Goal: Task Accomplishment & Management: Manage account settings

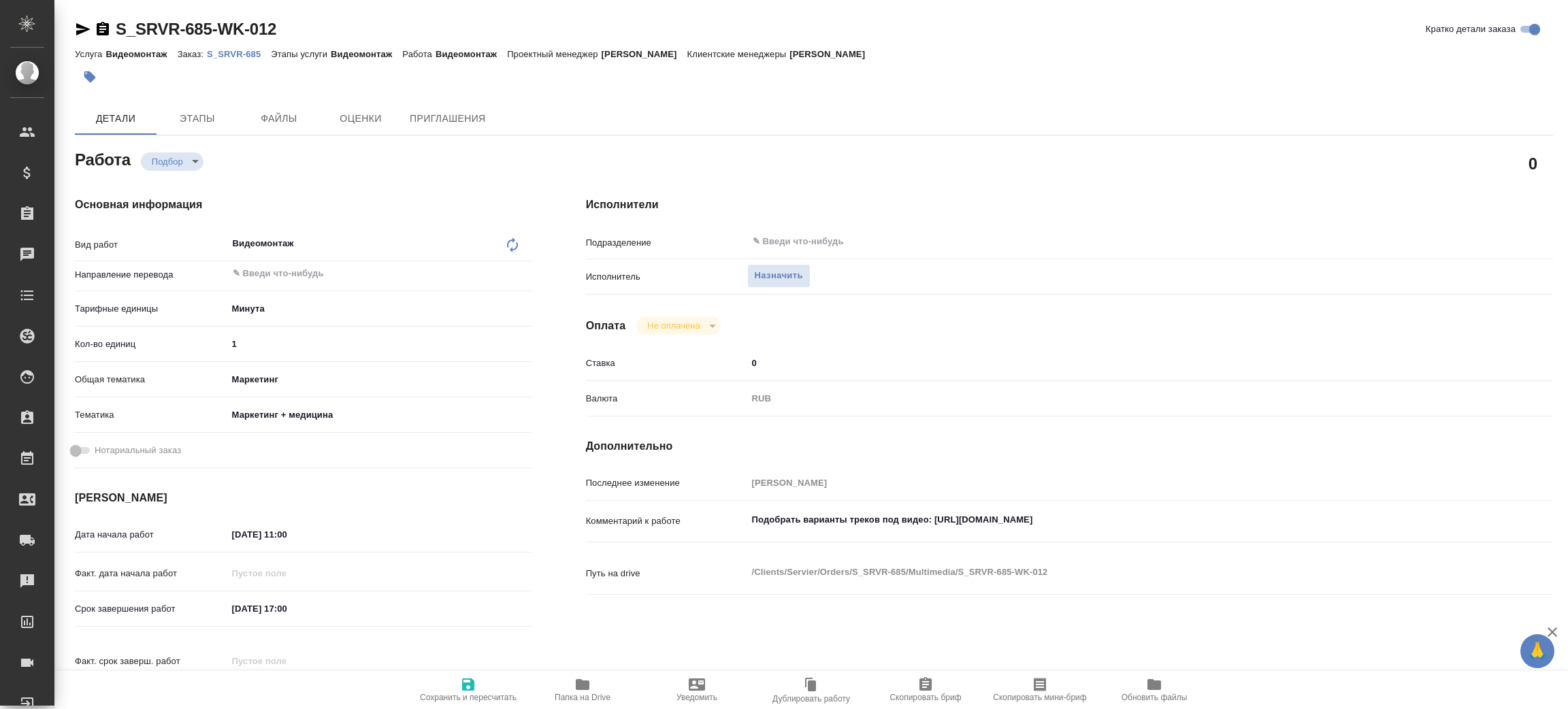
type textarea "x"
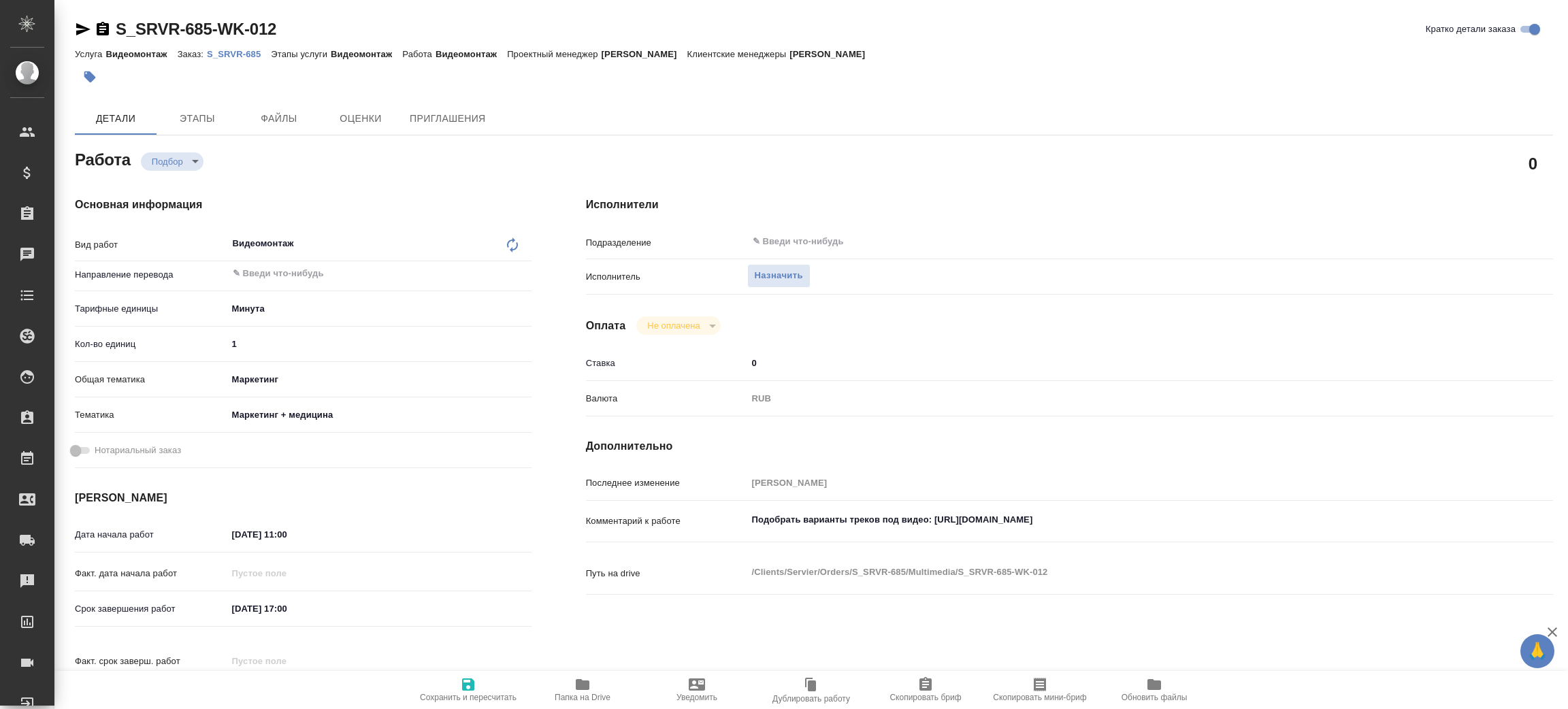
type textarea "x"
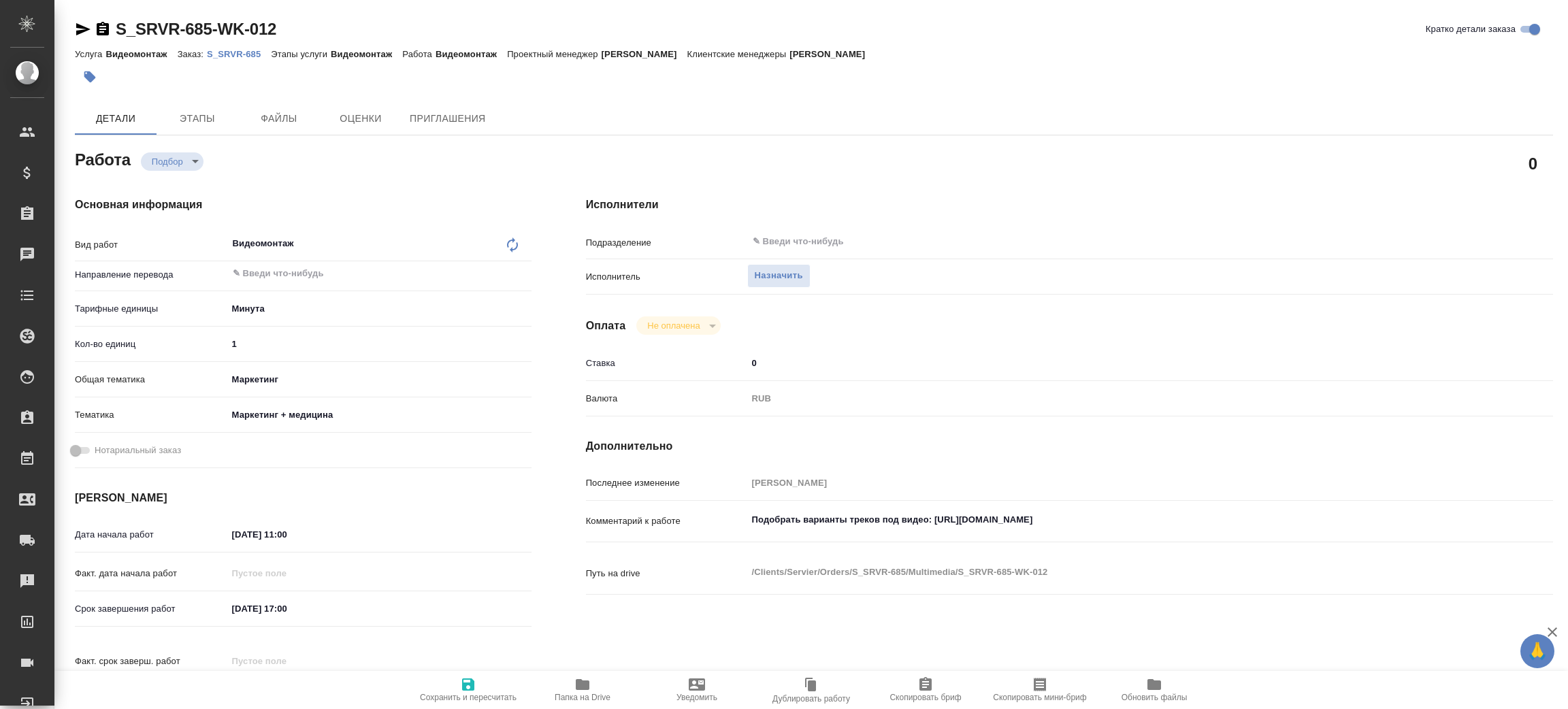
type textarea "x"
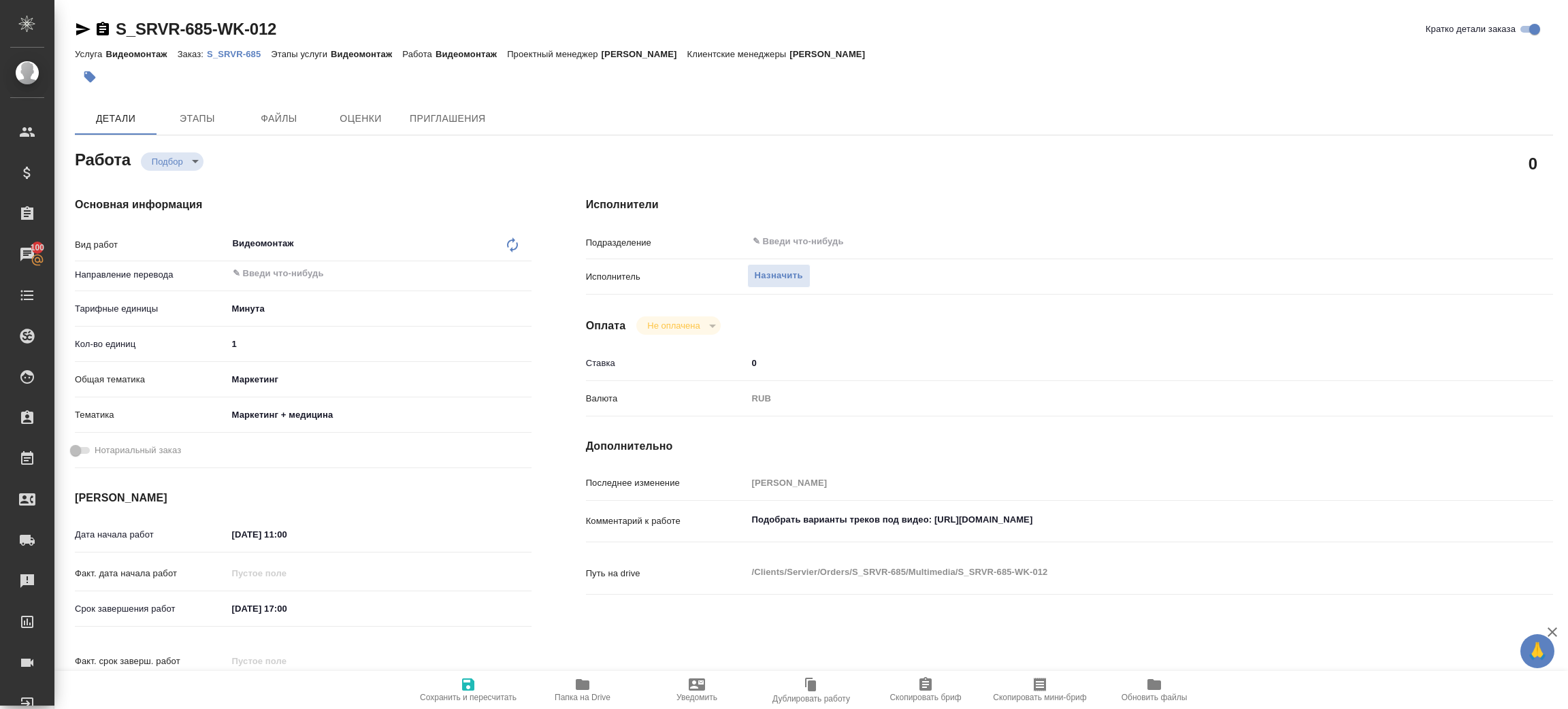
click at [181, 151] on body "🙏 .cls-1 fill:#fff; AWATERA Zenkov Aleksei Клиенты Спецификации Заказы 100 Чаты…" at bounding box center [784, 354] width 1568 height 709
click at [786, 250] on div at bounding box center [784, 354] width 1568 height 709
click at [767, 280] on span "Назначить" at bounding box center [778, 276] width 48 height 15
type textarea "x"
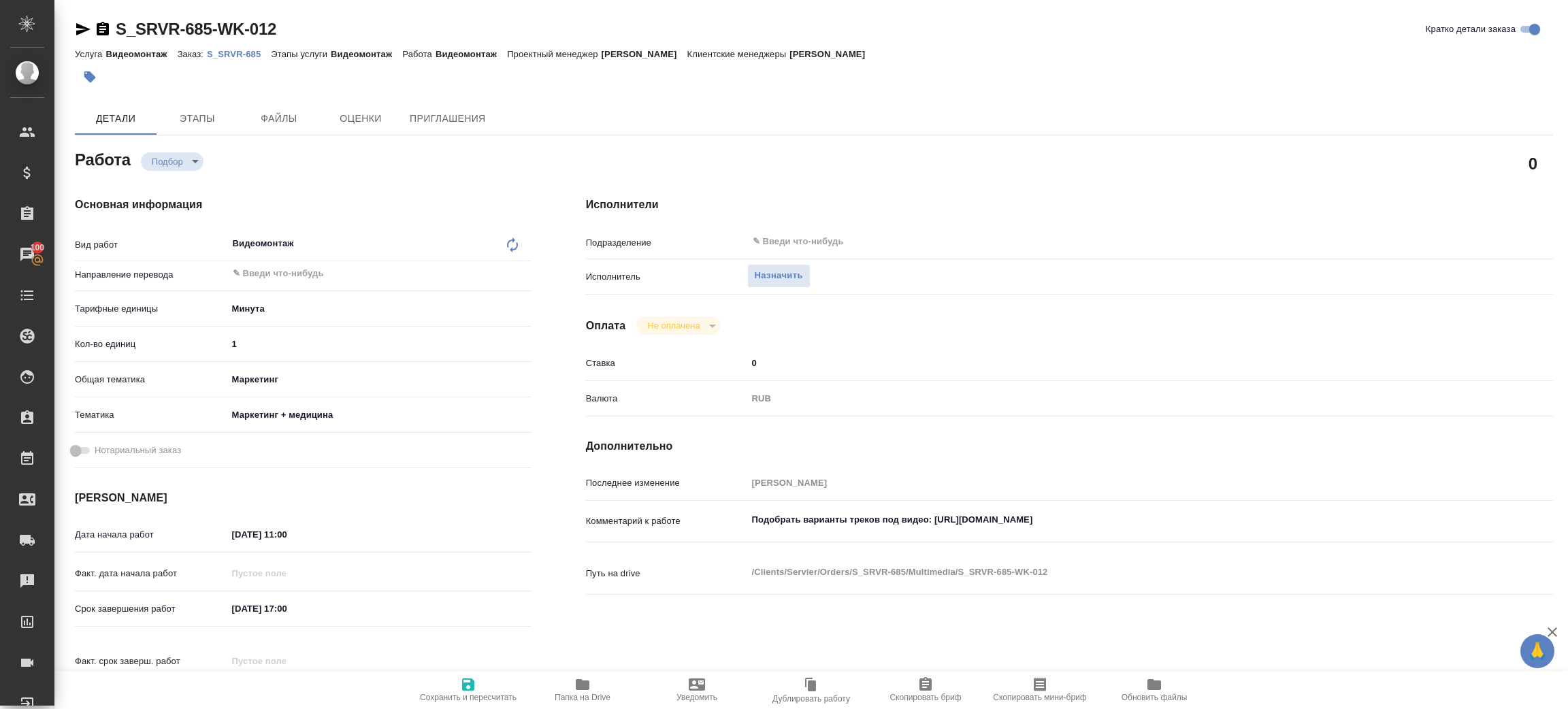
type textarea "x"
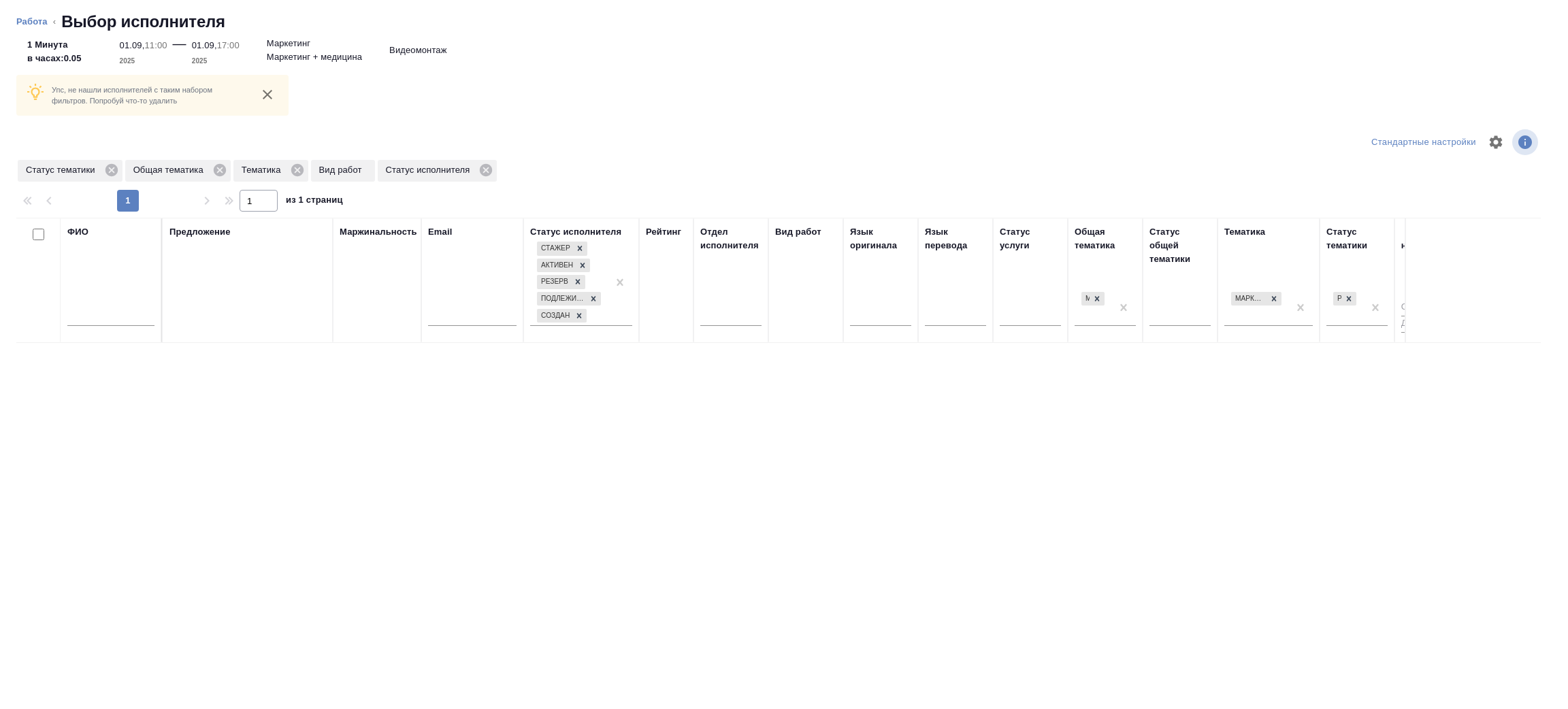
drag, startPoint x: 111, startPoint y: 239, endPoint x: 118, endPoint y: 308, distance: 69.4
click at [111, 240] on div "ФИО" at bounding box center [111, 281] width 87 height 111
click at [117, 309] on input "text" at bounding box center [111, 317] width 87 height 17
click at [1096, 294] on icon at bounding box center [1097, 298] width 10 height 10
type input "зенко"
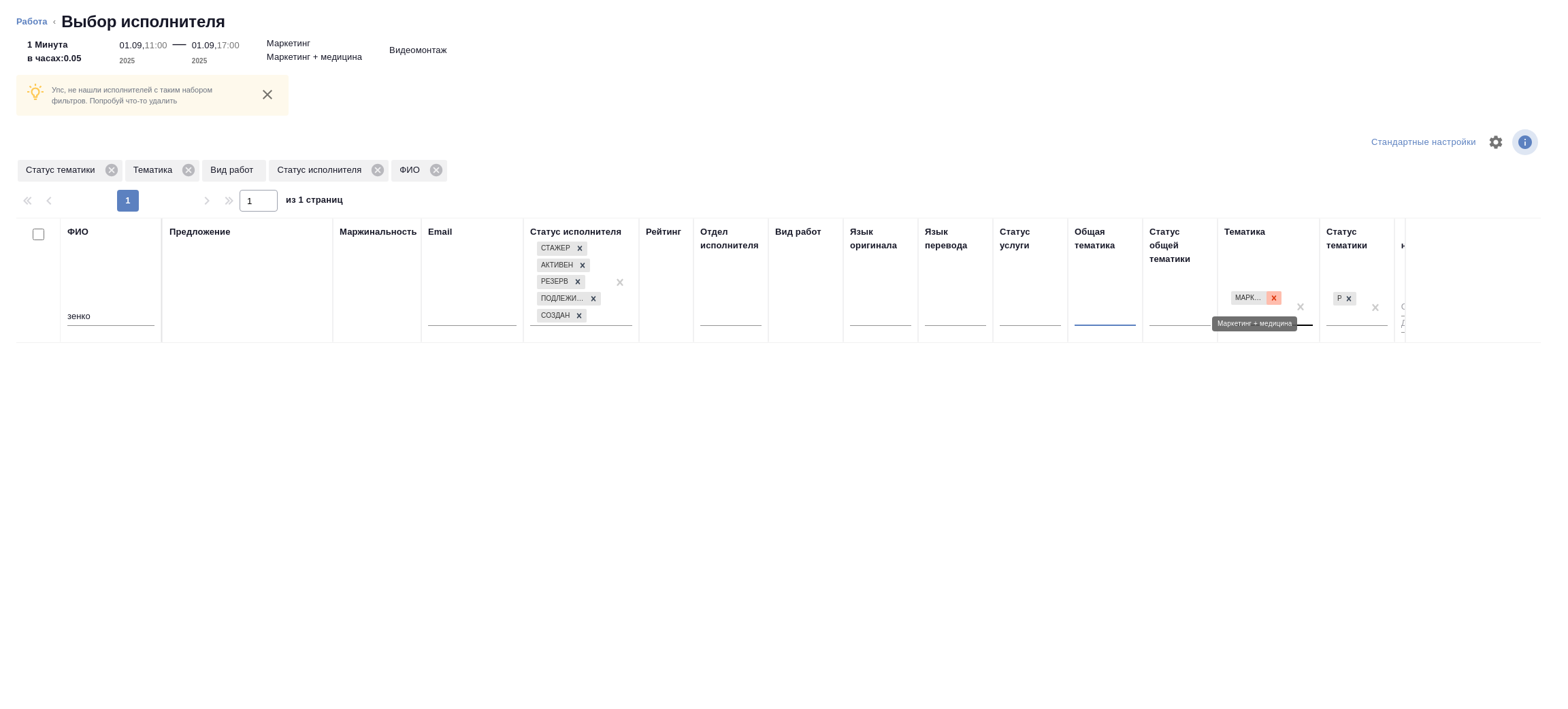
click at [1276, 298] on icon at bounding box center [1274, 298] width 10 height 10
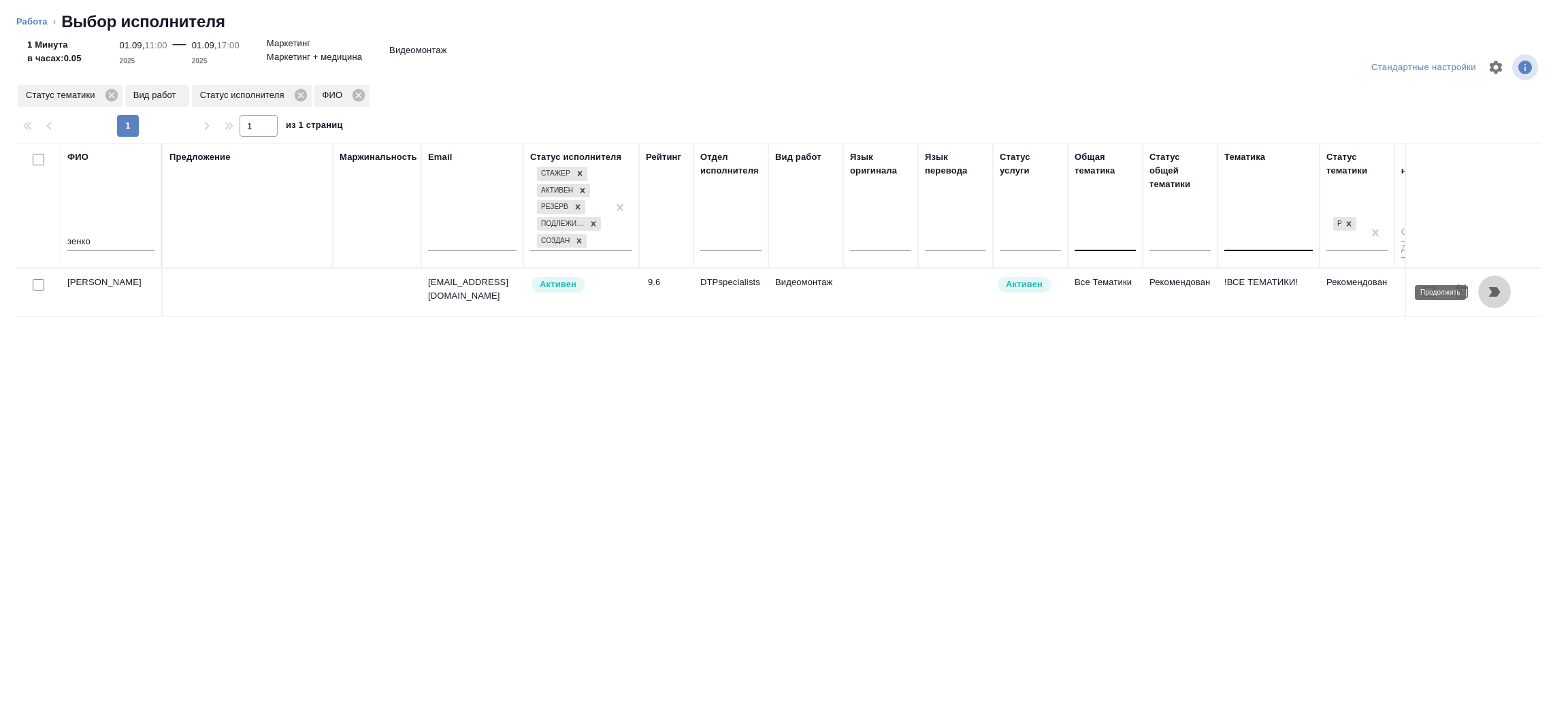
click at [1492, 288] on icon "button" at bounding box center [1495, 292] width 11 height 10
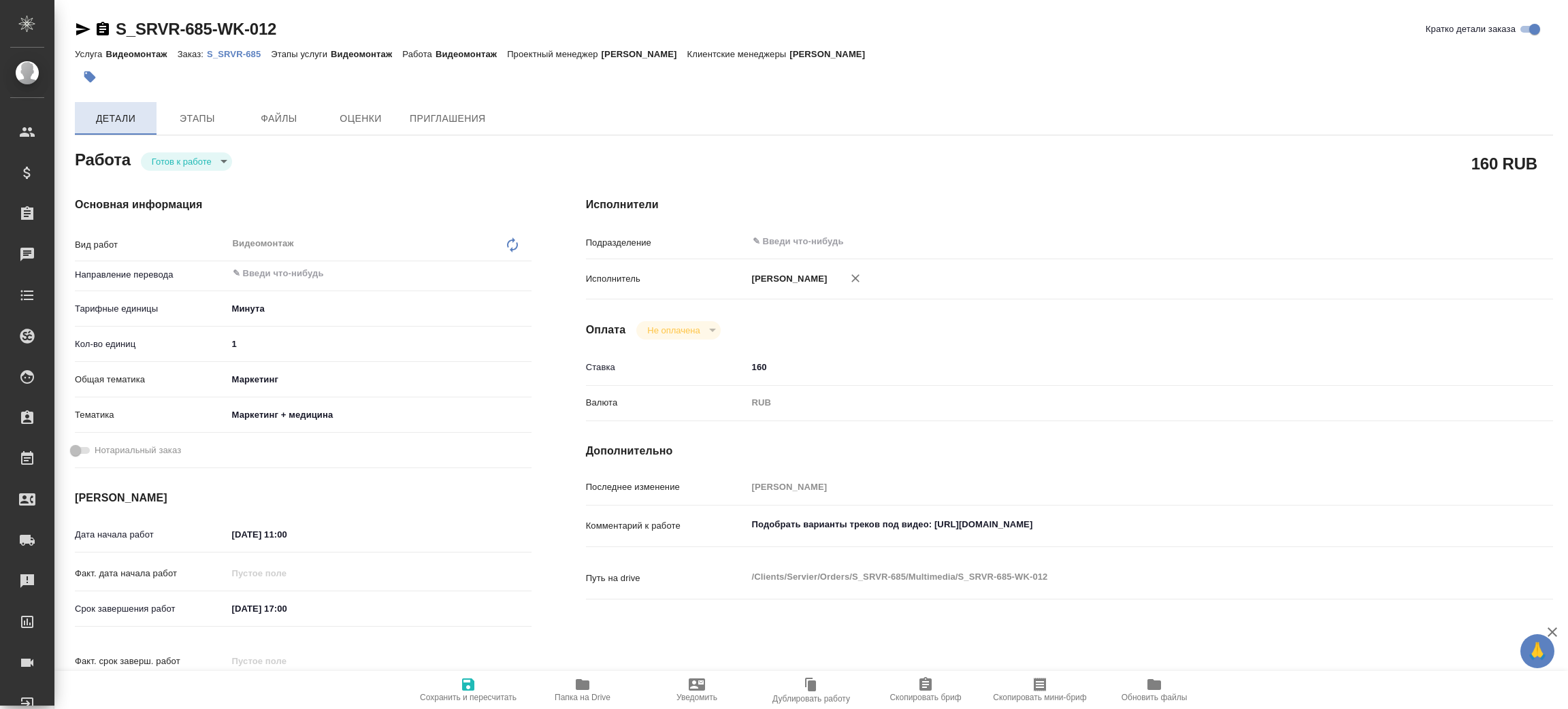
type textarea "x"
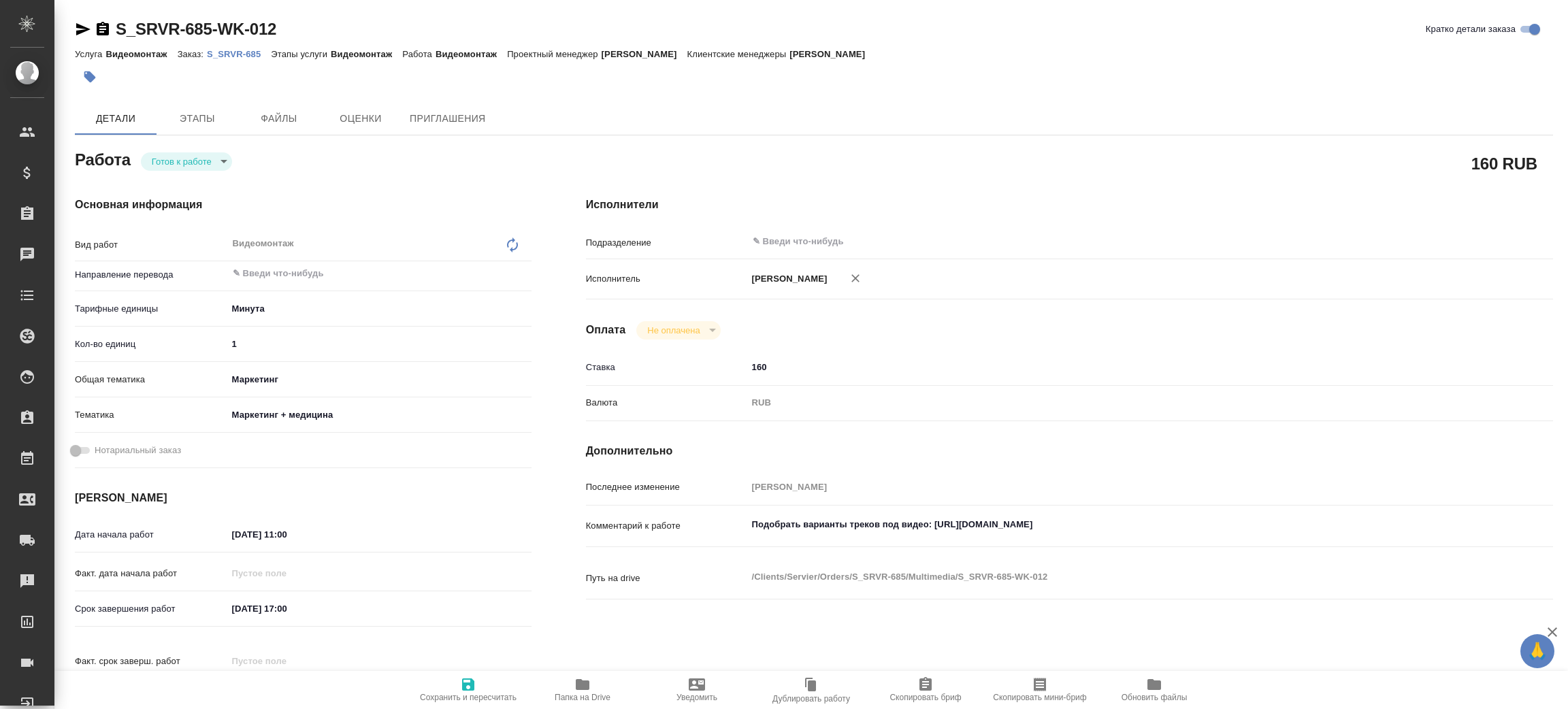
type textarea "x"
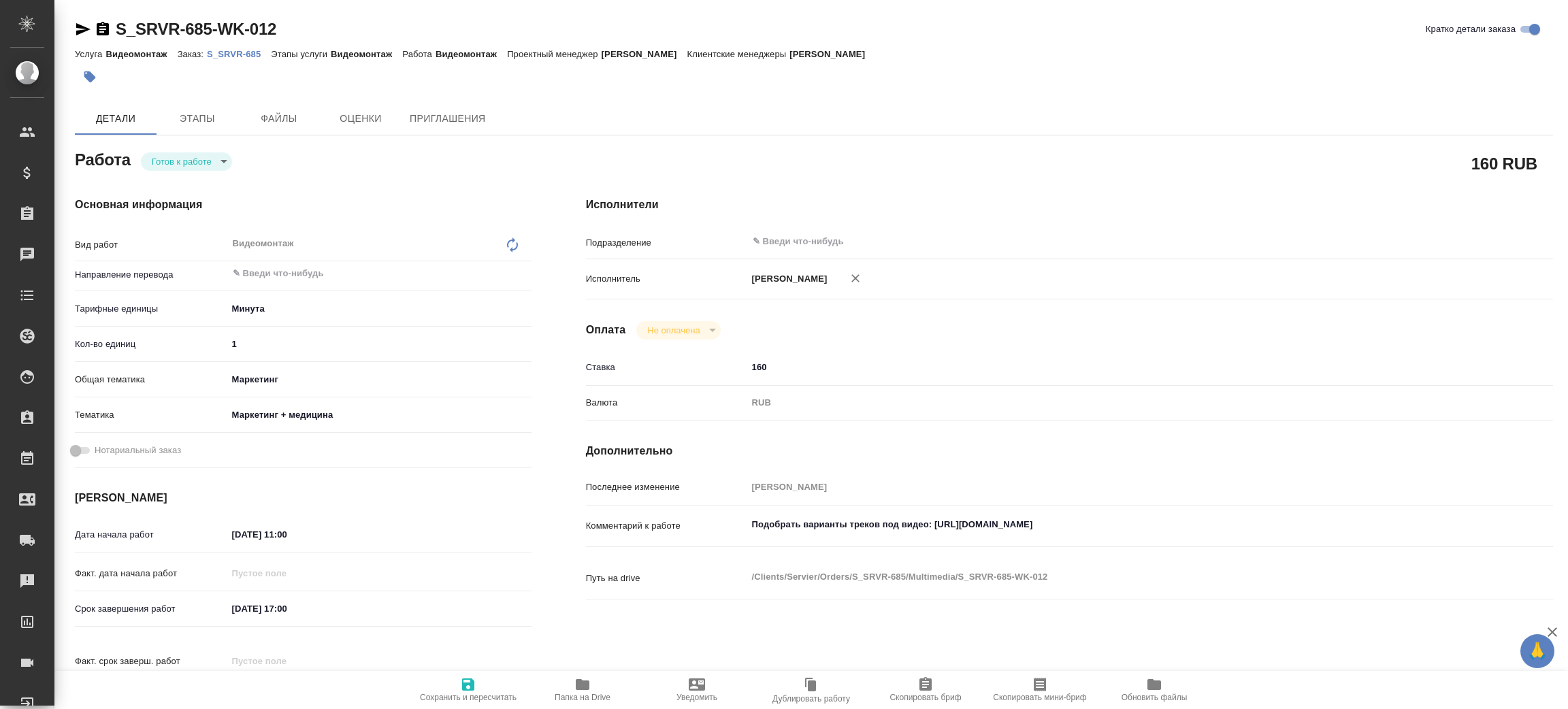
type textarea "x"
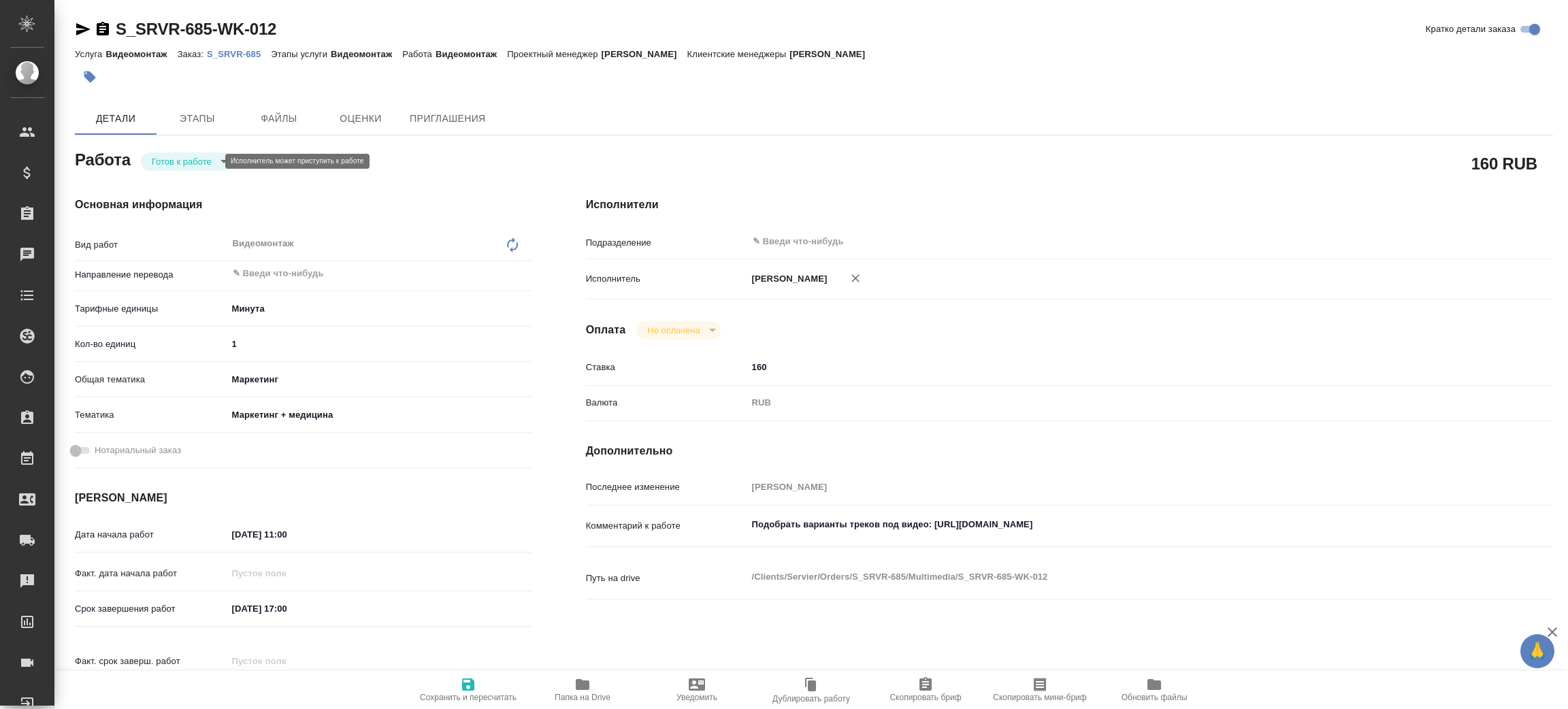
type textarea "x"
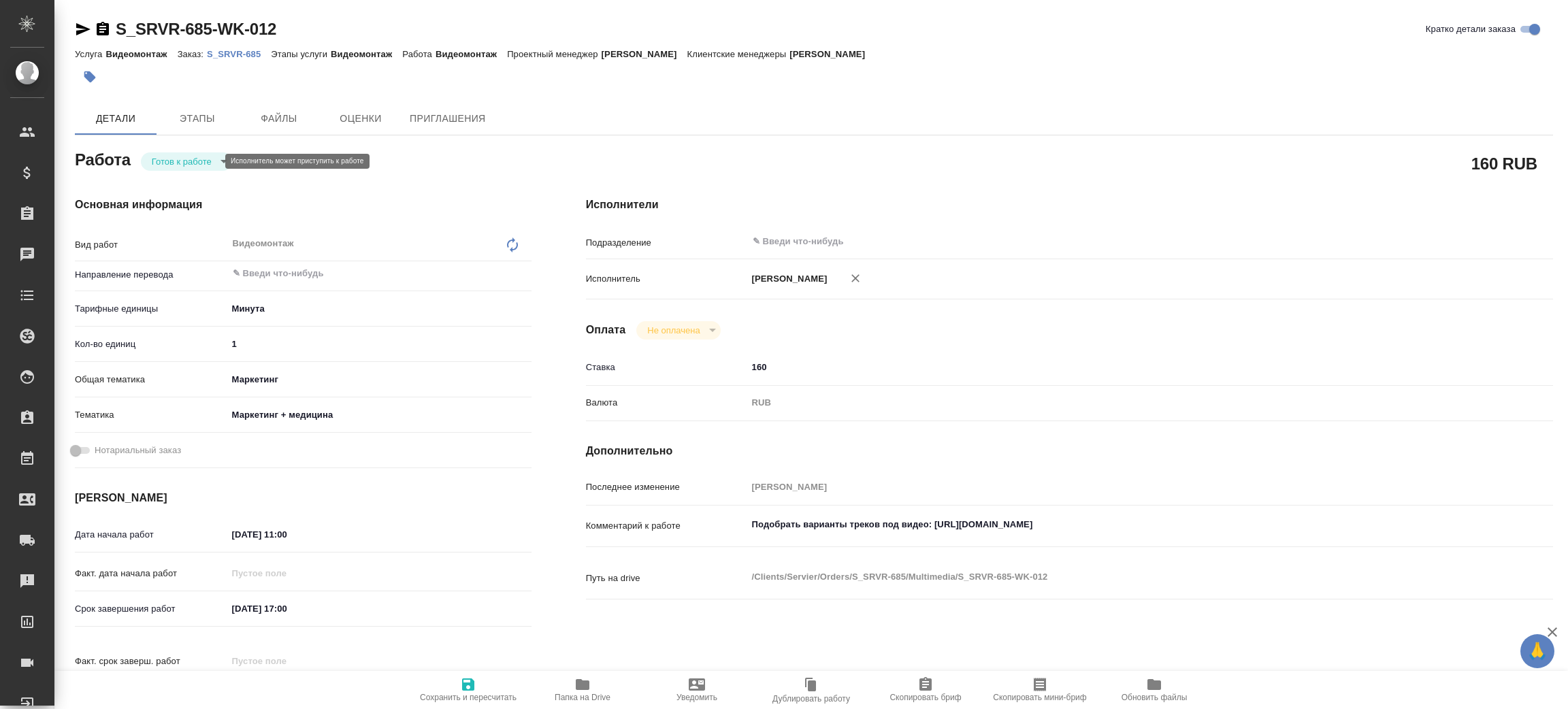
click at [175, 160] on body "🙏 .cls-1 fill:#fff; AWATERA Zenkov Aleksei Клиенты Спецификации Заказы Чаты Tod…" at bounding box center [784, 354] width 1568 height 709
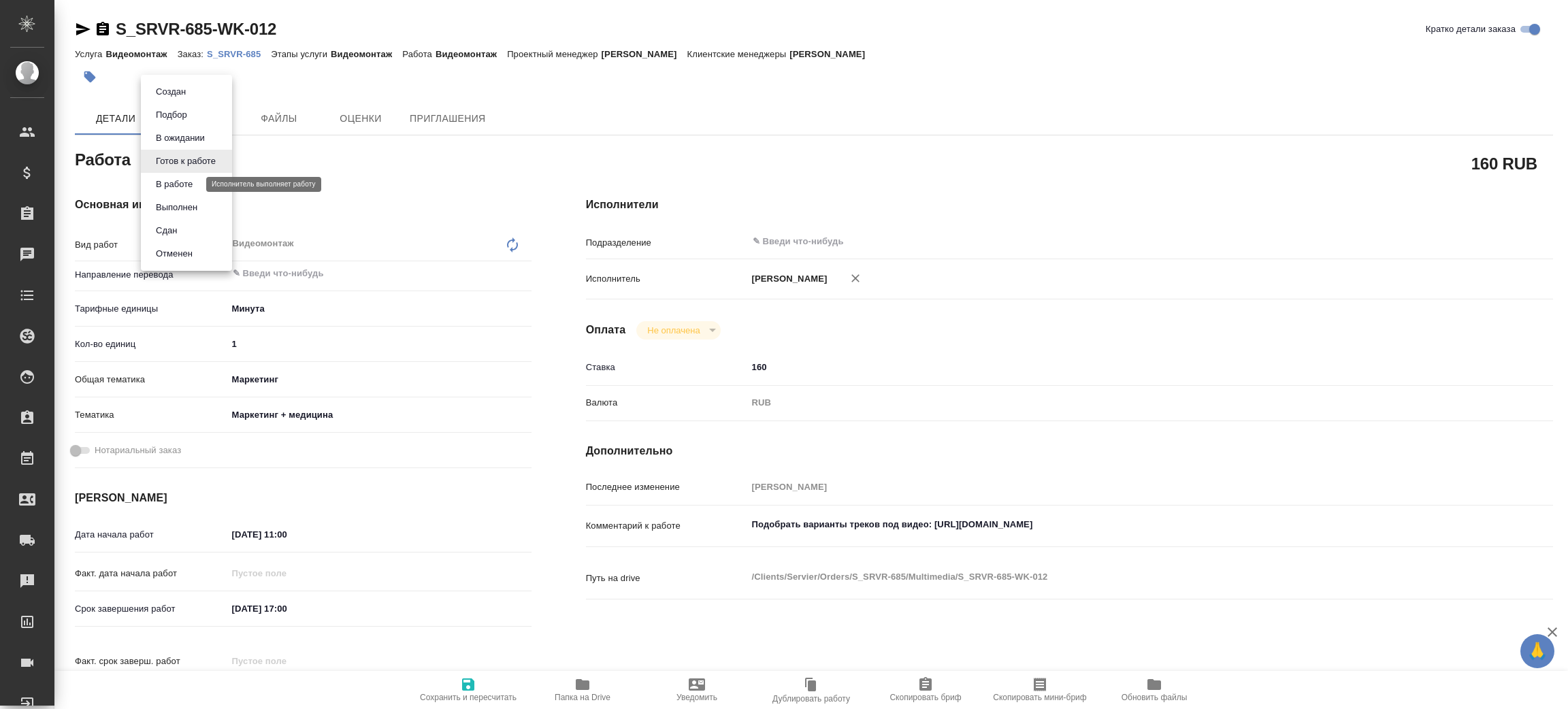
click at [194, 184] on button "В работе" at bounding box center [174, 185] width 45 height 15
type textarea "x"
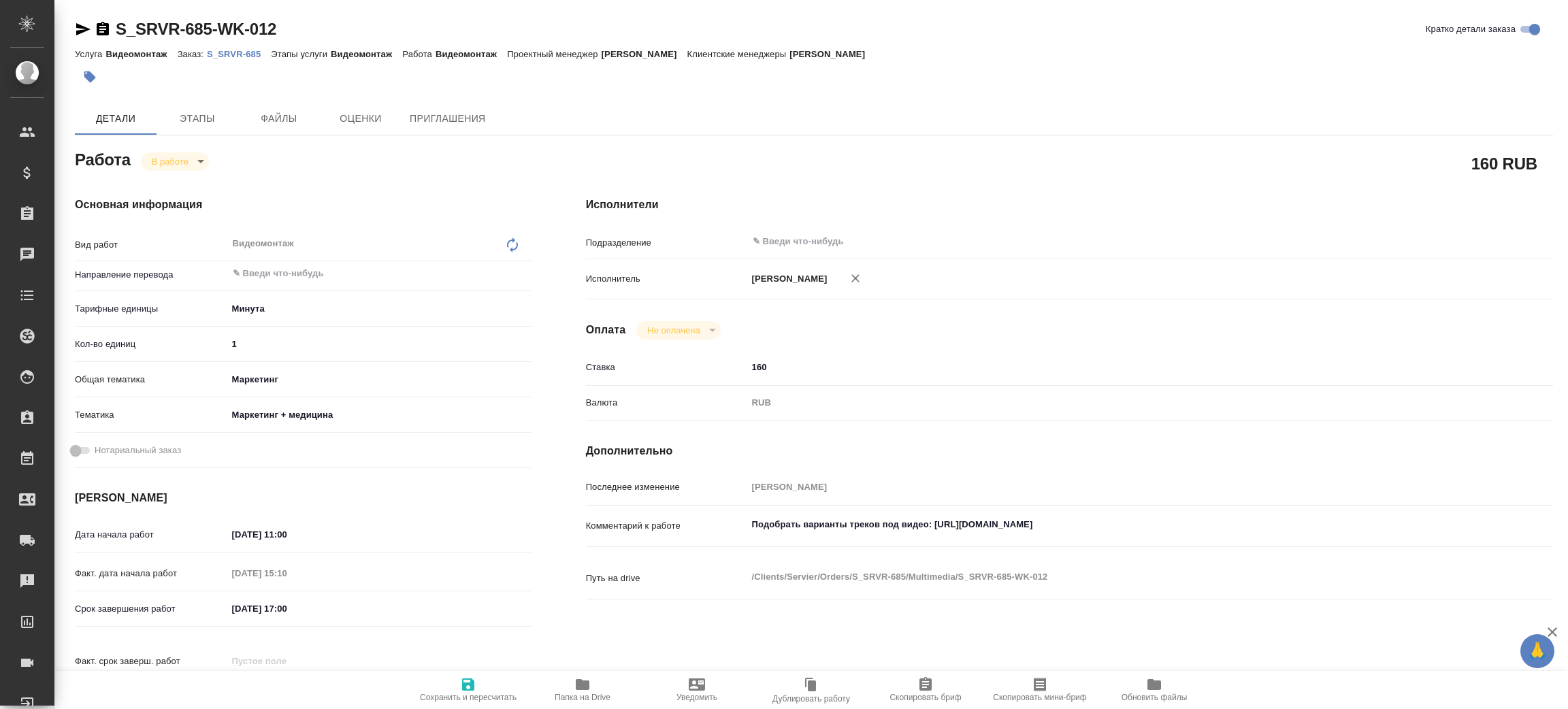
type textarea "x"
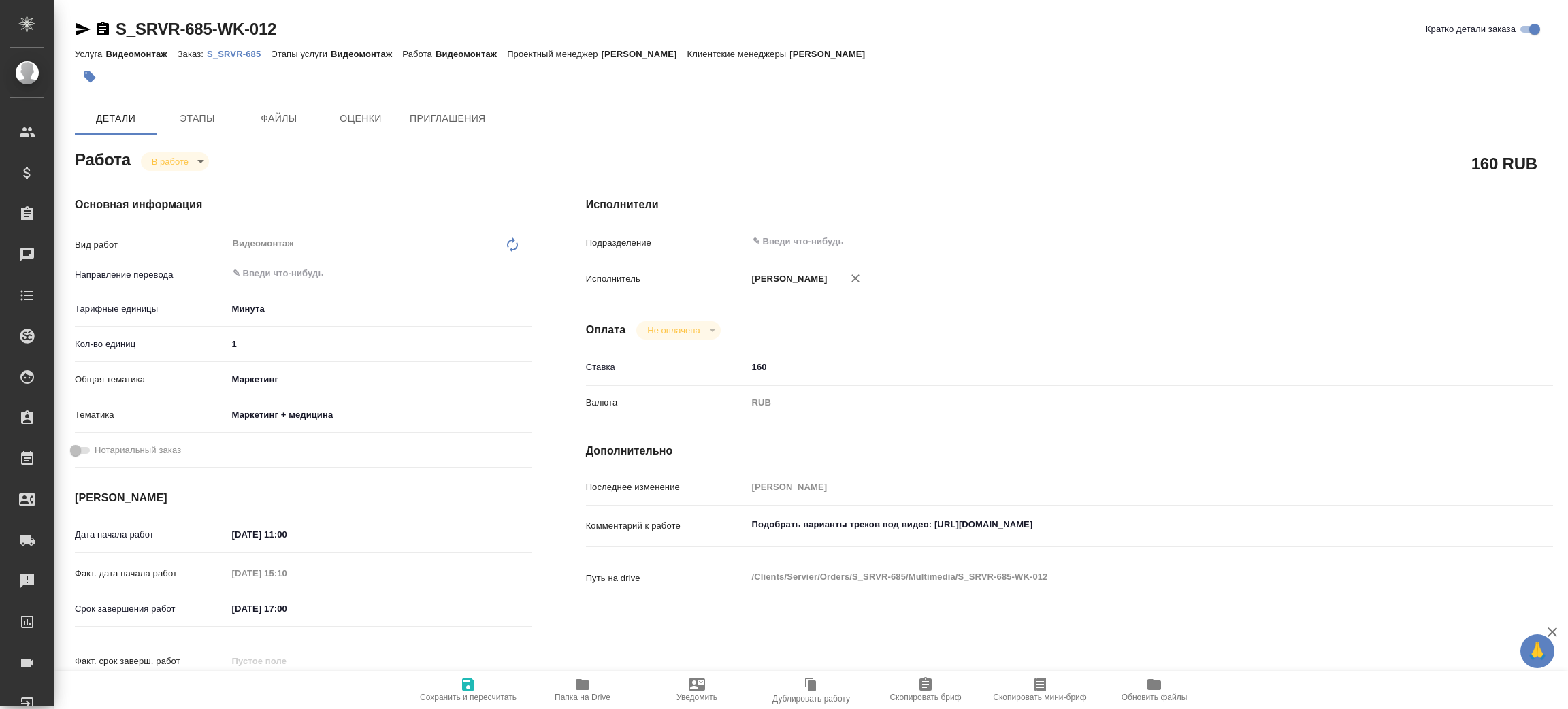
type textarea "x"
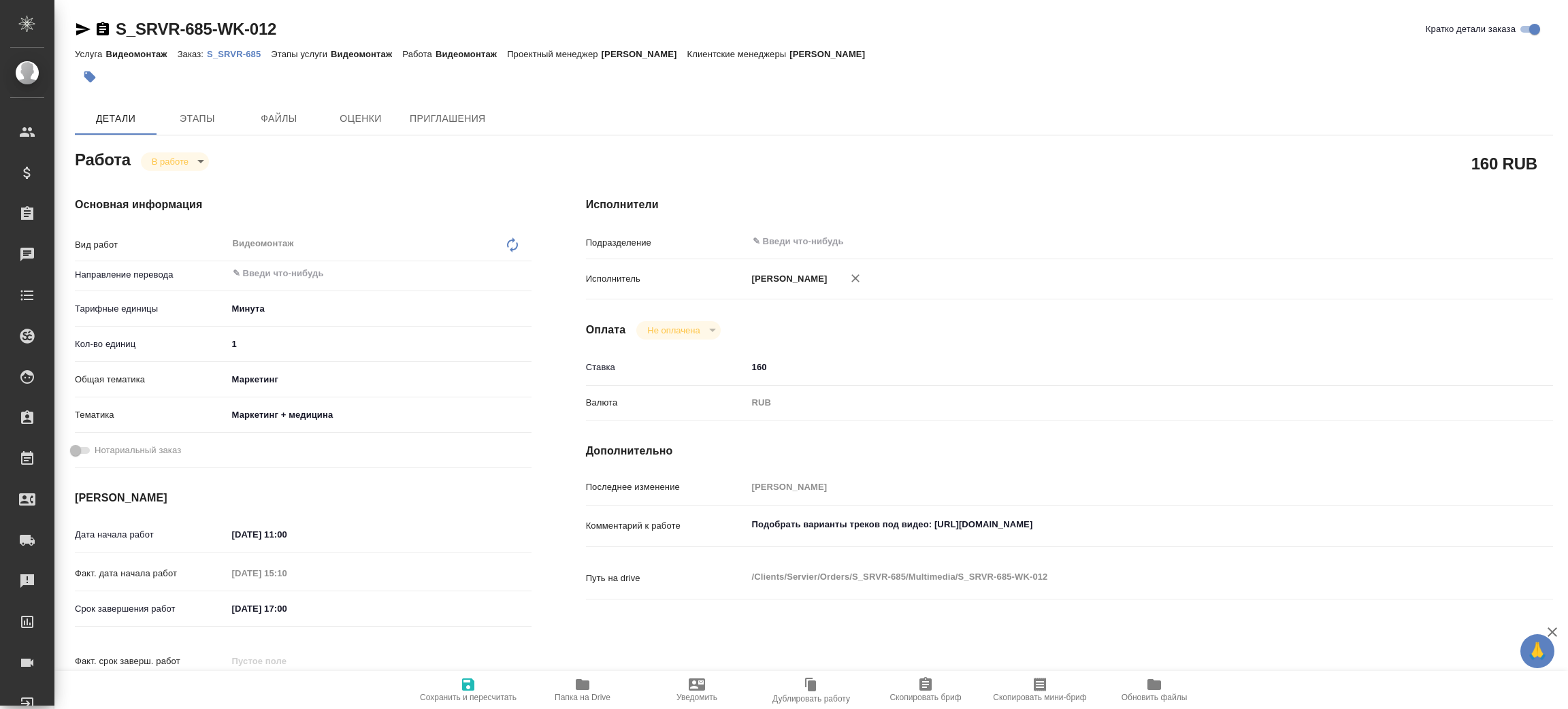
type textarea "x"
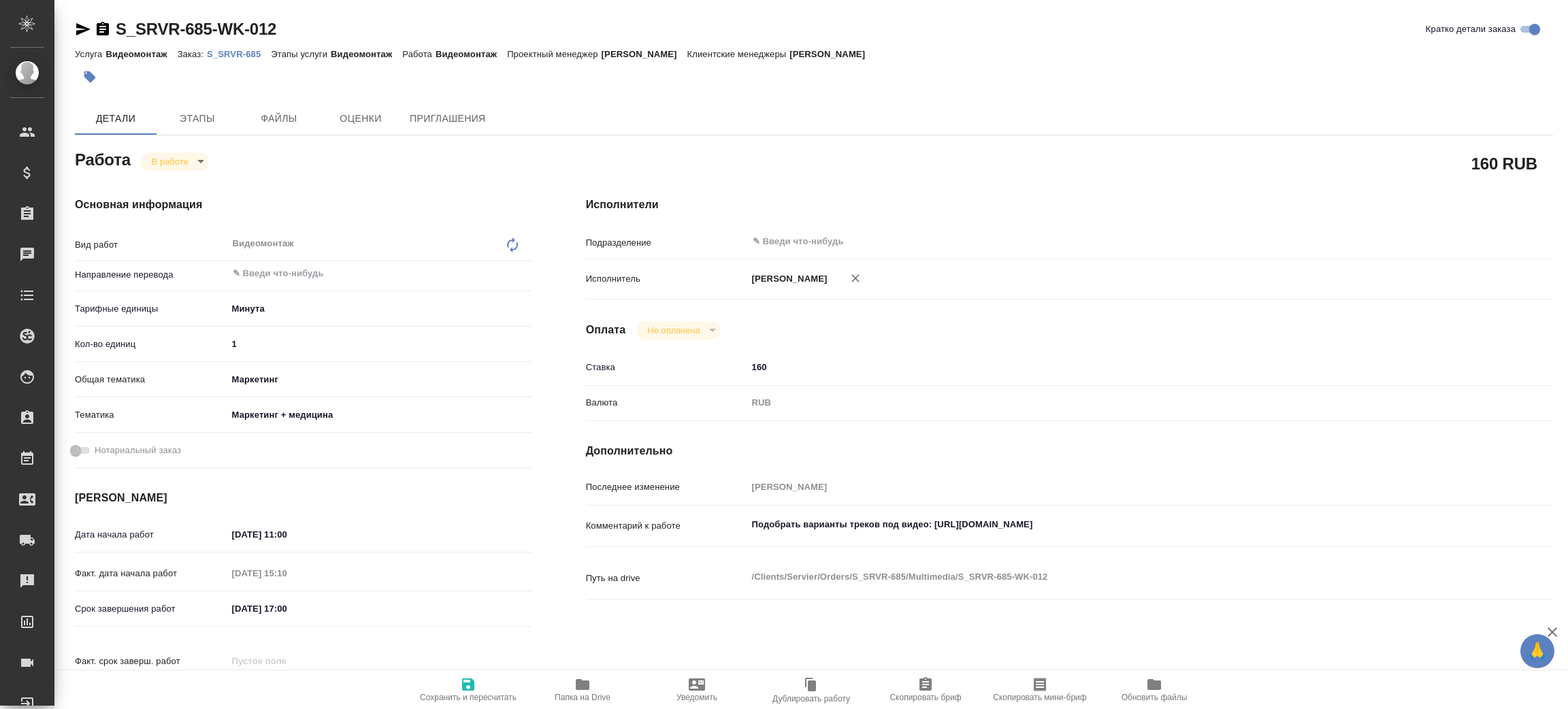
type textarea "x"
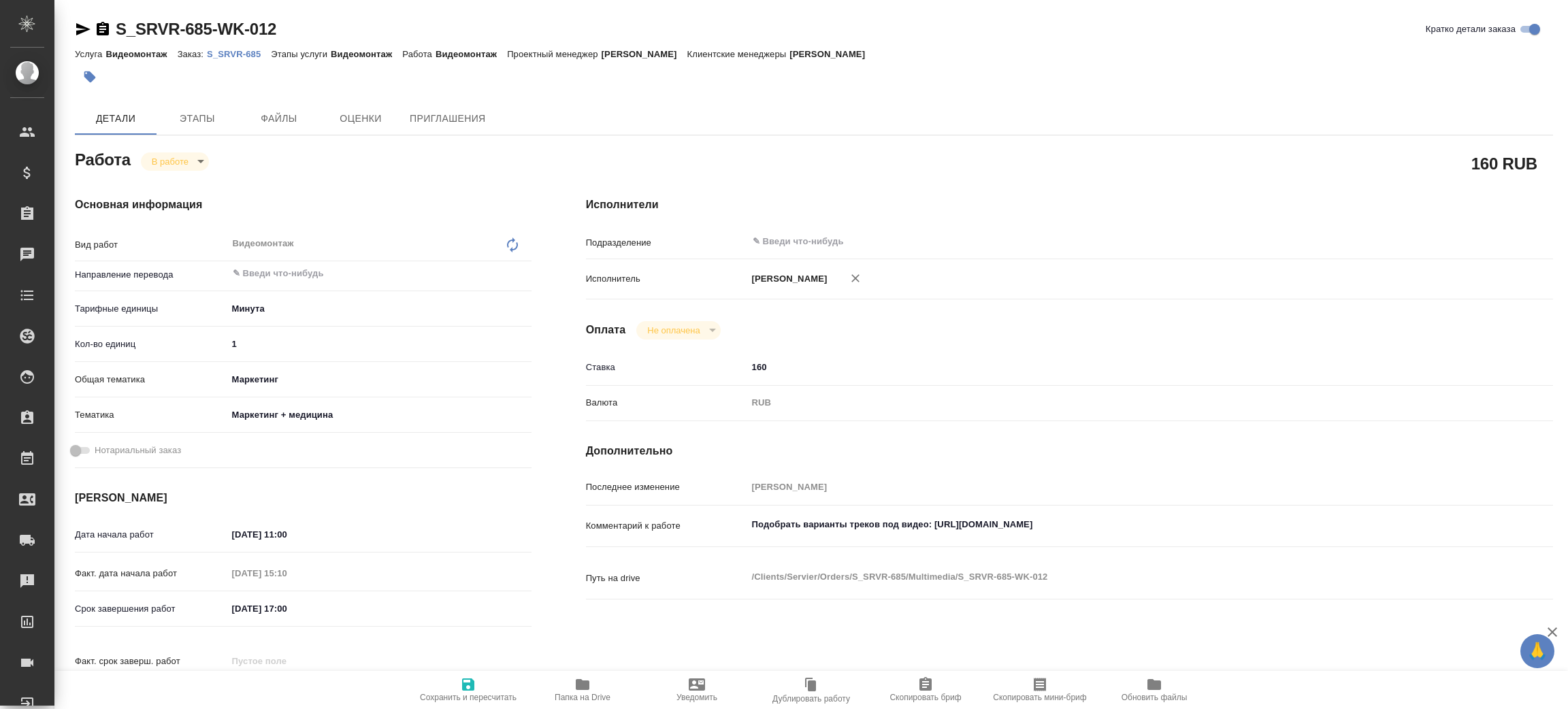
type textarea "x"
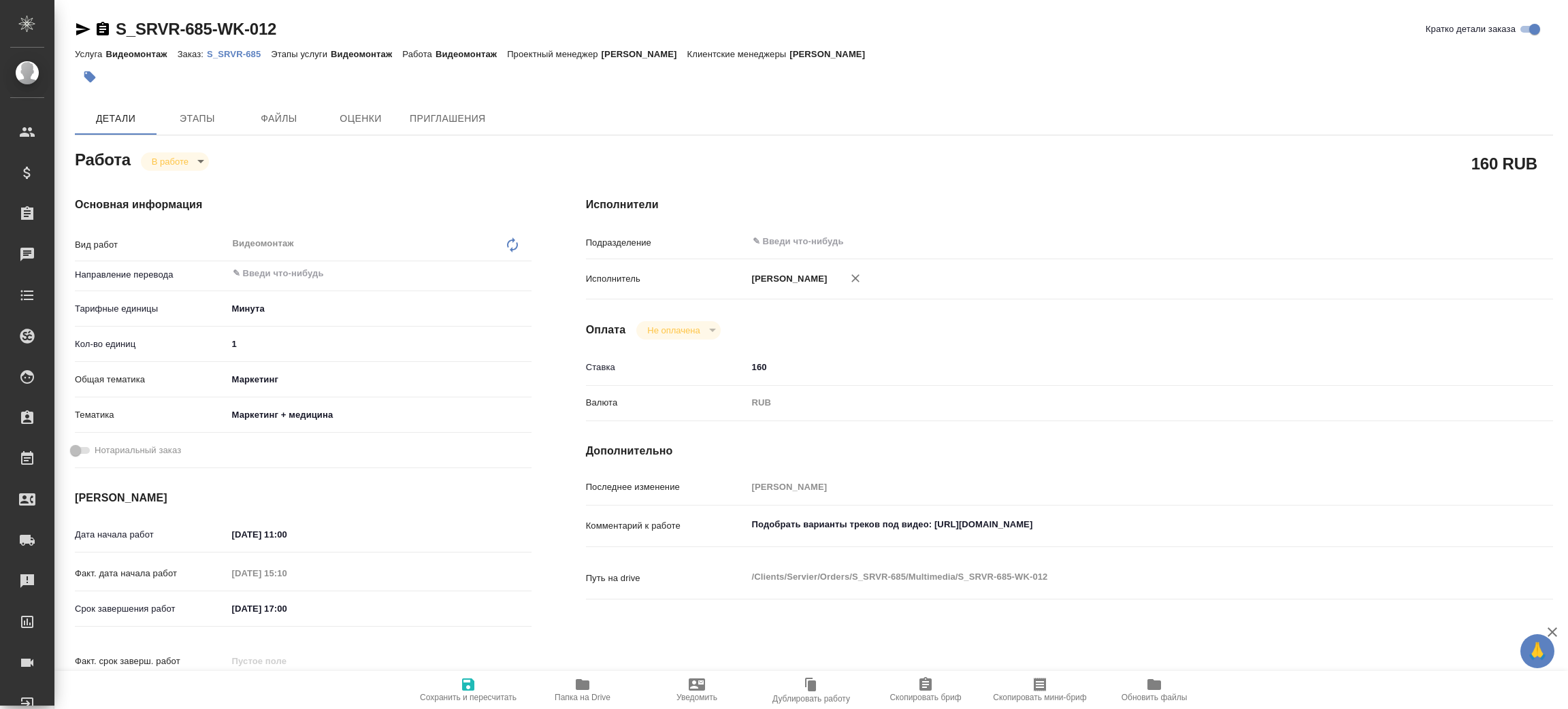
type textarea "x"
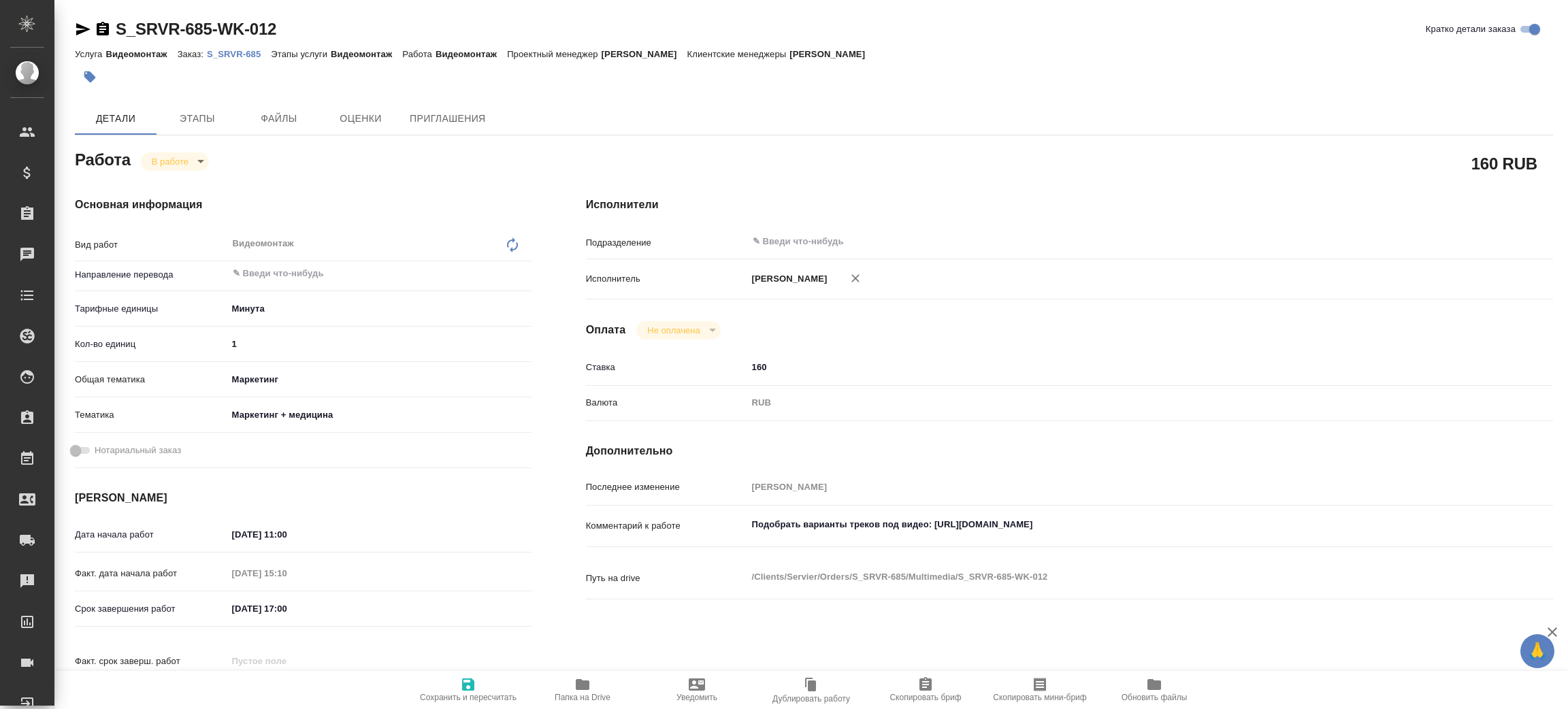
type textarea "x"
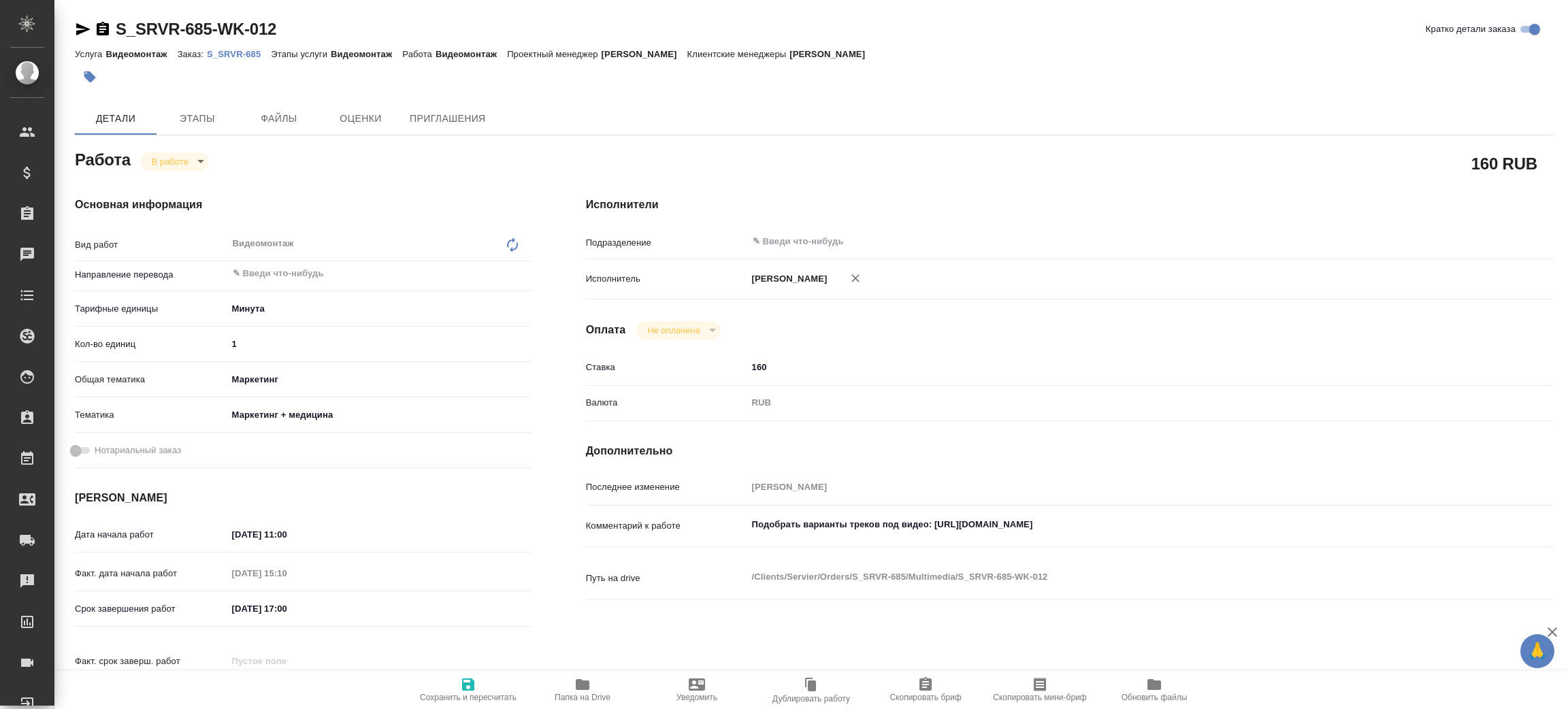
type textarea "x"
click at [940, 523] on textarea "Подобрать варианты треков под видео: [URL][DOMAIN_NAME]" at bounding box center [1110, 525] width 724 height 23
click at [948, 522] on textarea "Подобрать варианты треков под видео: [URL][DOMAIN_NAME]" at bounding box center [1110, 525] width 724 height 23
drag, startPoint x: 936, startPoint y: 524, endPoint x: 1224, endPoint y: 463, distance: 294.4
click at [1197, 525] on textarea "Подобрать варианты треков под видео: [URL][DOMAIN_NAME]" at bounding box center [1110, 525] width 724 height 23
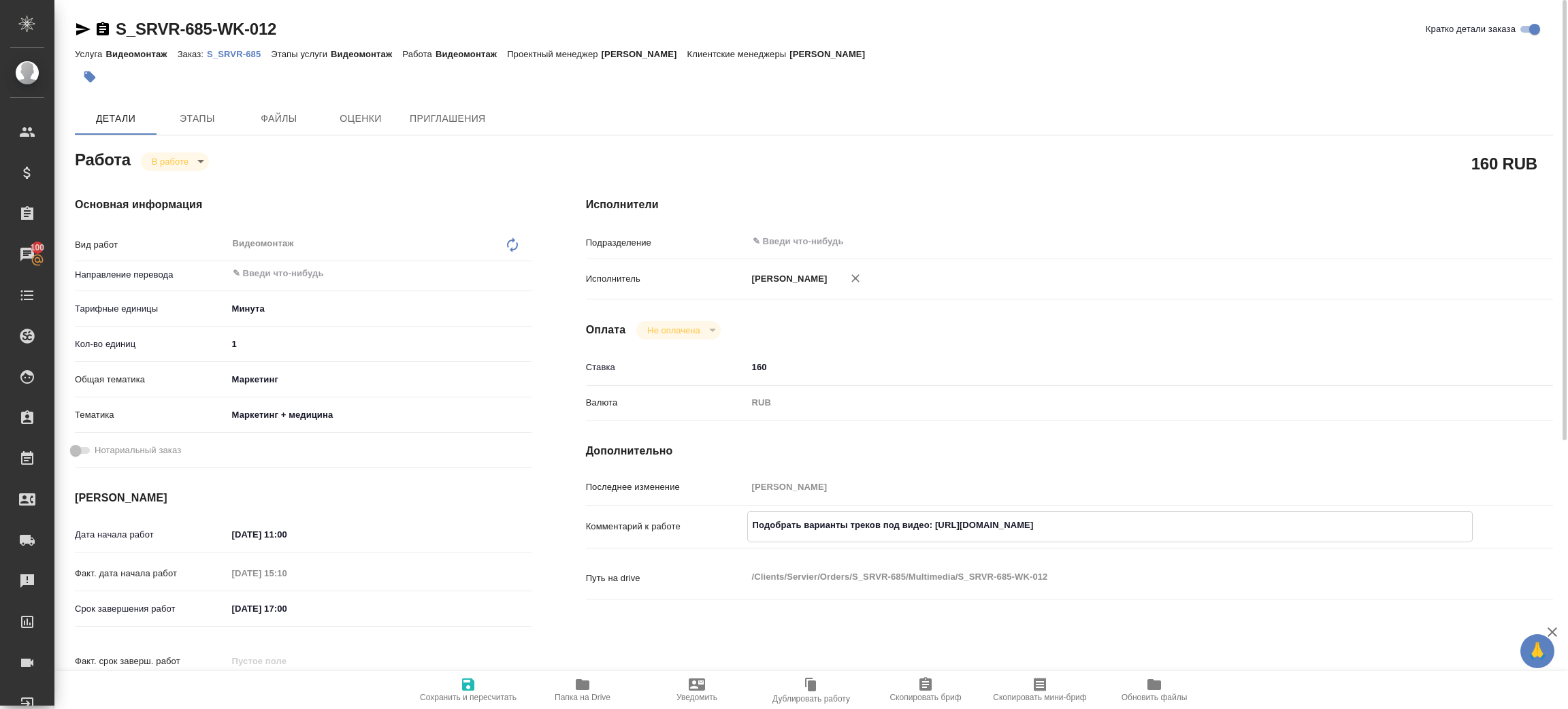
type textarea "x"
click at [255, 60] on div "Услуга Видеомонтаж Заказ: S_SRVR-685 Этапы услуги Видеомонтаж Работа Видеомонта…" at bounding box center [813, 54] width 1478 height 16
click at [250, 54] on p "S_SRVR-685" at bounding box center [238, 54] width 64 height 11
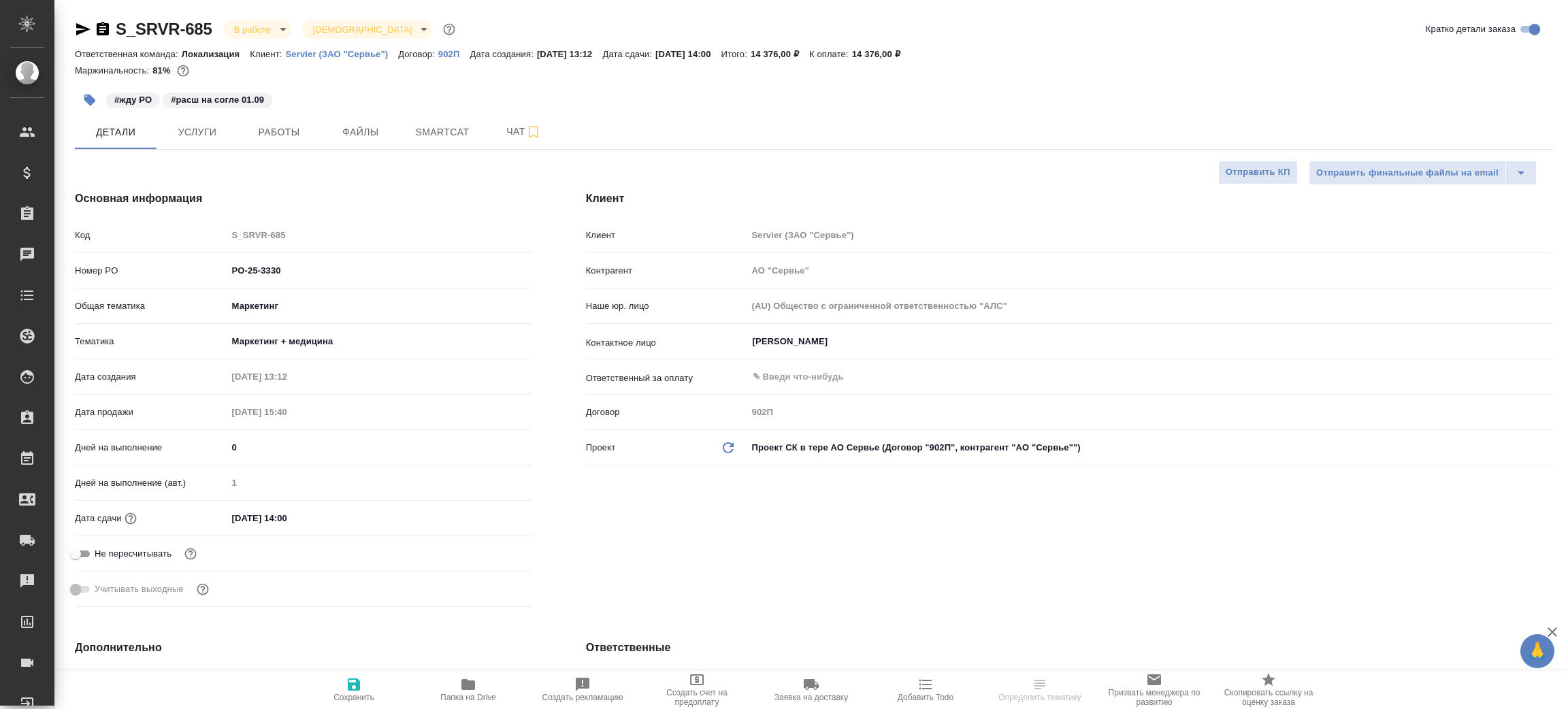
select select "RU"
type input "[PERSON_NAME]"
type input "Комаров Роман"
click at [198, 125] on span "Услуги" at bounding box center [198, 132] width 65 height 17
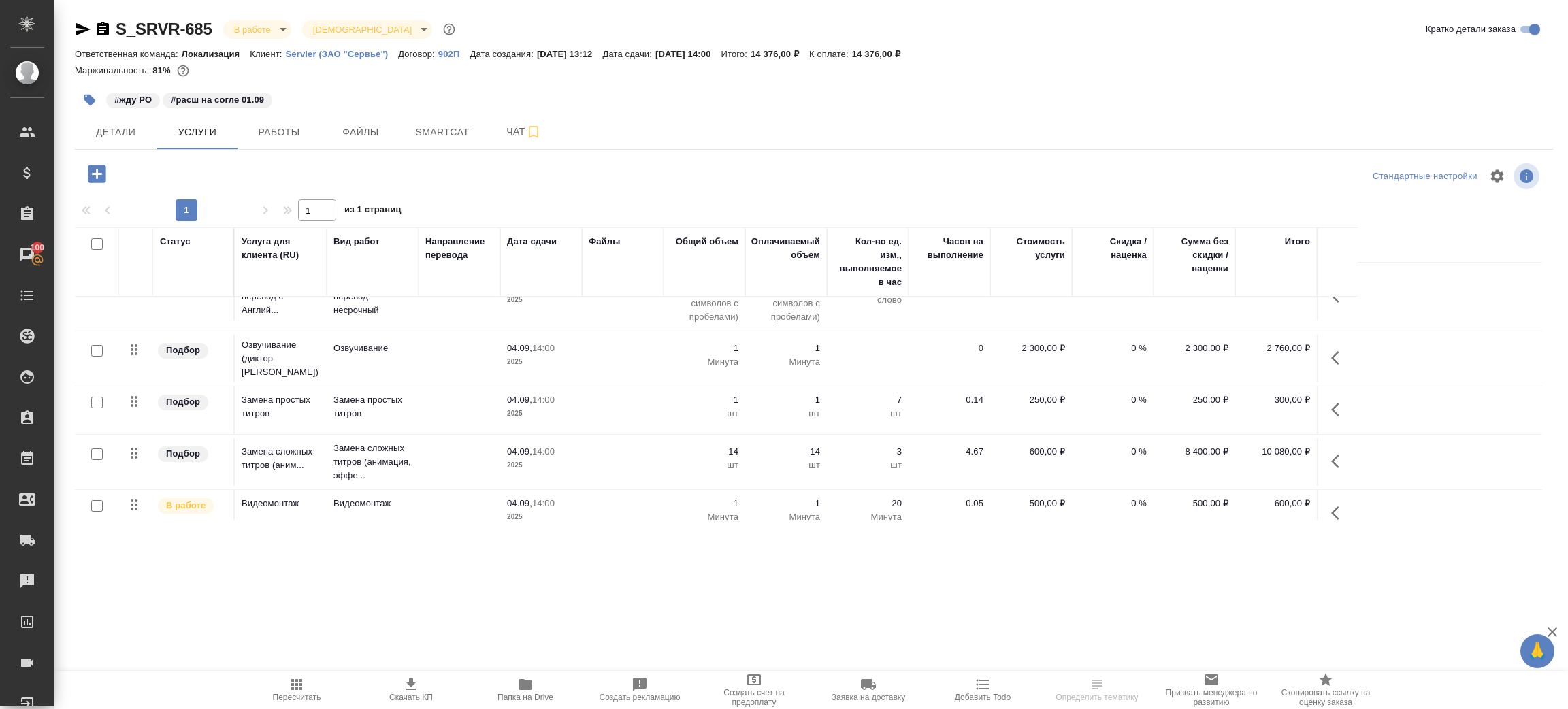
scroll to position [95, 0]
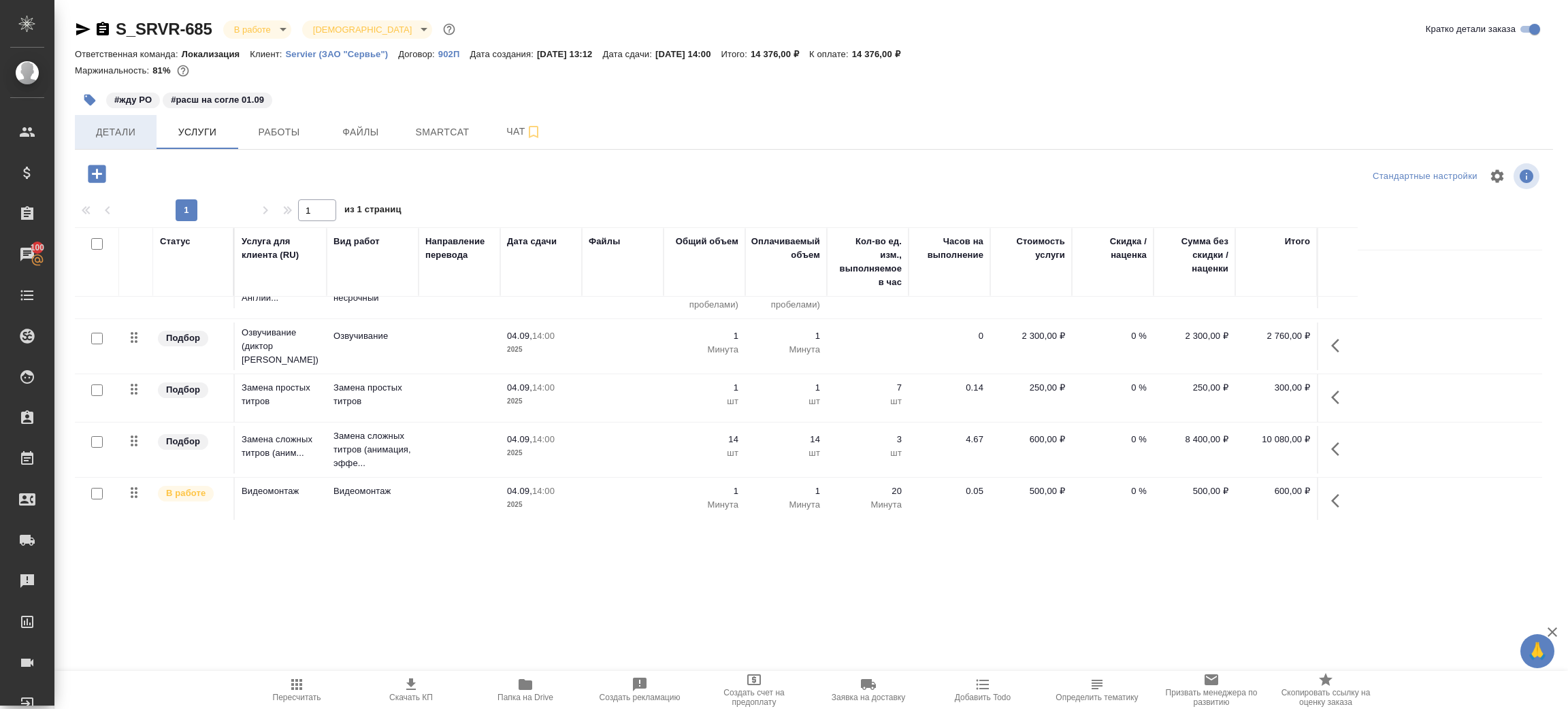
click at [132, 134] on span "Детали" at bounding box center [115, 132] width 65 height 17
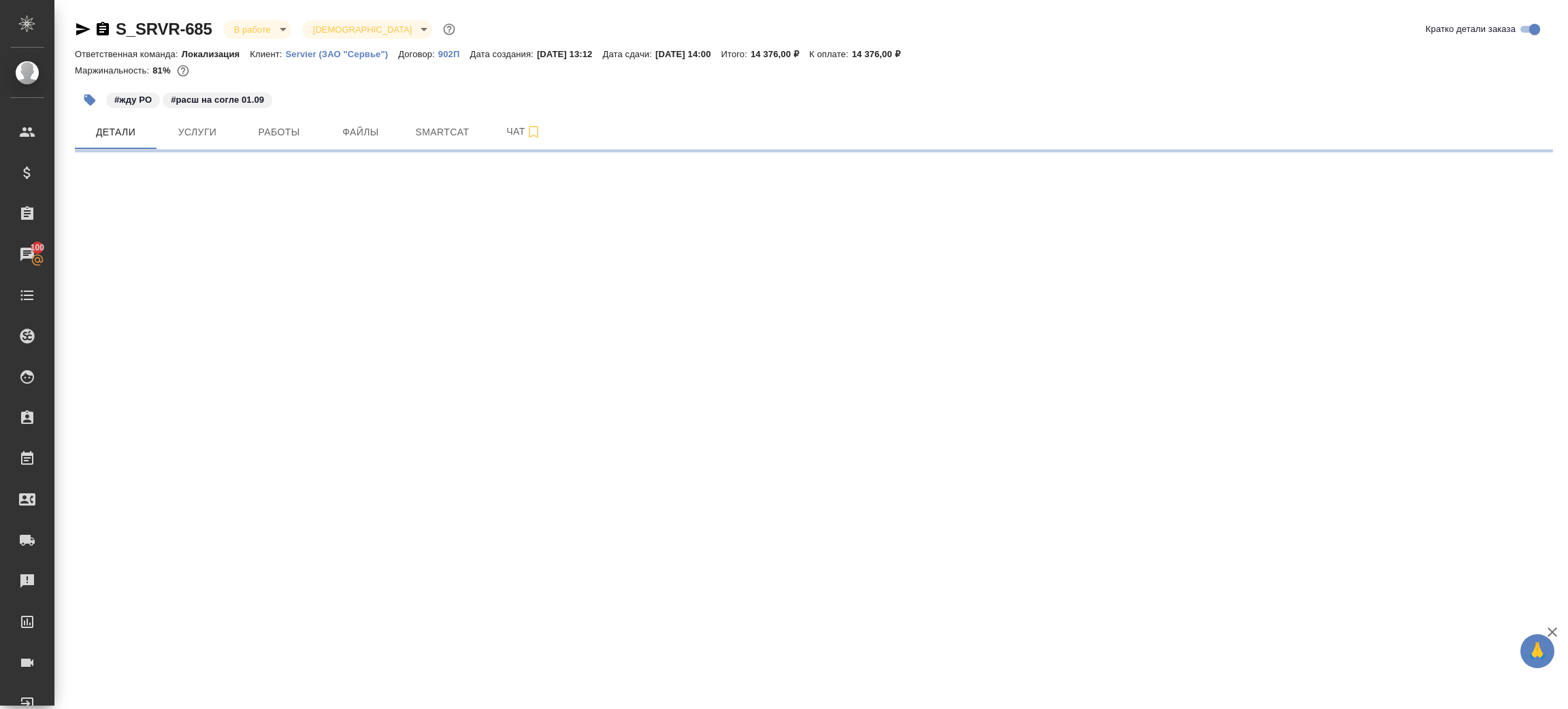
select select "RU"
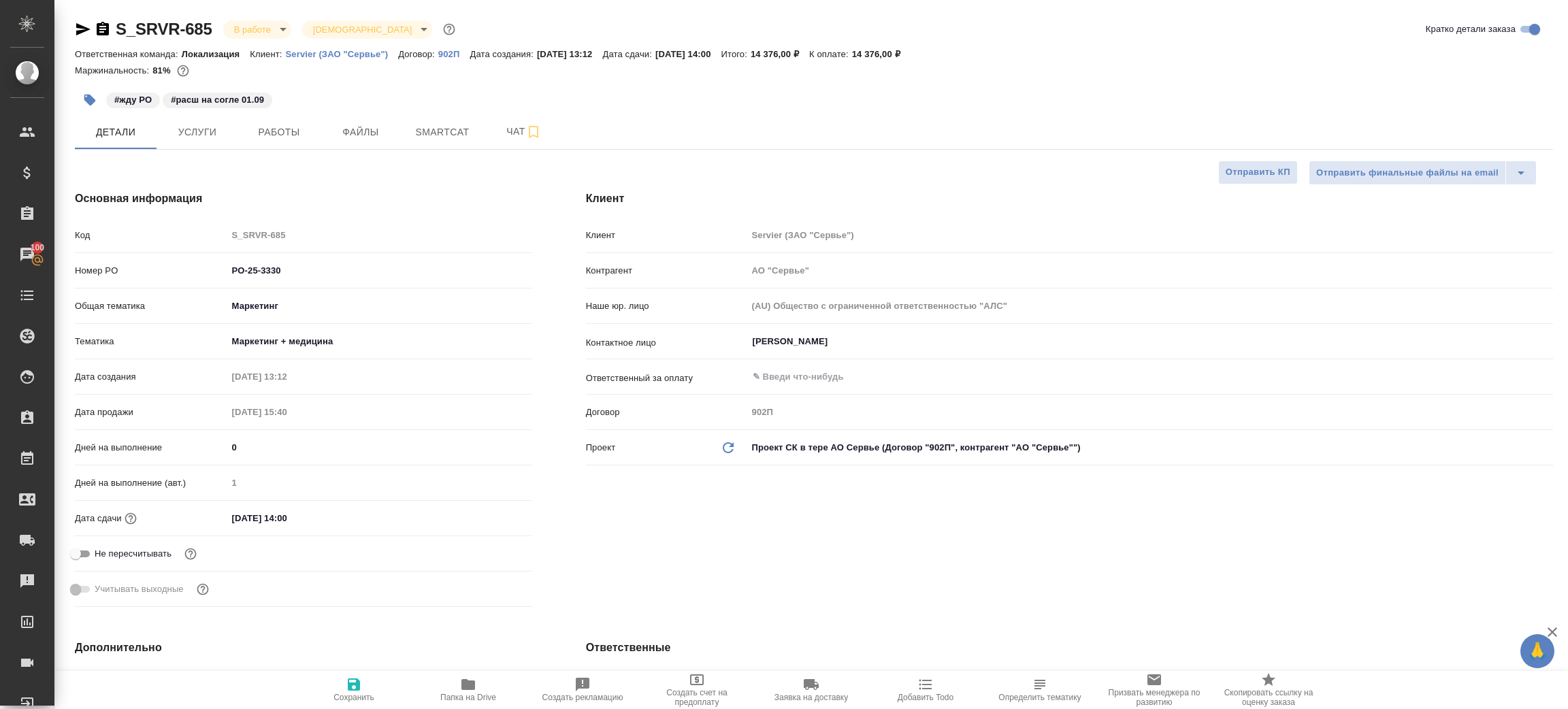
type textarea "x"
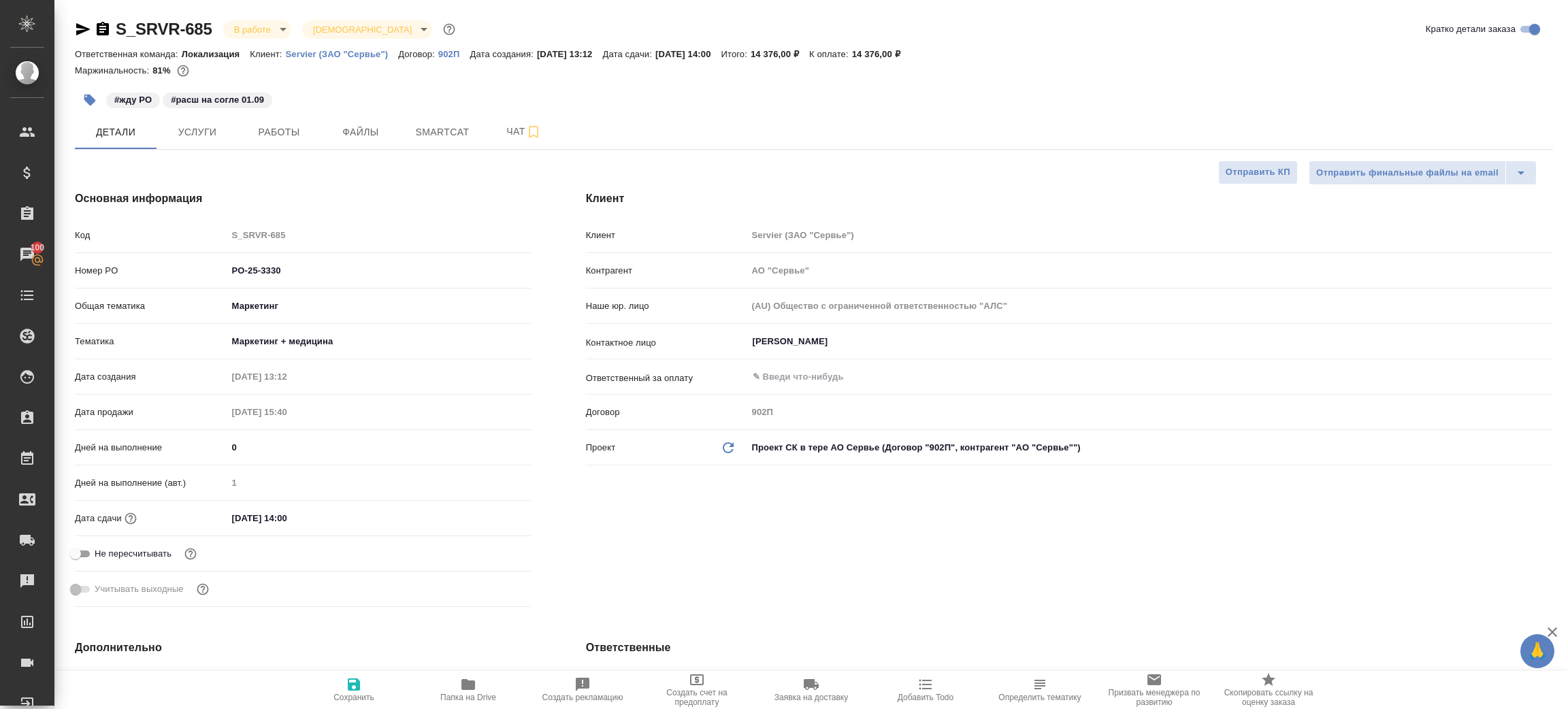
type textarea "x"
click at [462, 685] on icon "button" at bounding box center [468, 684] width 14 height 11
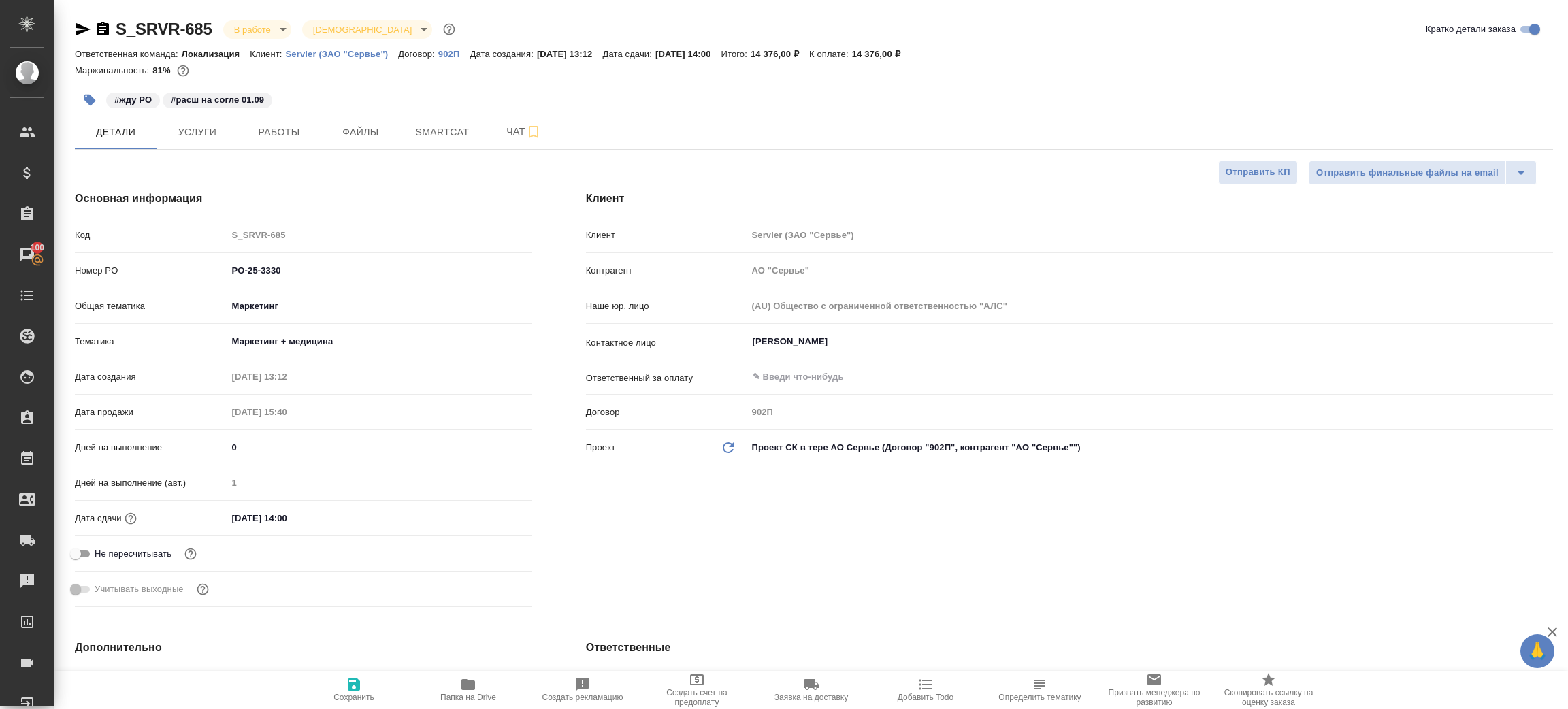
type textarea "x"
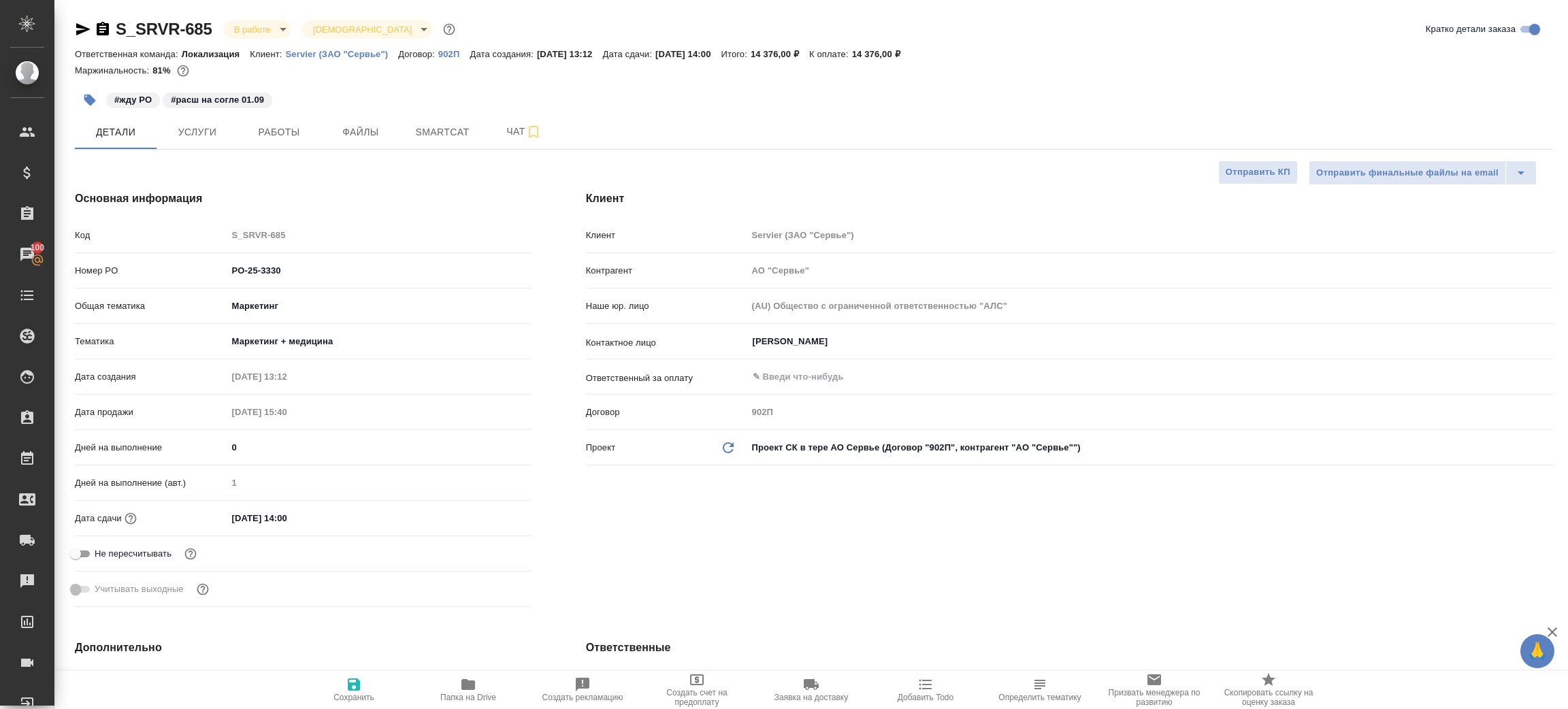
type textarea "x"
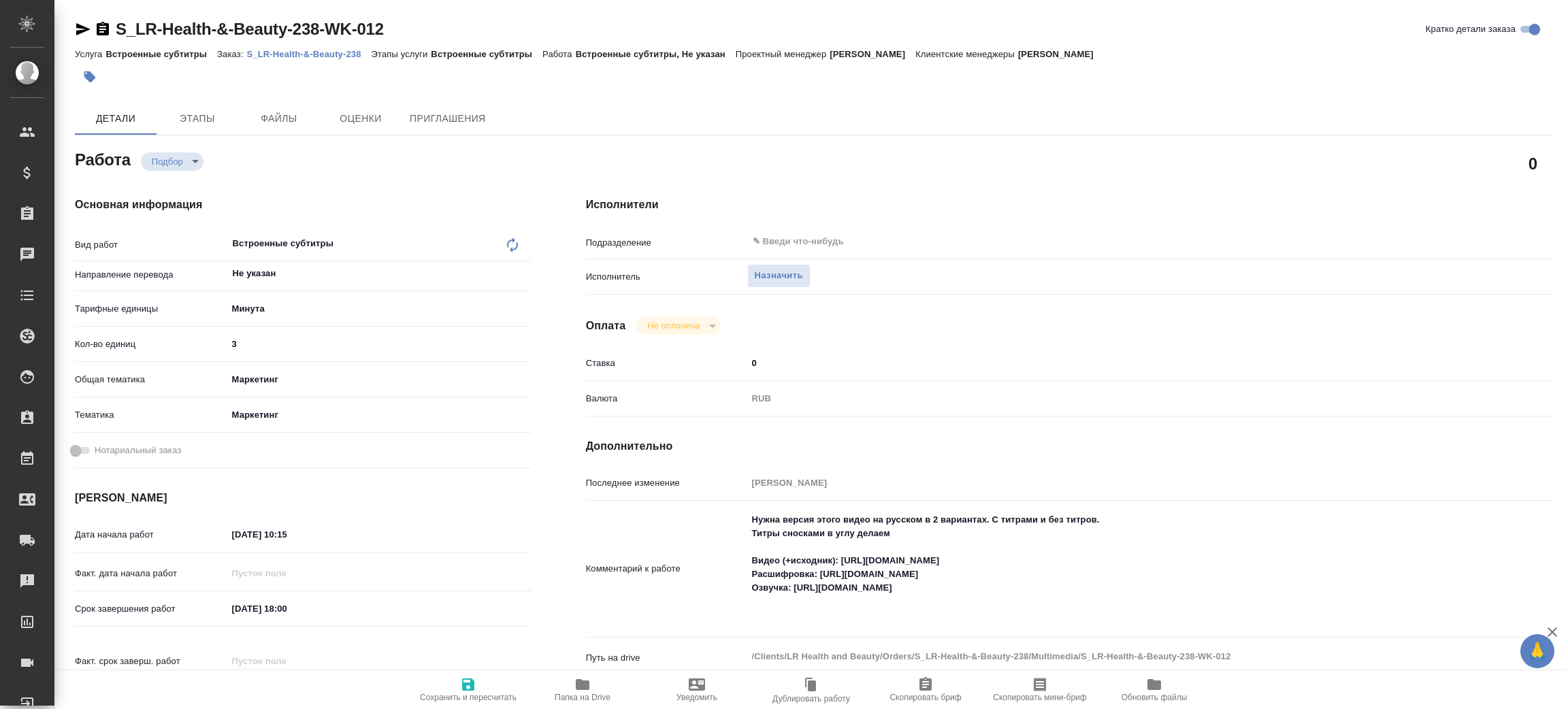
type textarea "x"
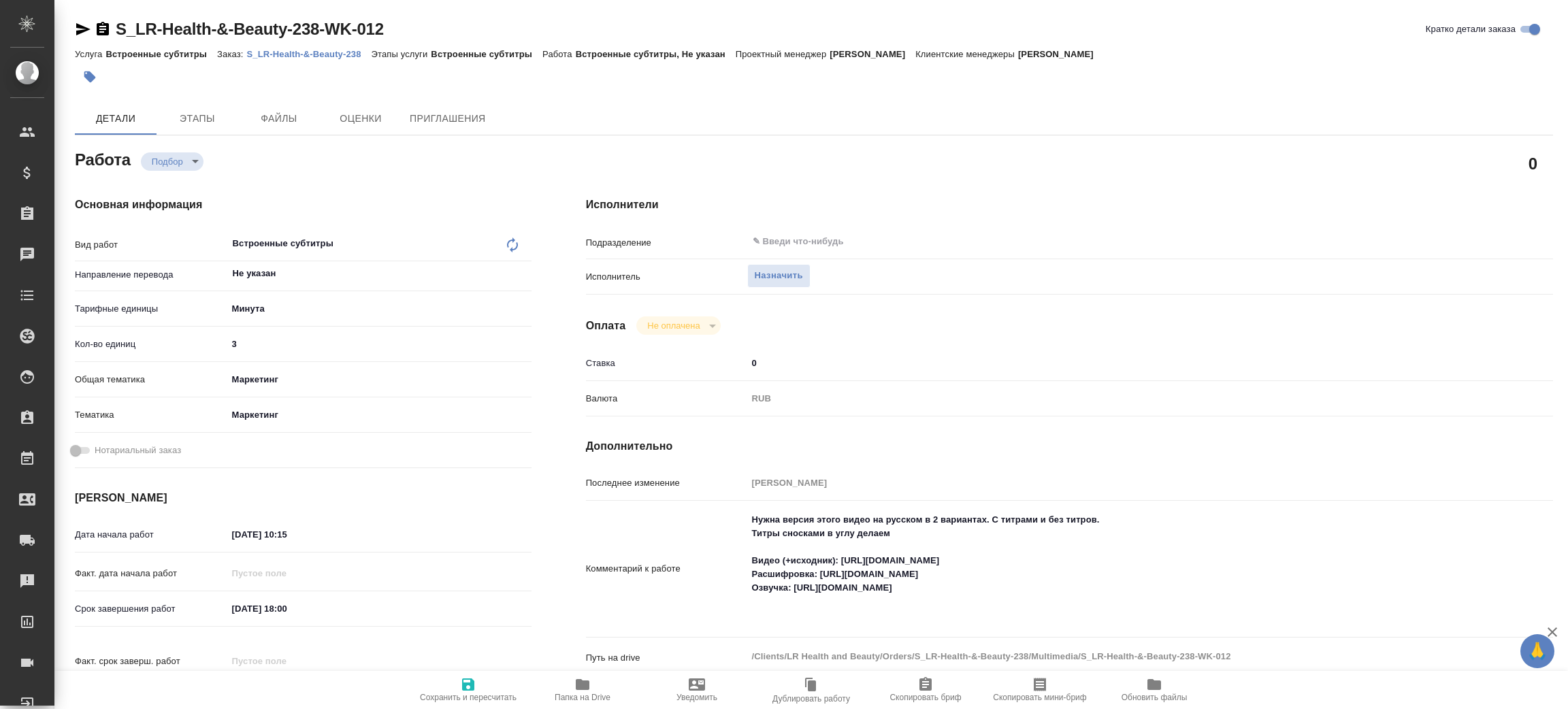
type textarea "x"
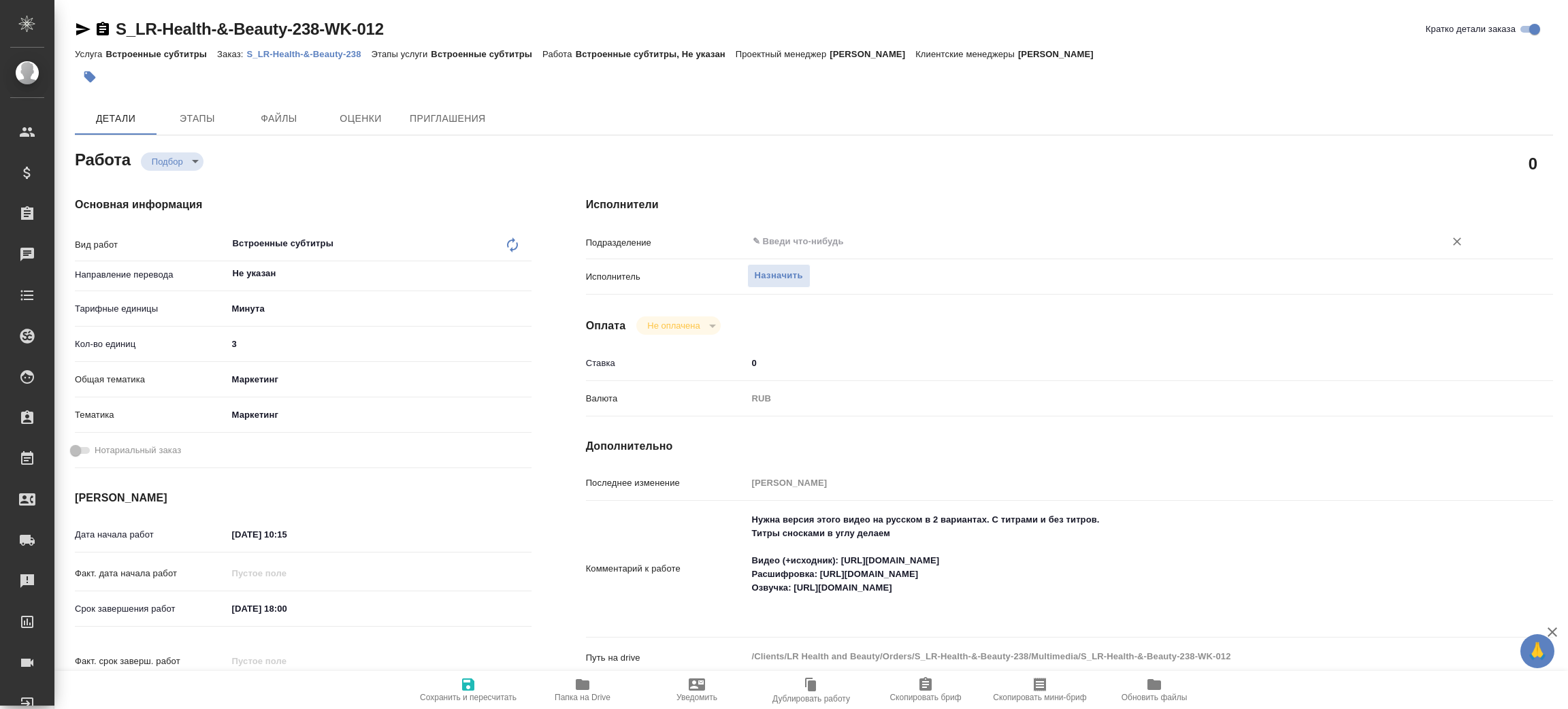
type textarea "x"
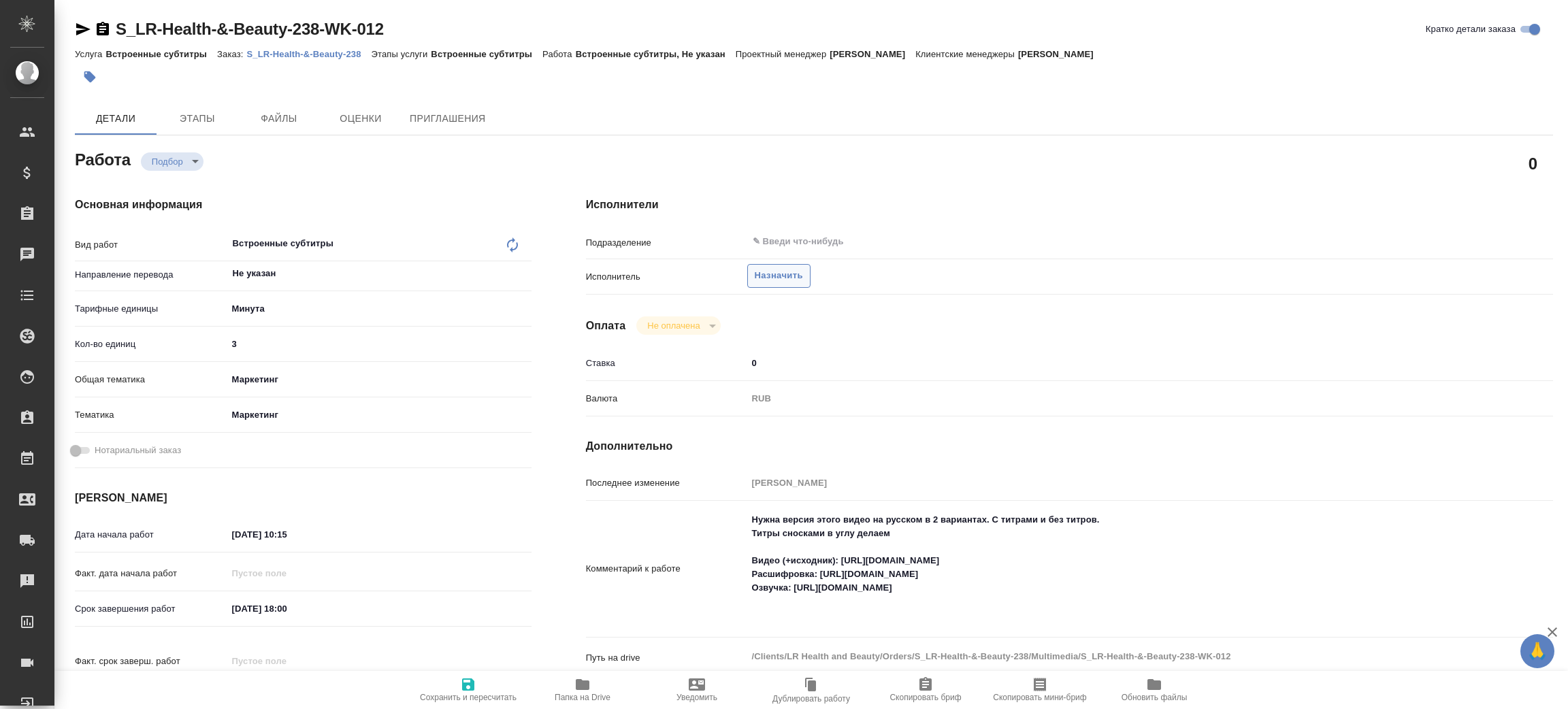
type textarea "x"
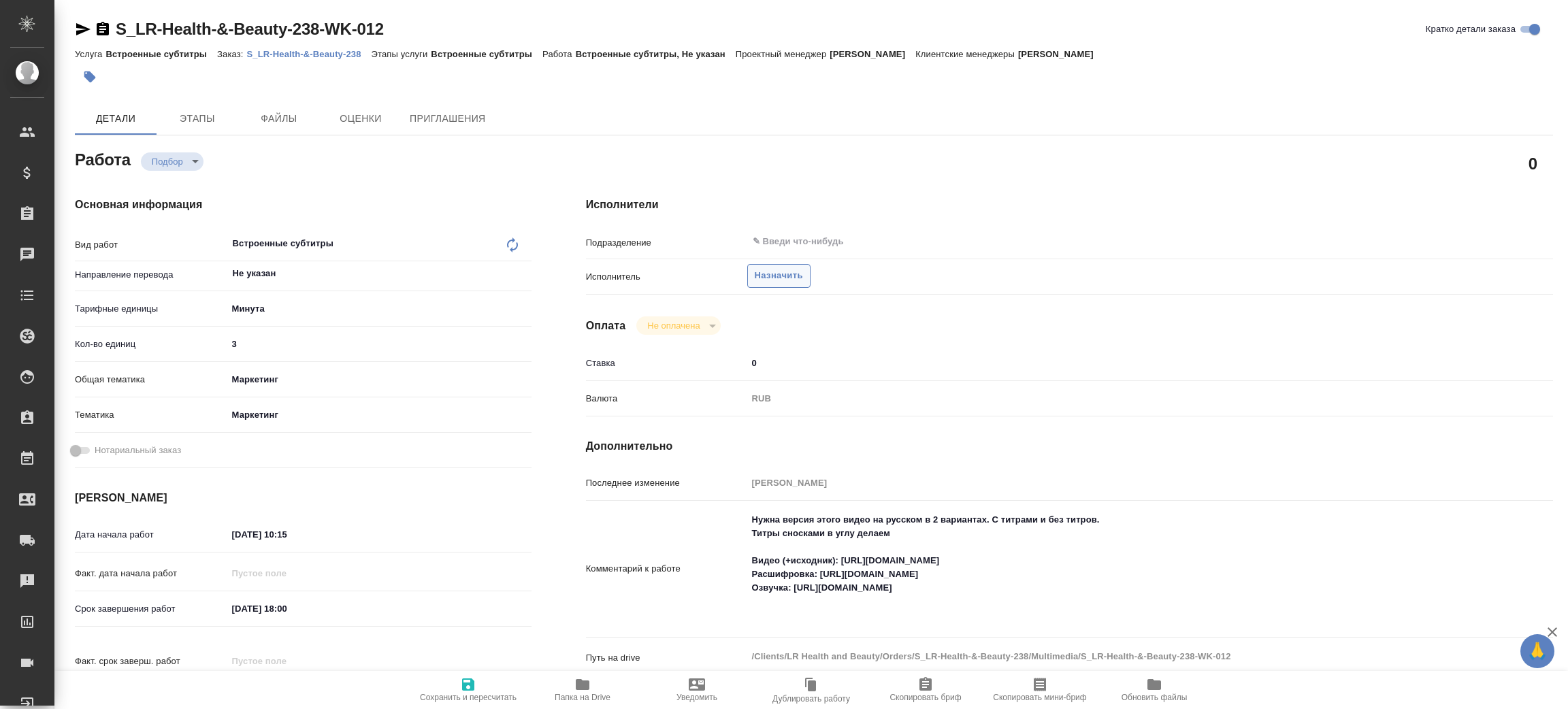
click at [769, 276] on span "Назначить" at bounding box center [778, 276] width 48 height 15
type textarea "x"
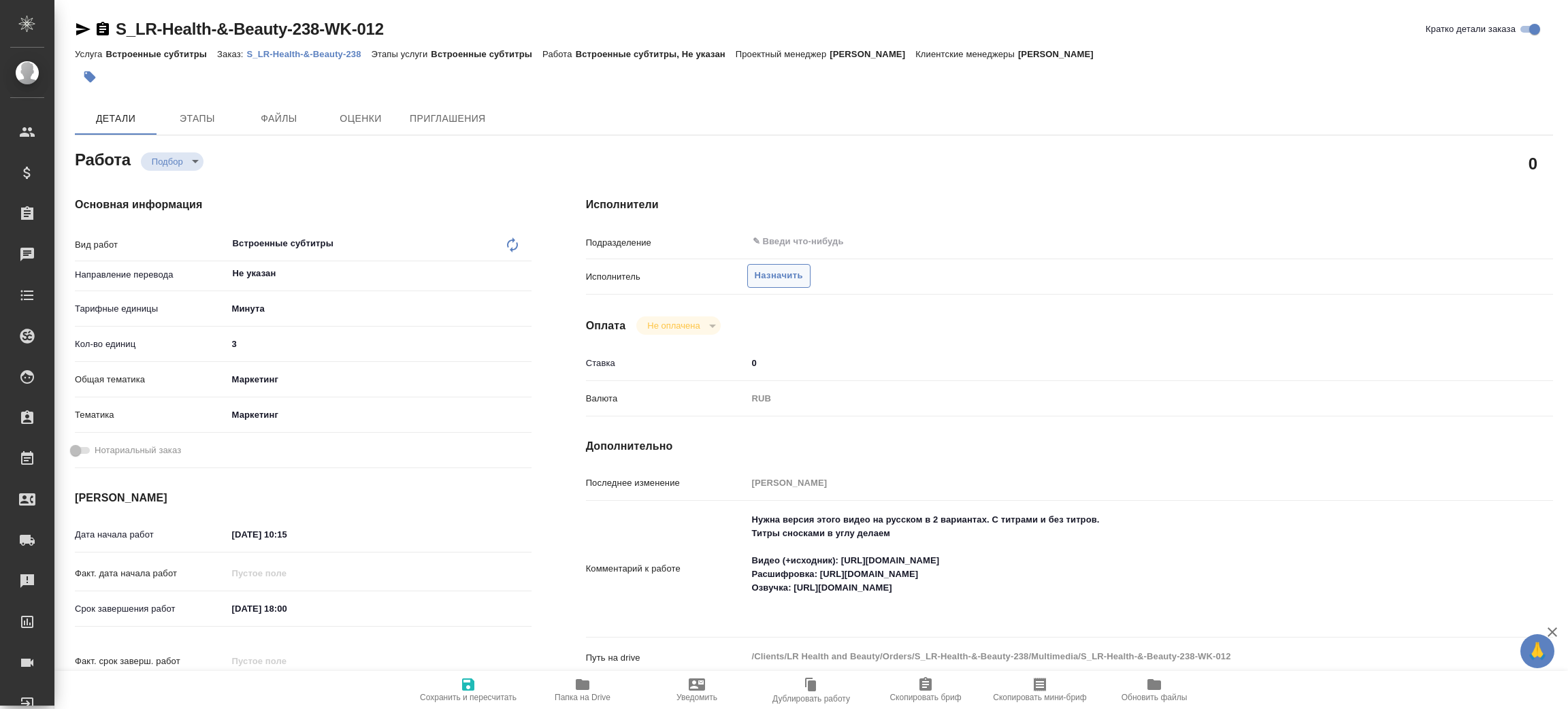
type textarea "x"
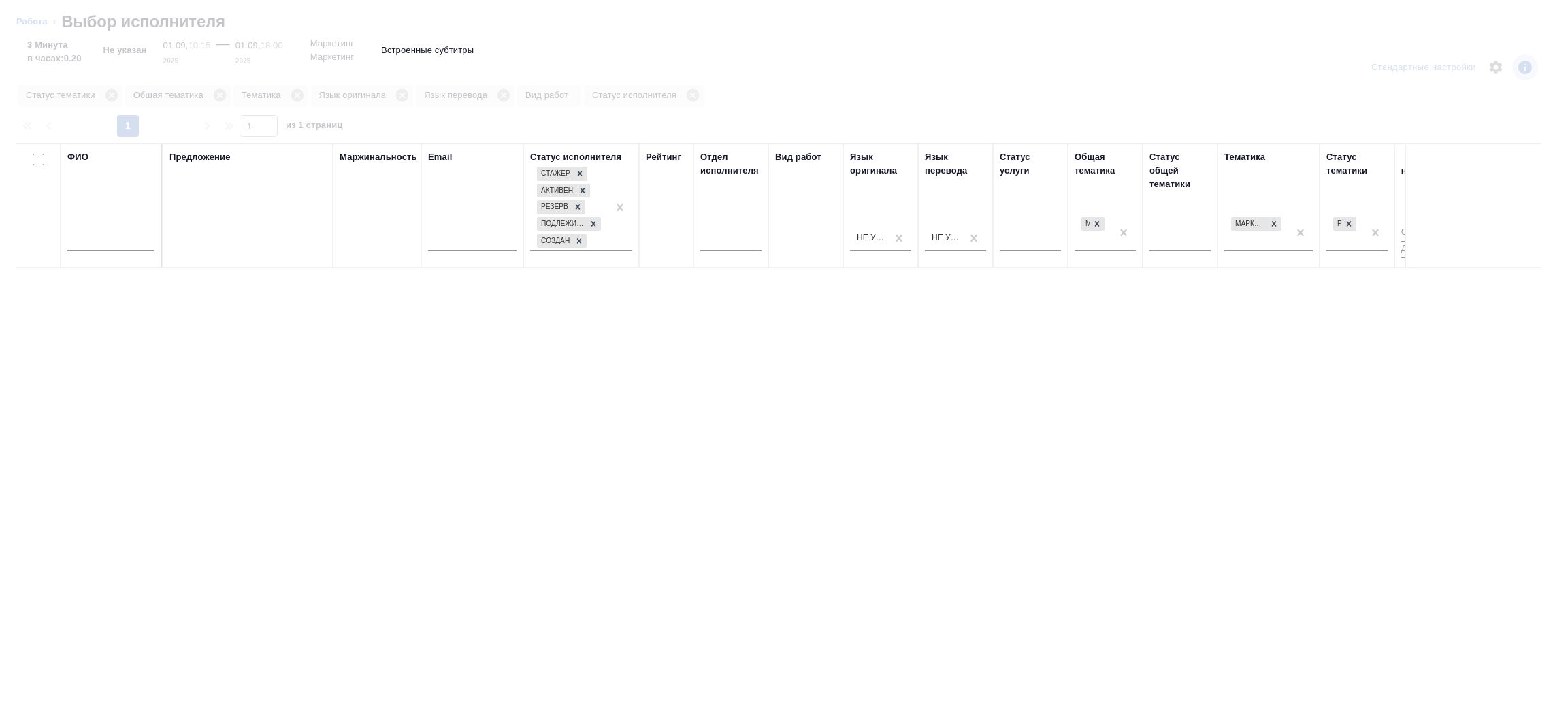
type textarea "x"
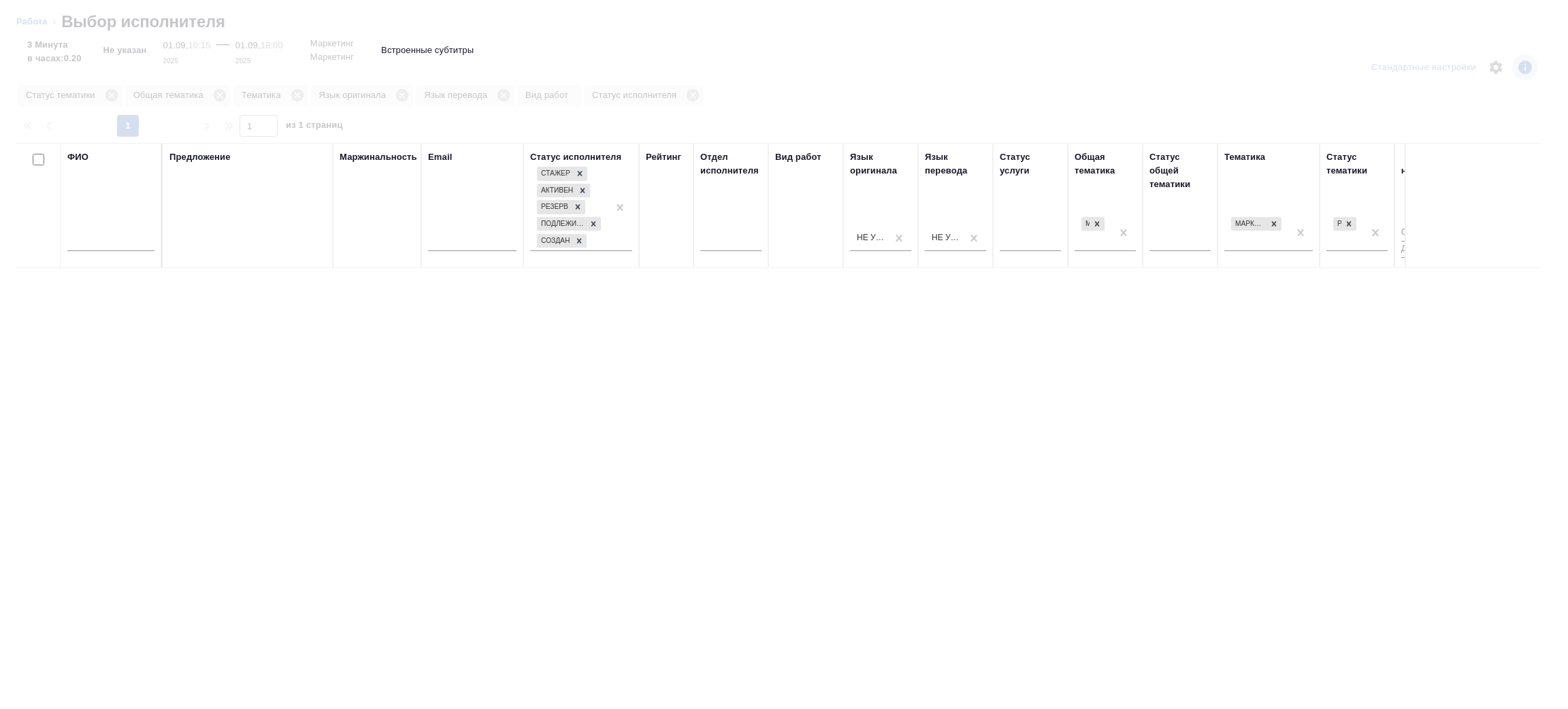
click at [109, 244] on div "ФИО" at bounding box center [111, 206] width 87 height 111
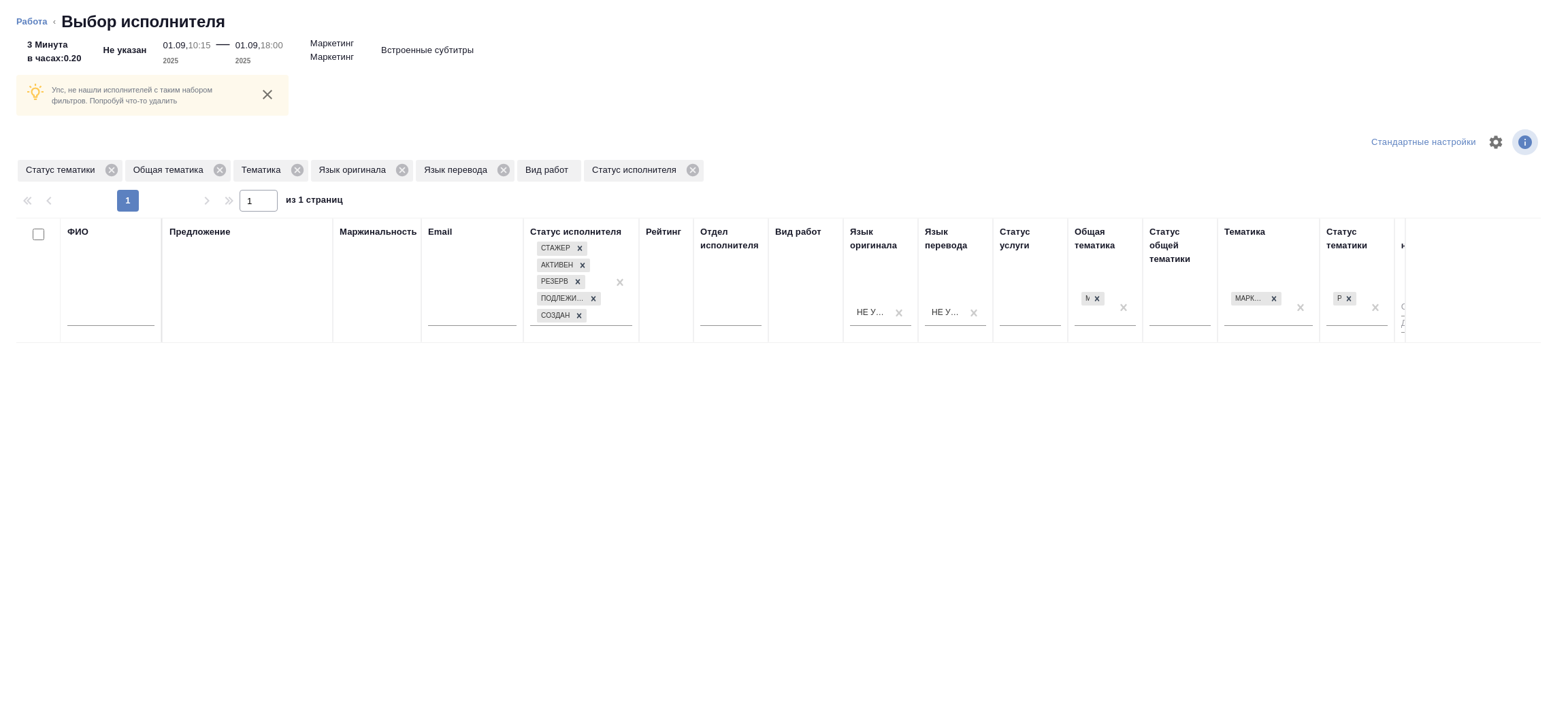
click at [111, 315] on input "text" at bounding box center [111, 317] width 87 height 17
type input "p"
click at [1267, 296] on div at bounding box center [1274, 298] width 15 height 15
type input "зенков"
click at [1349, 300] on icon at bounding box center [1349, 298] width 5 height 5
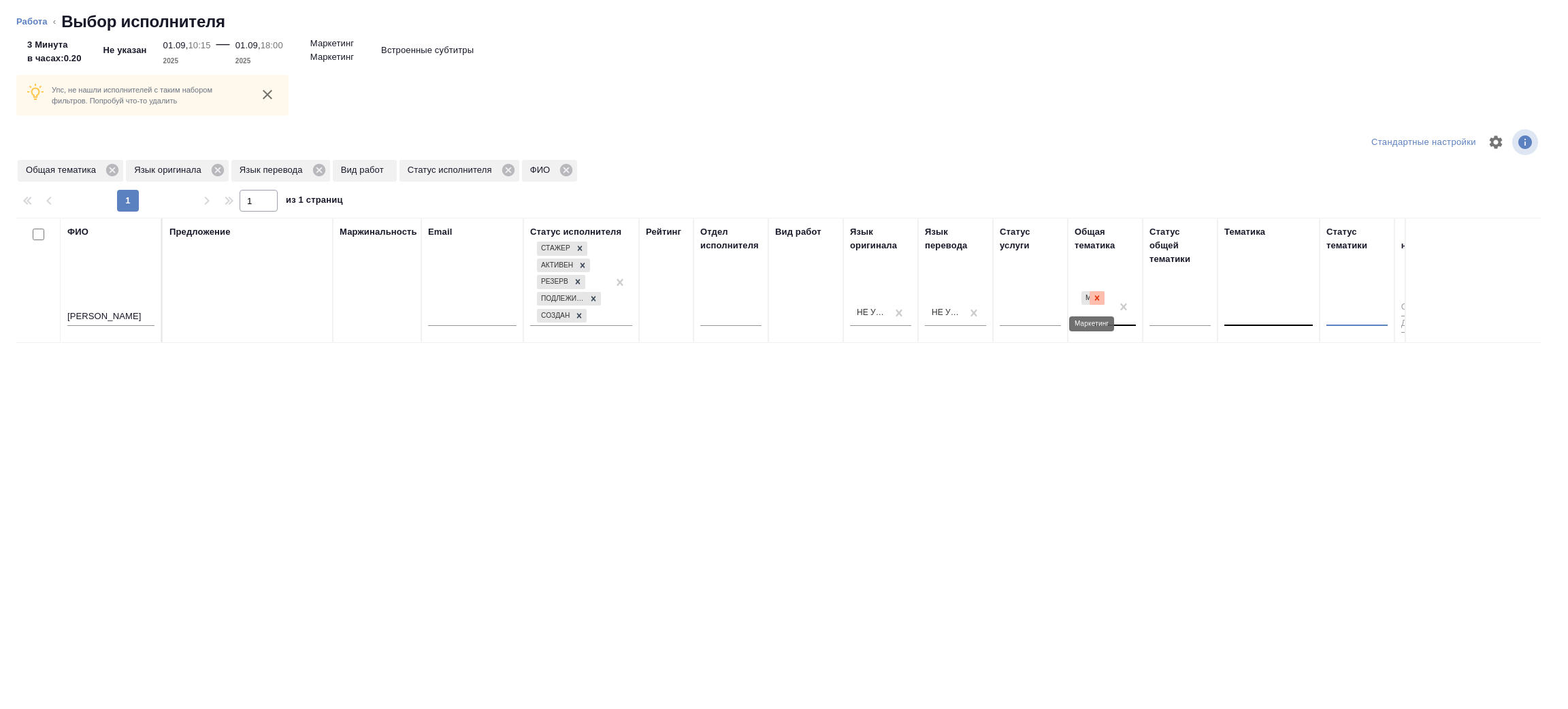
click at [1097, 300] on icon at bounding box center [1097, 298] width 10 height 10
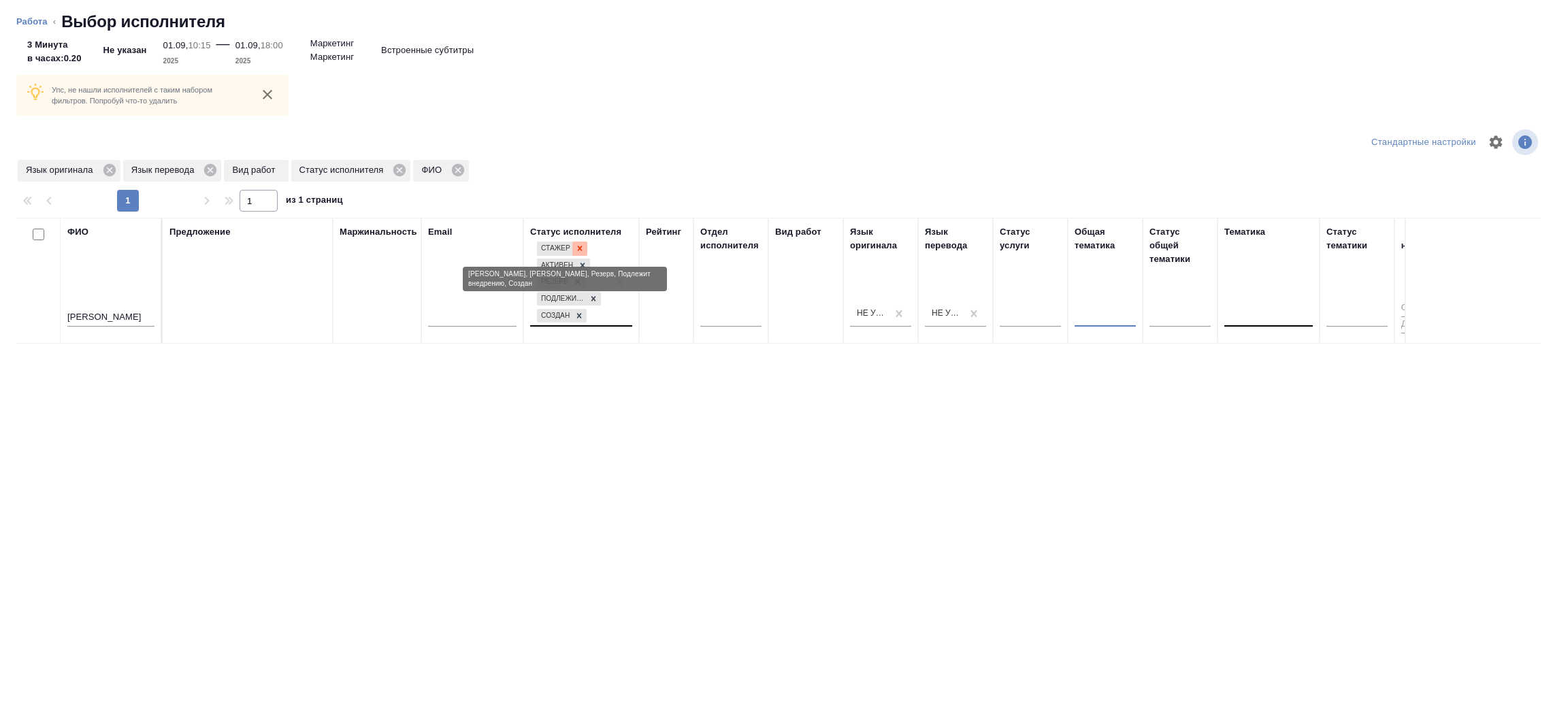
click at [577, 246] on icon at bounding box center [580, 249] width 10 height 10
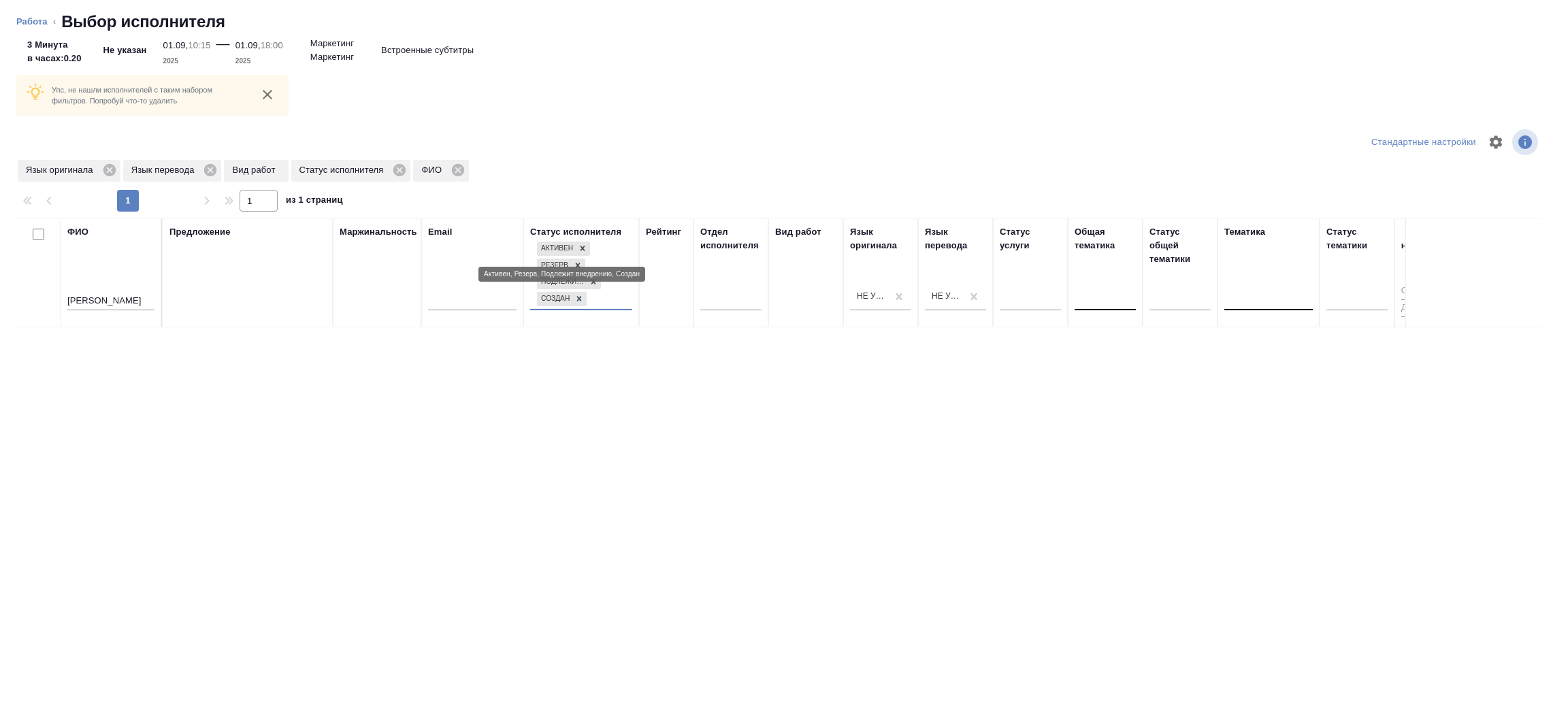
click at [581, 245] on icon at bounding box center [582, 249] width 10 height 10
click at [579, 245] on icon at bounding box center [578, 249] width 10 height 10
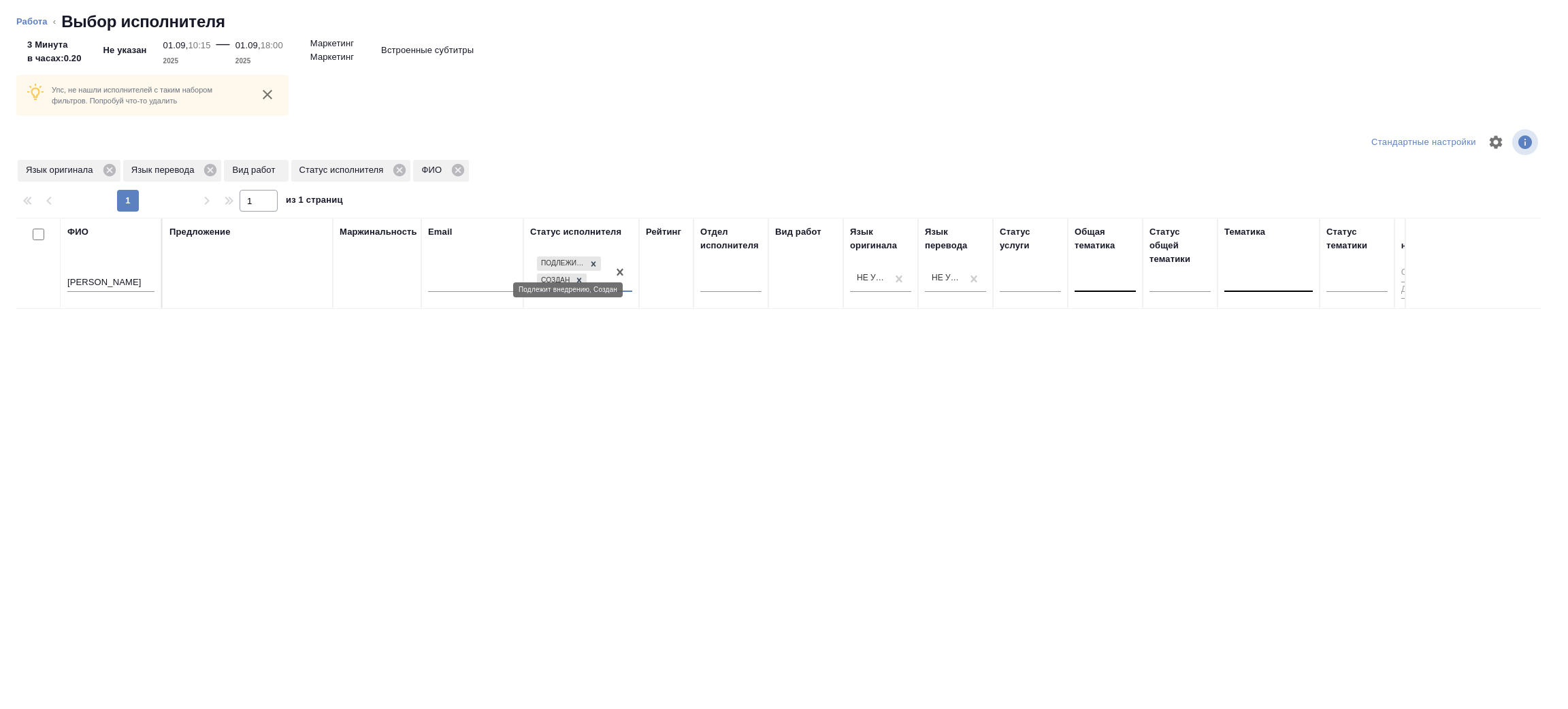
click at [595, 260] on icon at bounding box center [594, 264] width 10 height 10
click at [577, 275] on icon at bounding box center [579, 278] width 10 height 10
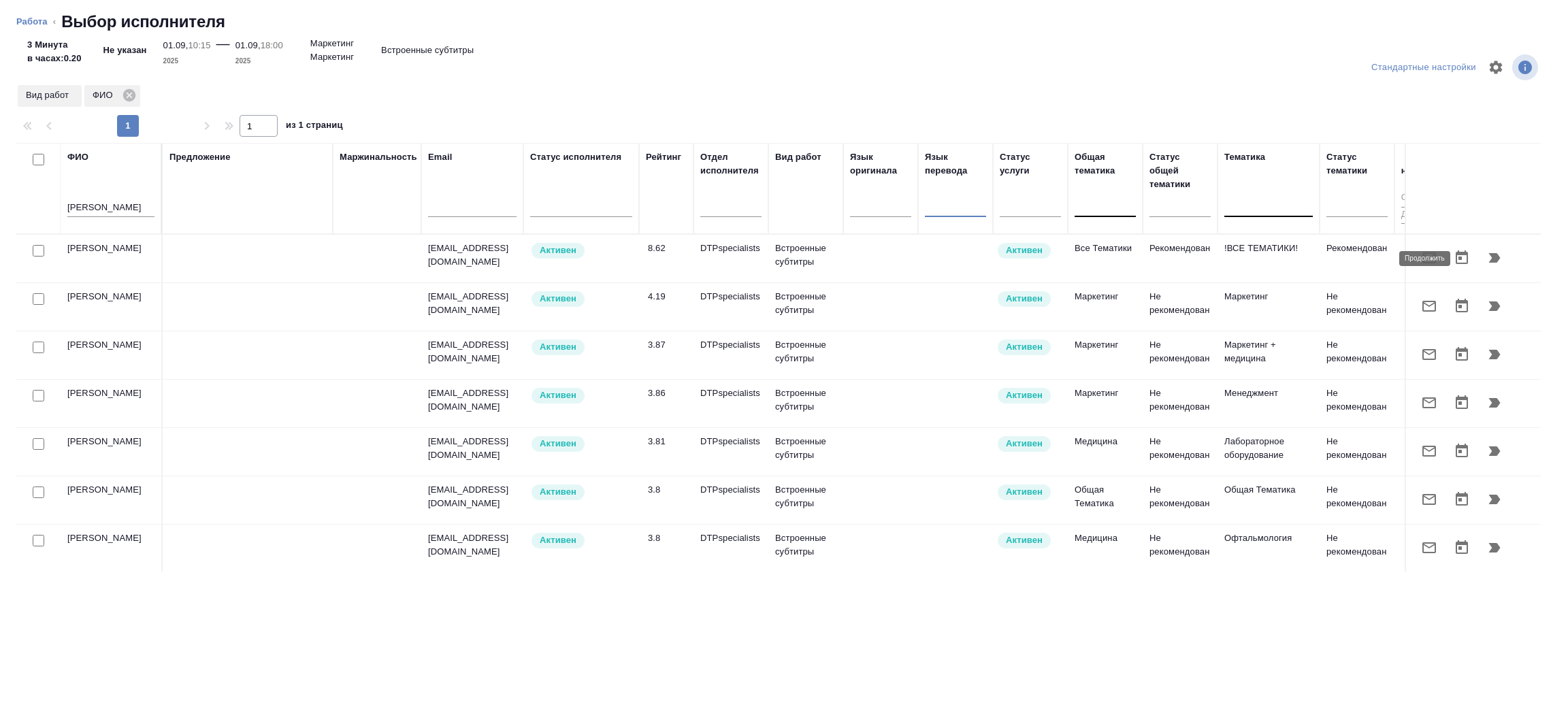
click at [1489, 256] on icon "button" at bounding box center [1495, 258] width 11 height 10
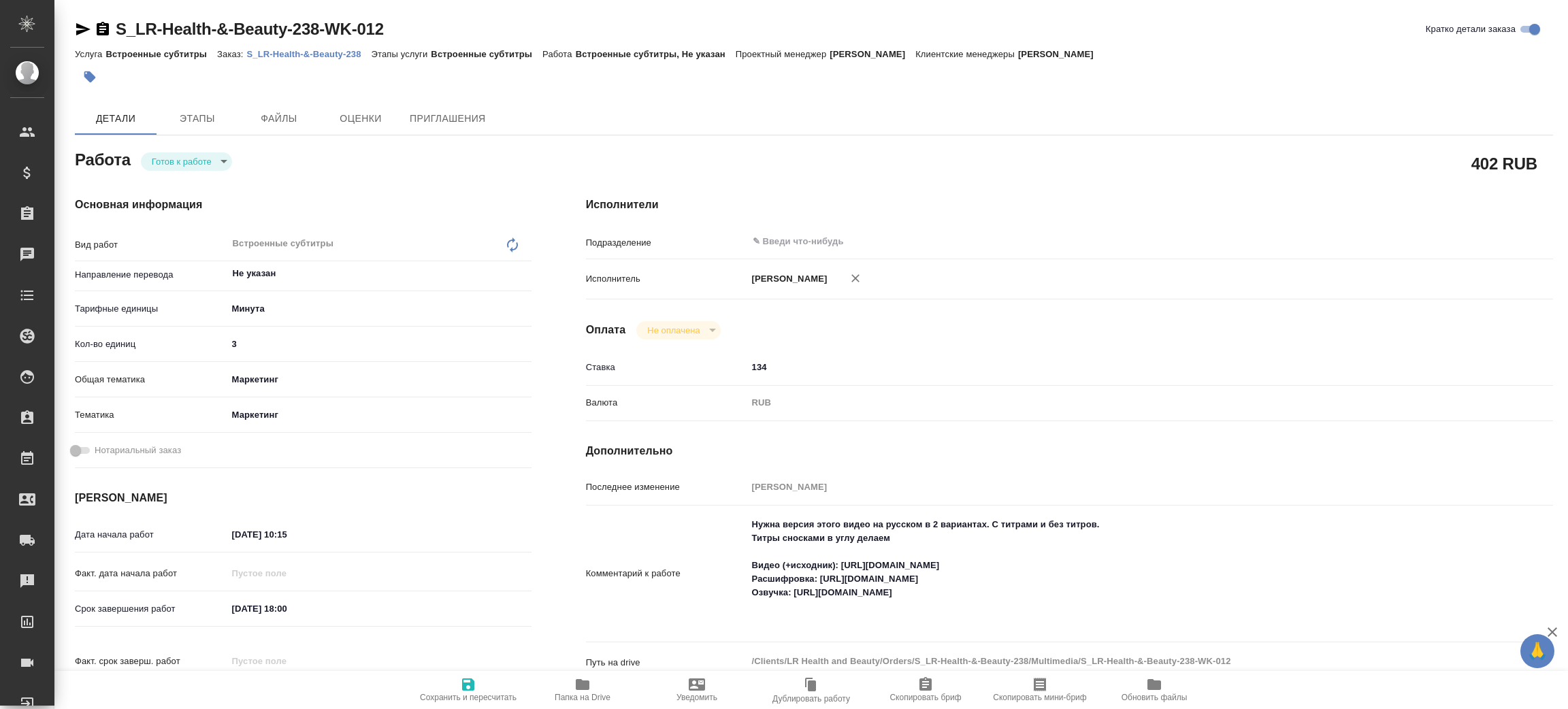
type textarea "x"
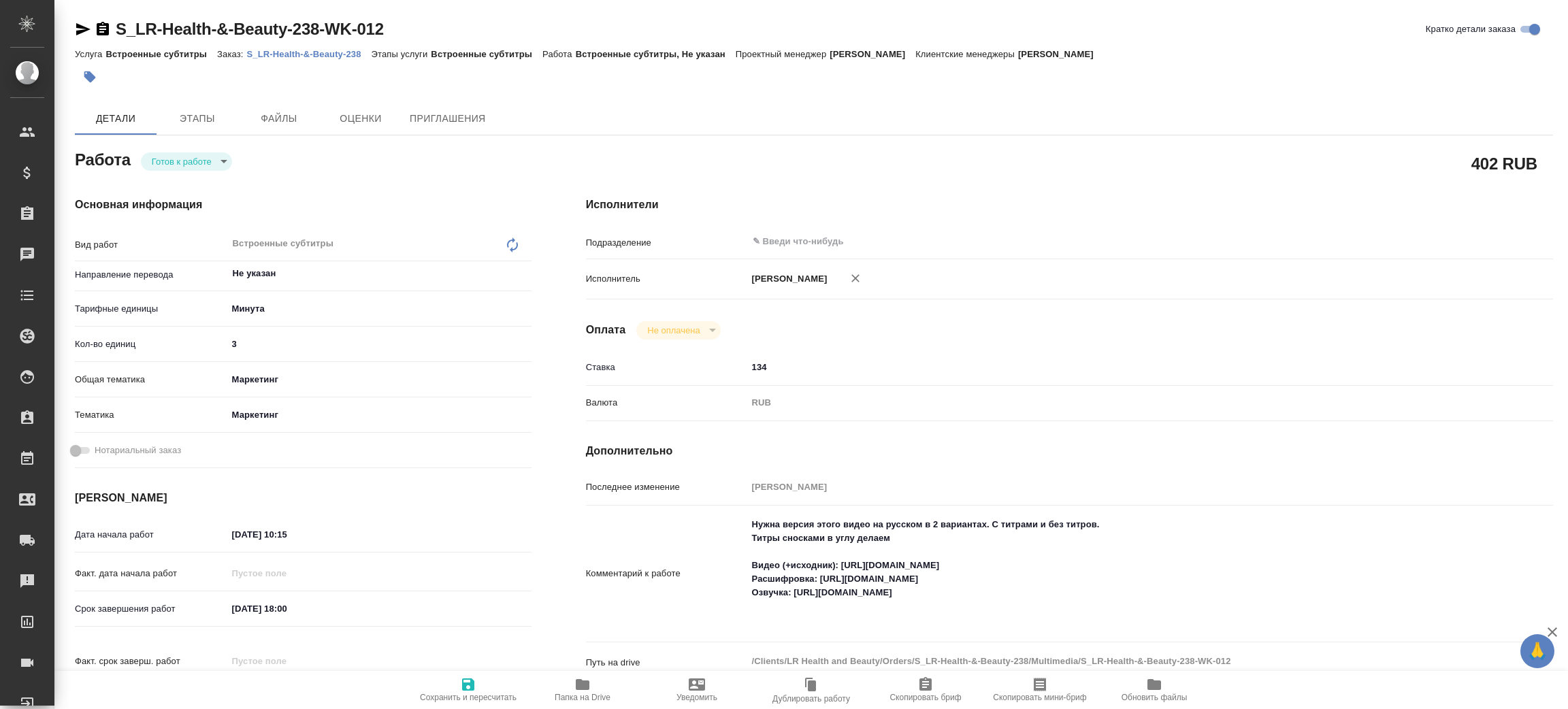
type textarea "x"
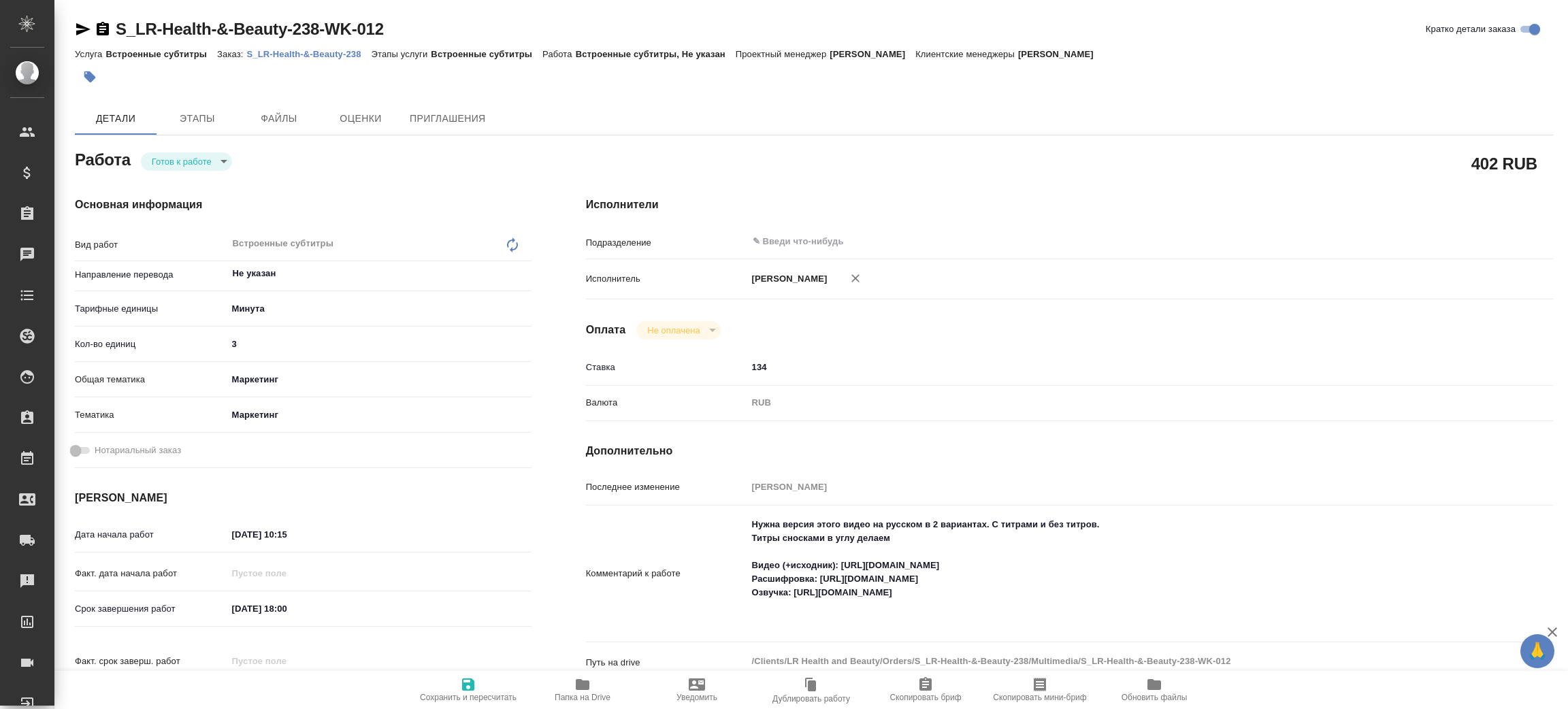
type textarea "x"
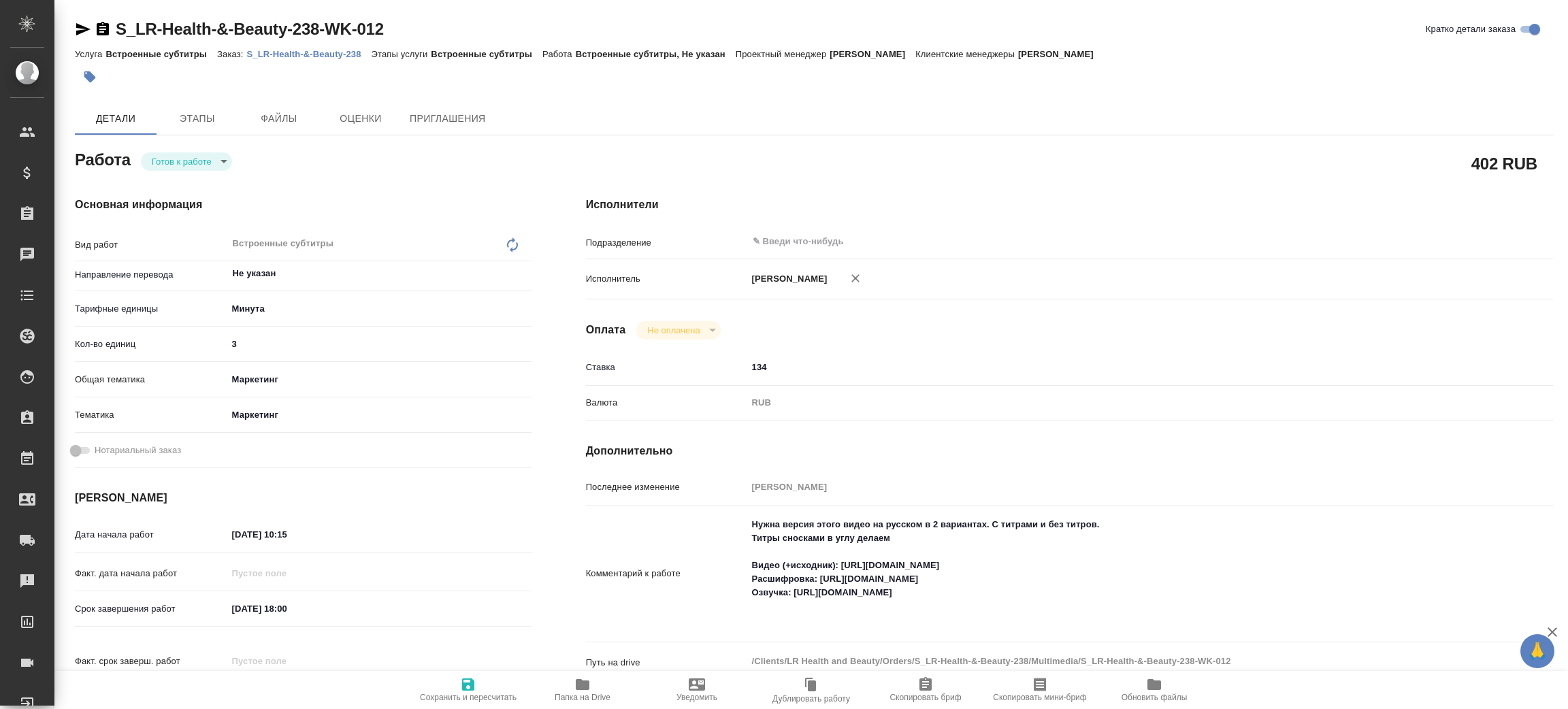
type textarea "x"
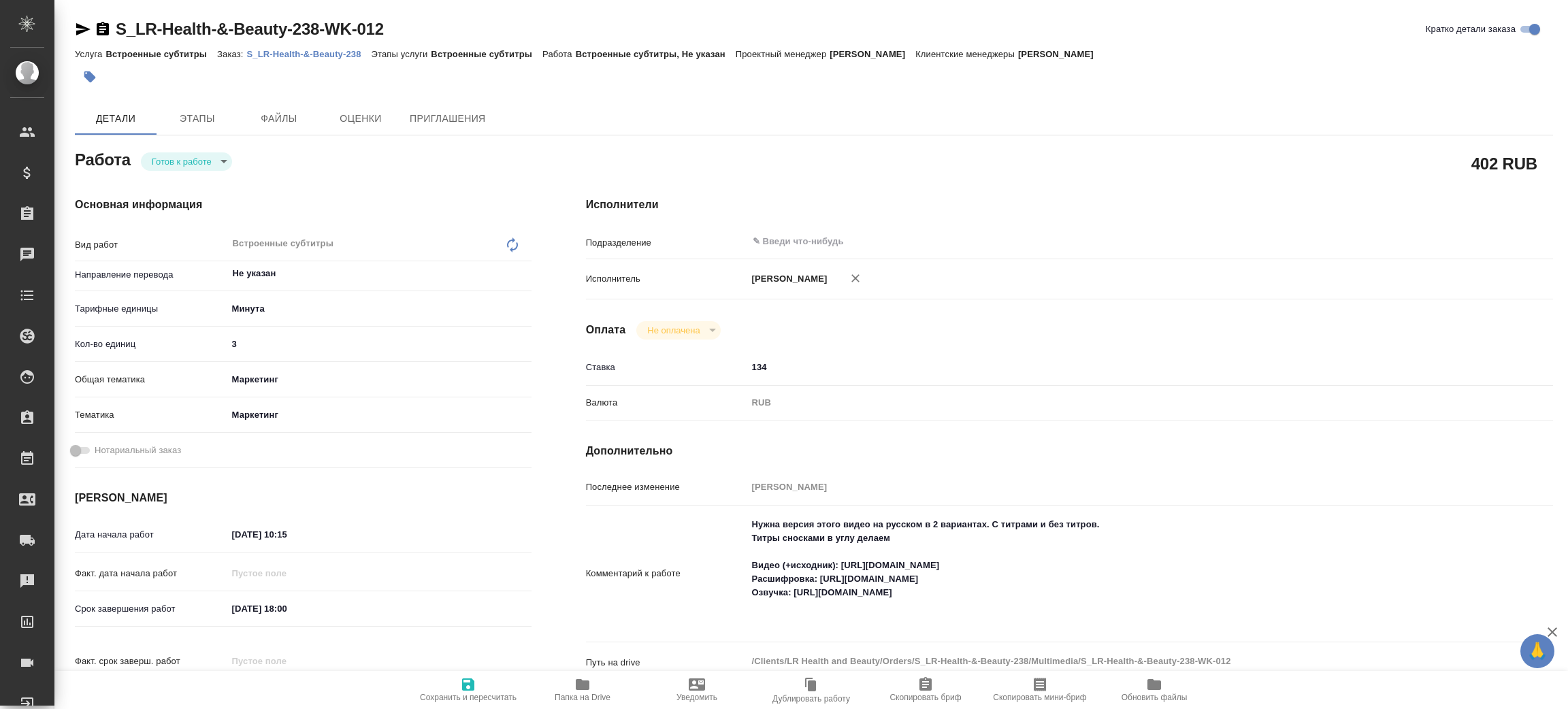
type textarea "x"
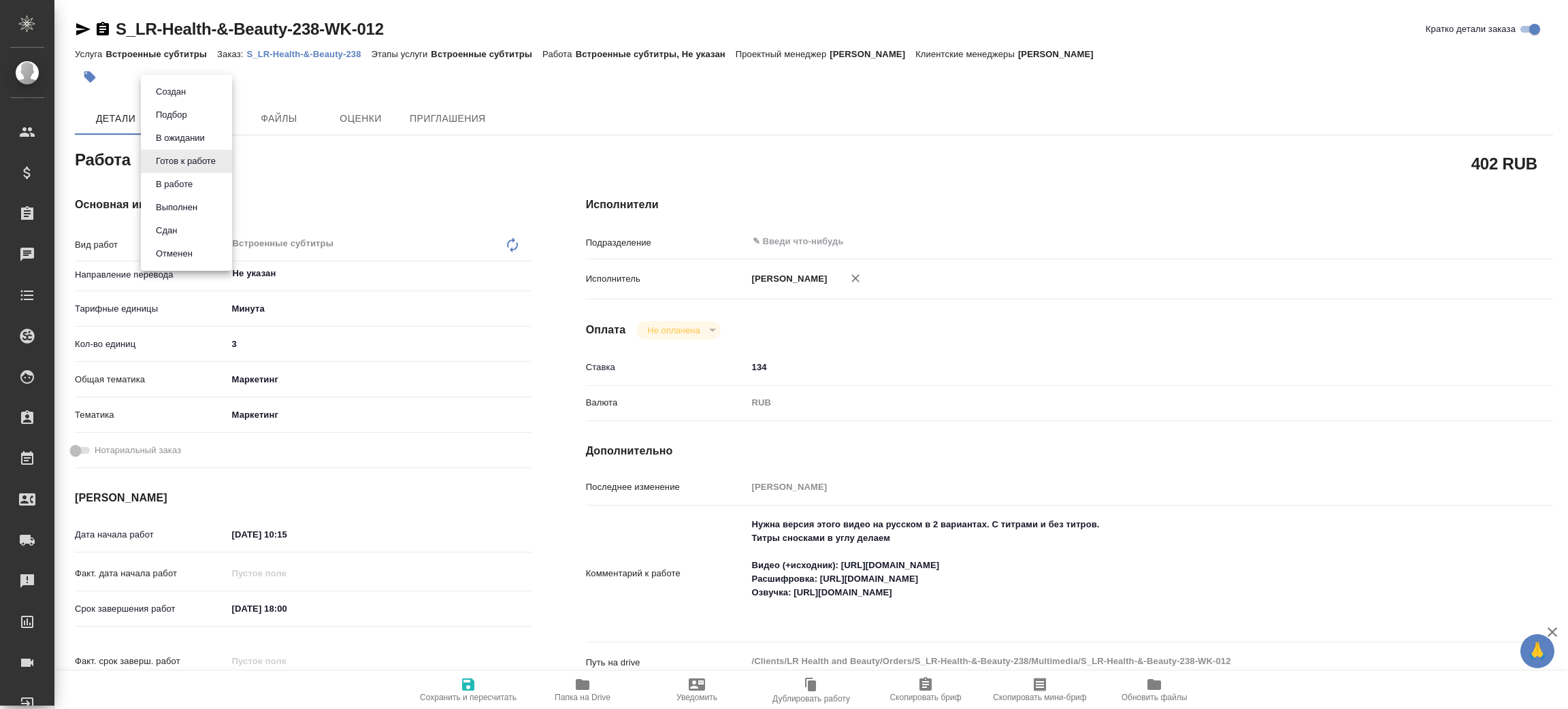
click at [191, 154] on body "🙏 .cls-1 fill:#fff; AWATERA Zenkov Aleksei Клиенты Спецификации Заказы Чаты Tod…" at bounding box center [784, 354] width 1568 height 709
click at [186, 184] on button "В работе" at bounding box center [174, 185] width 45 height 15
type textarea "x"
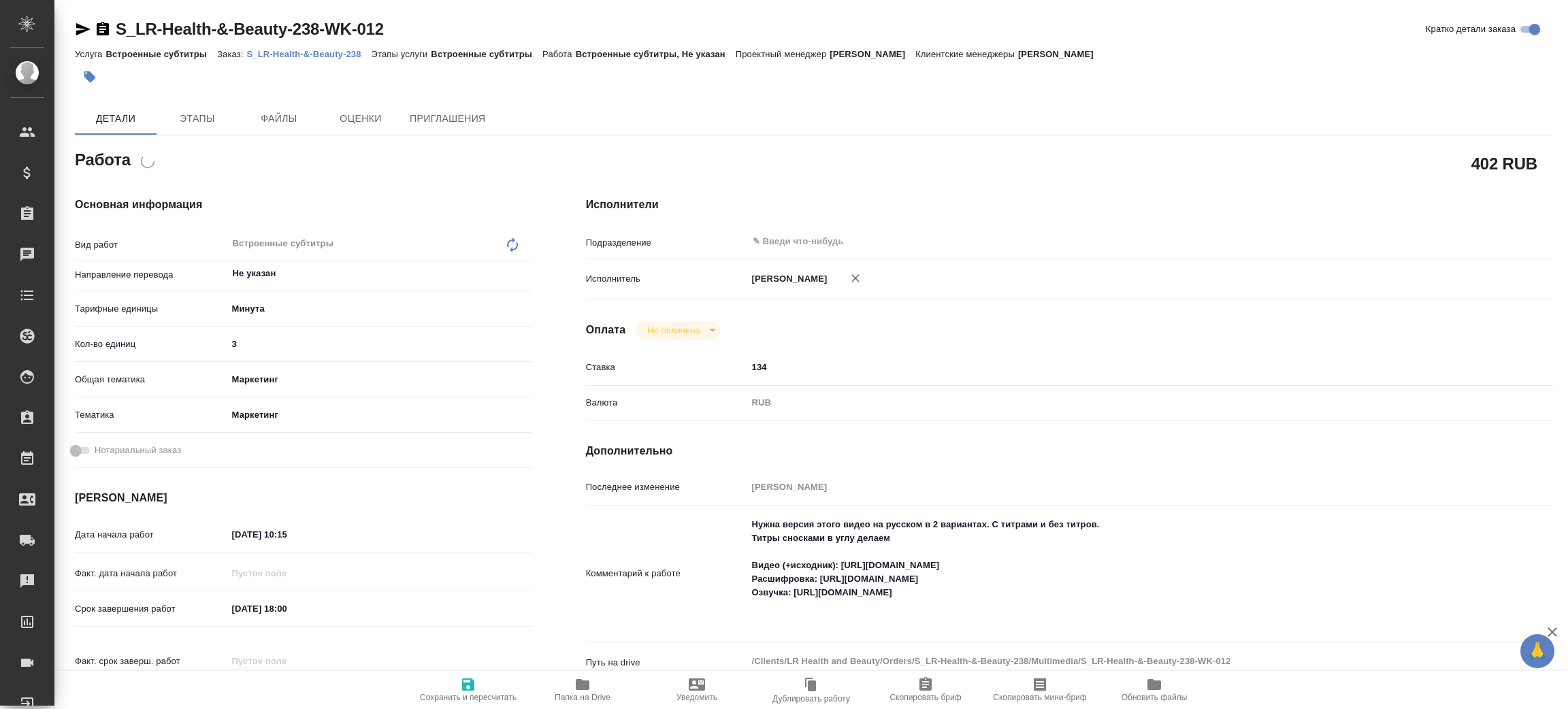
type textarea "x"
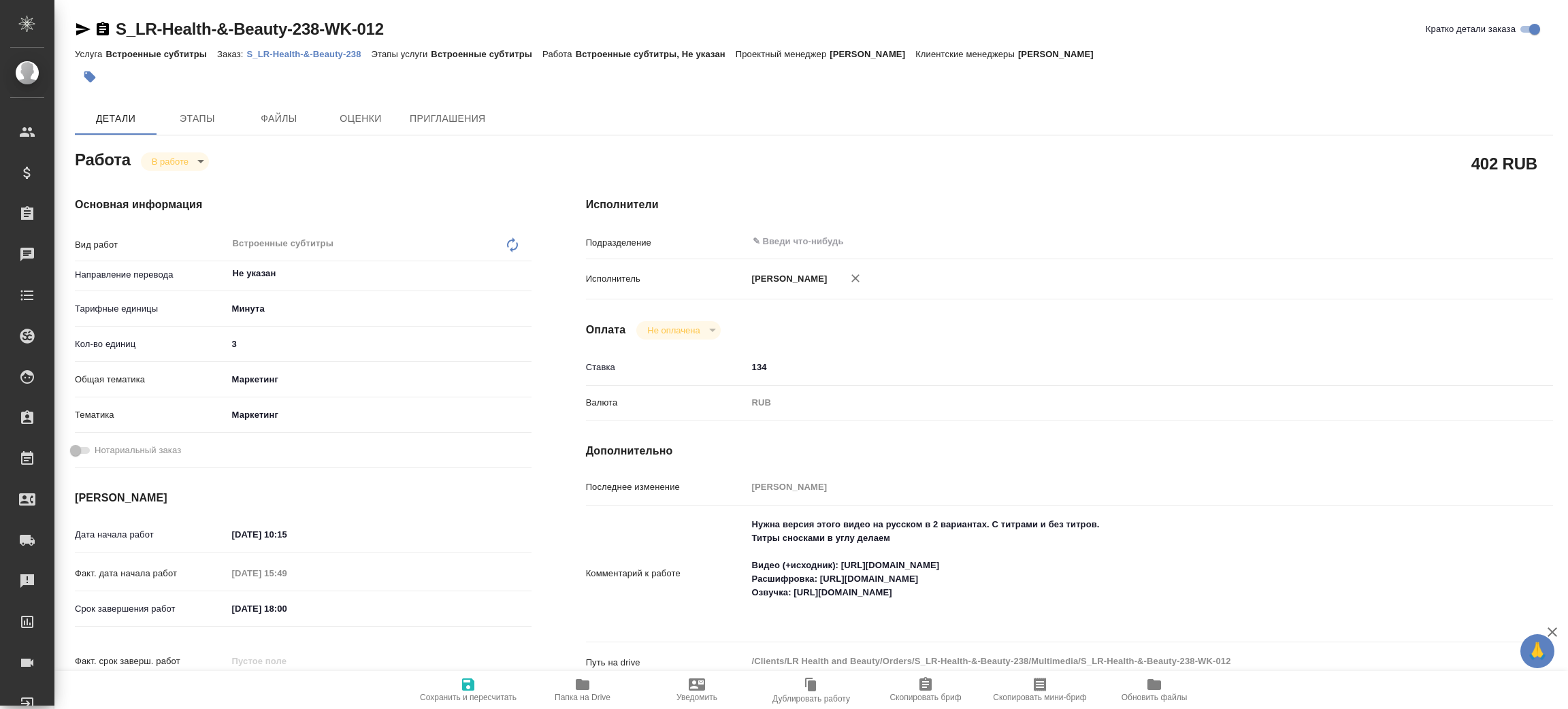
type textarea "x"
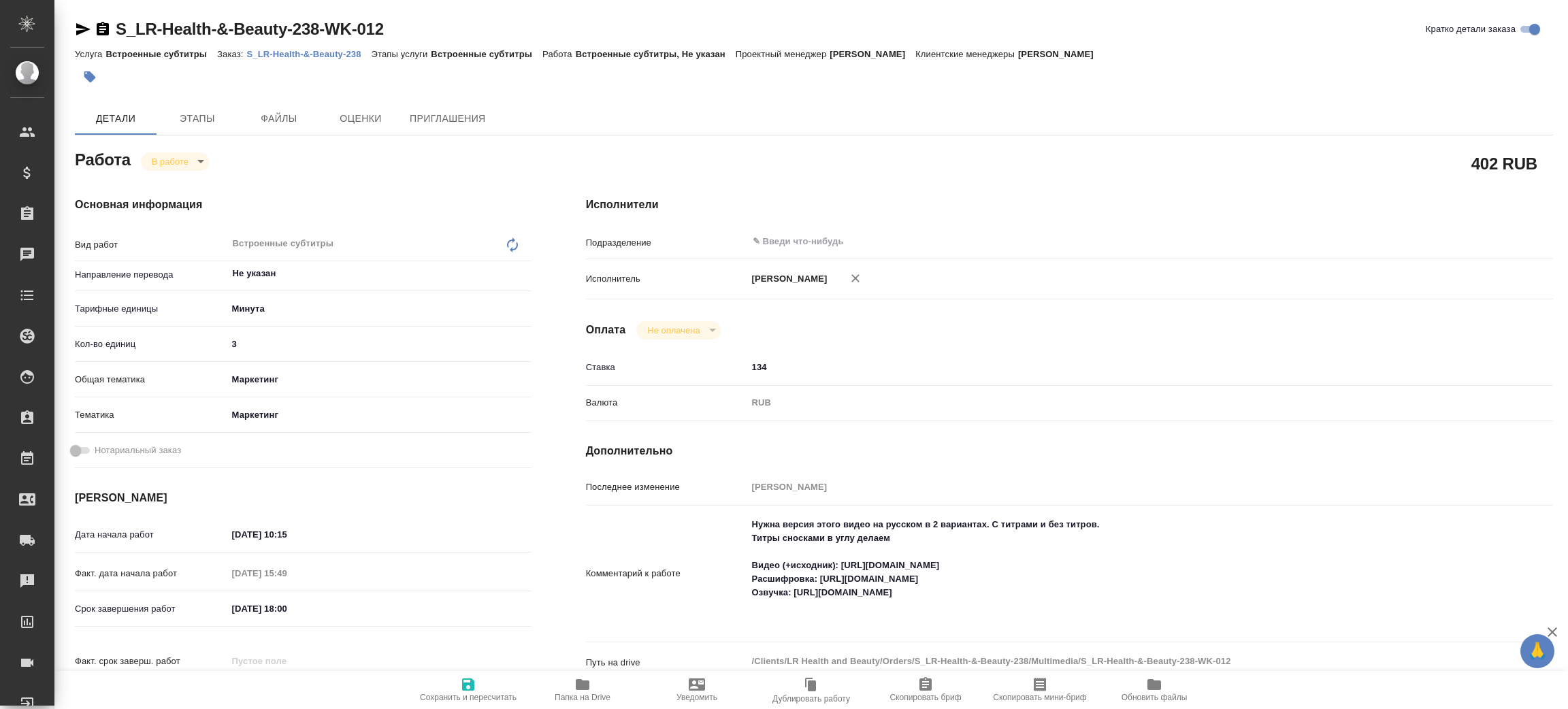
type textarea "x"
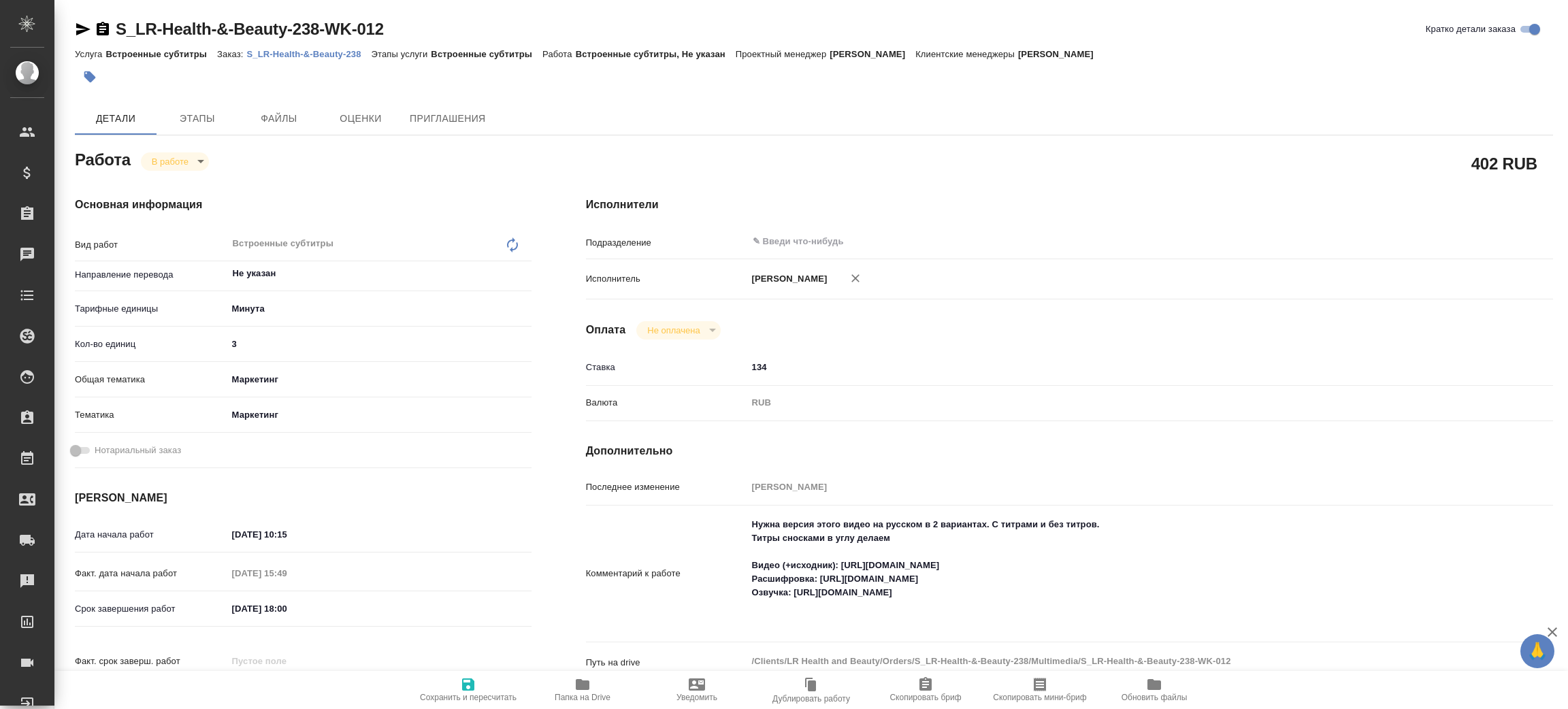
type textarea "x"
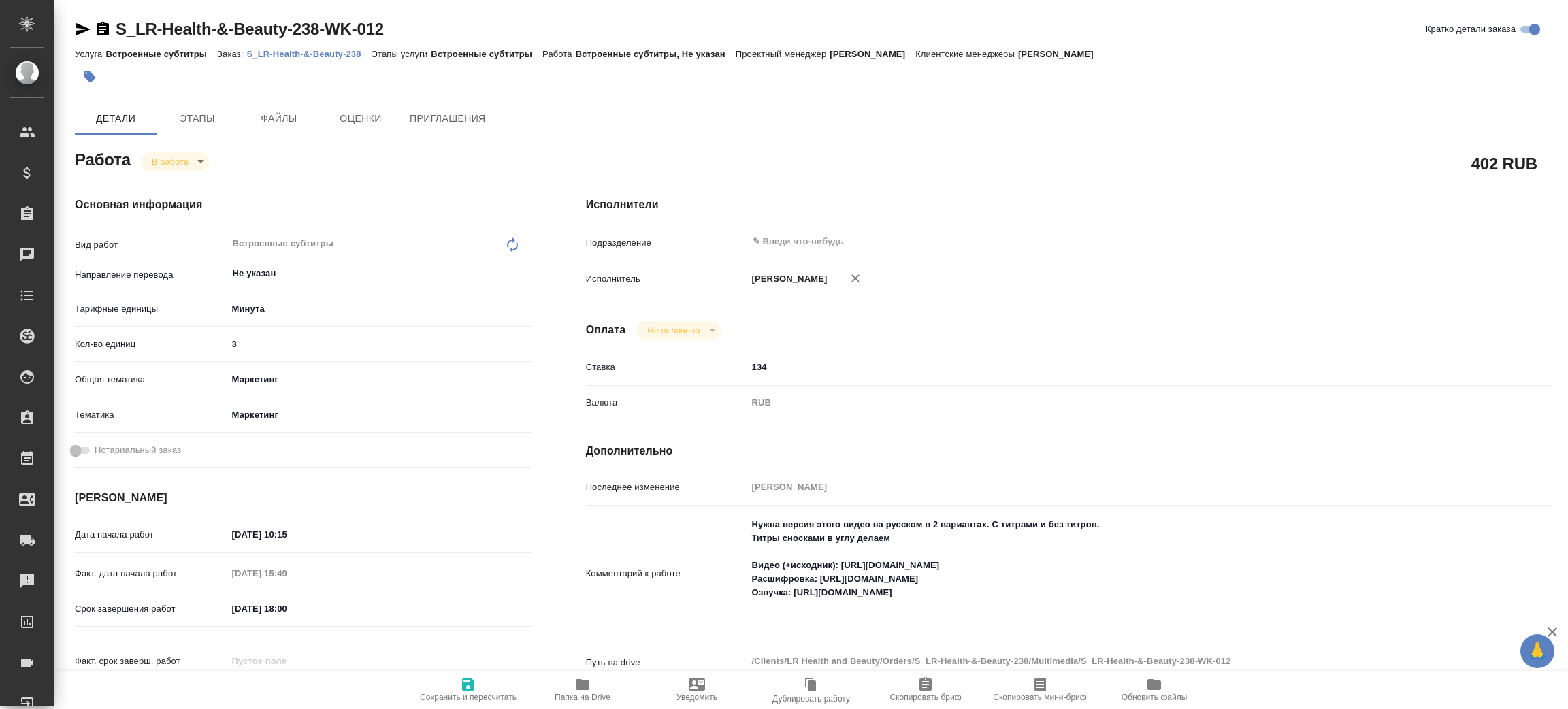
type textarea "x"
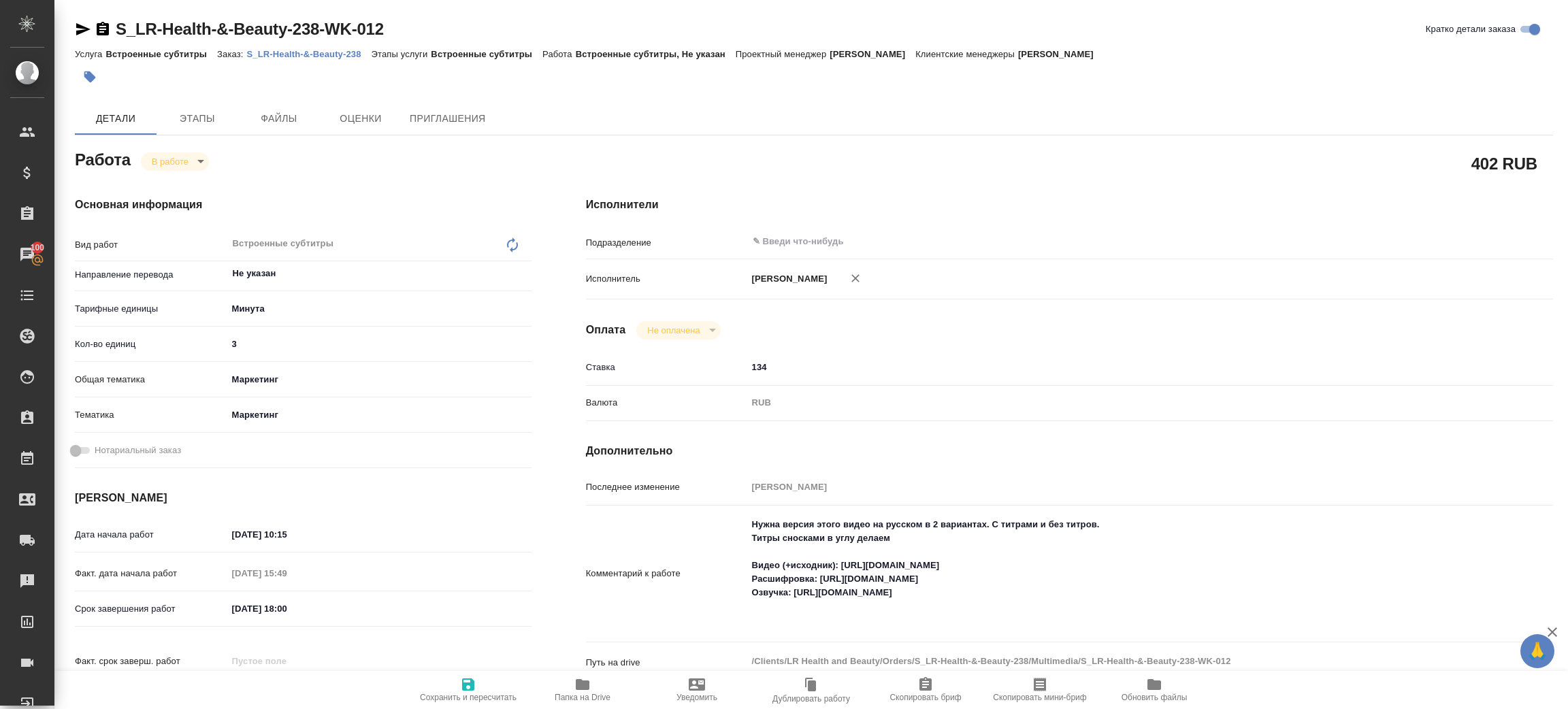
type textarea "x"
drag, startPoint x: 840, startPoint y: 563, endPoint x: 1087, endPoint y: 565, distance: 247.0
click at [1087, 565] on textarea "Нужна версия этого видео на русском в 2 вариантах. С титрами и без титров. Титр…" at bounding box center [1110, 573] width 724 height 119
drag, startPoint x: 821, startPoint y: 579, endPoint x: 1152, endPoint y: 553, distance: 332.0
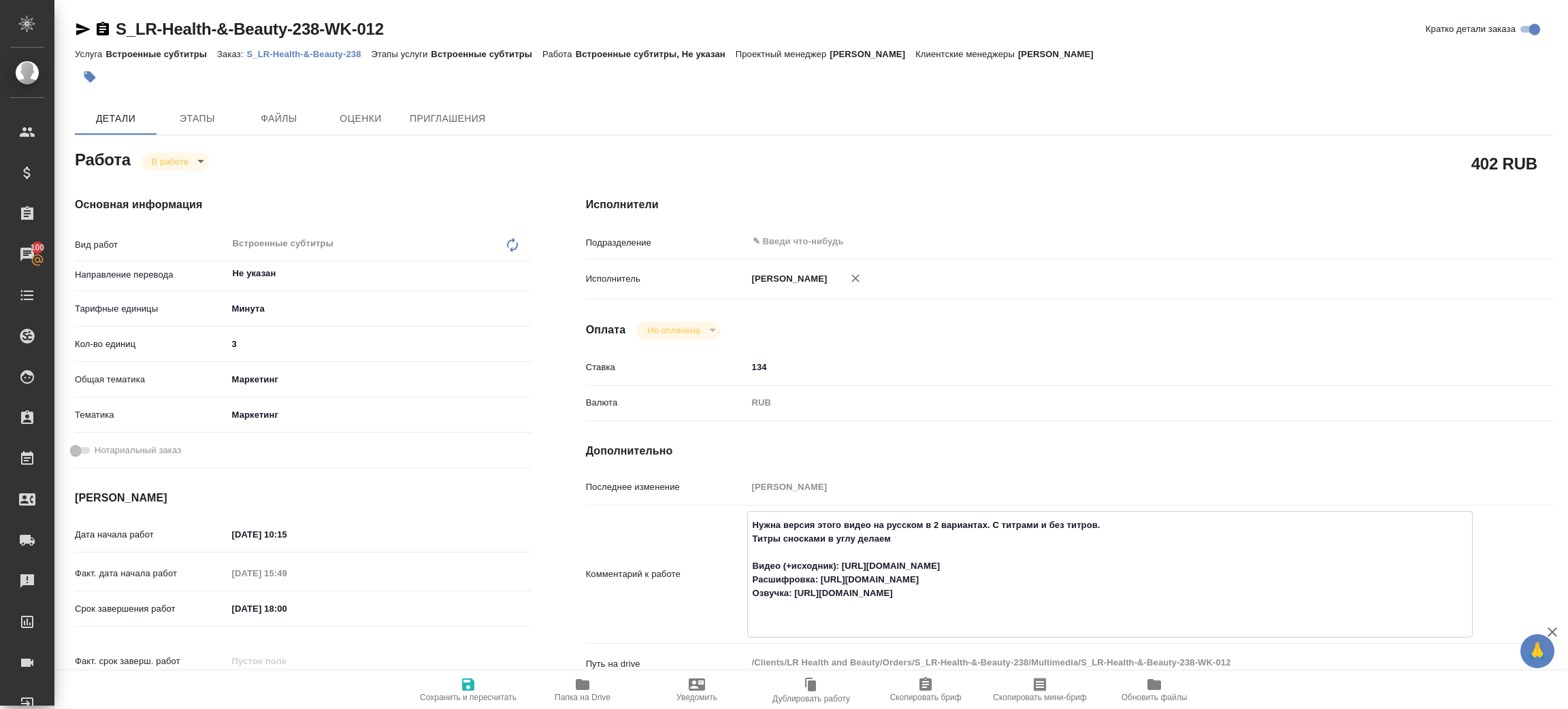
click at [1136, 576] on textarea "Нужна версия этого видео на русском в 2 вариантах. С титрами и без титров. Титр…" at bounding box center [1110, 573] width 724 height 119
drag, startPoint x: 795, startPoint y: 591, endPoint x: 1231, endPoint y: 475, distance: 451.2
click at [1148, 594] on textarea "Нужна версия этого видео на русском в 2 вариантах. С титрами и без титров. Титр…" at bounding box center [1110, 573] width 724 height 119
drag, startPoint x: 752, startPoint y: 535, endPoint x: 906, endPoint y: 532, distance: 154.0
click at [906, 532] on textarea "Нужна версия этого видео на русском в 2 вариантах. С титрами и без титров. Титр…" at bounding box center [1110, 573] width 724 height 119
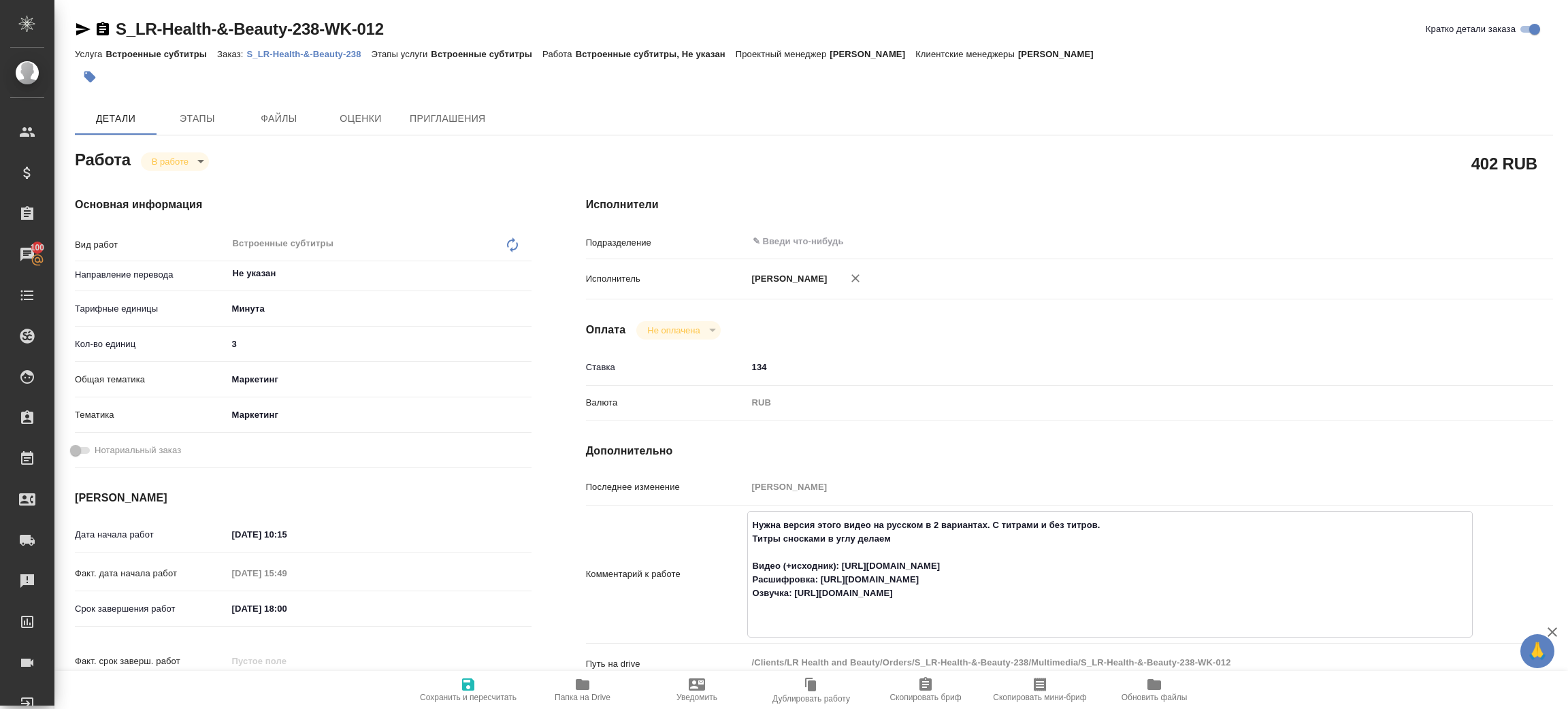
click at [915, 536] on textarea "Нужна версия этого видео на русском в 2 вариантах. С титрами и без титров. Титр…" at bounding box center [1110, 573] width 724 height 119
type textarea "x"
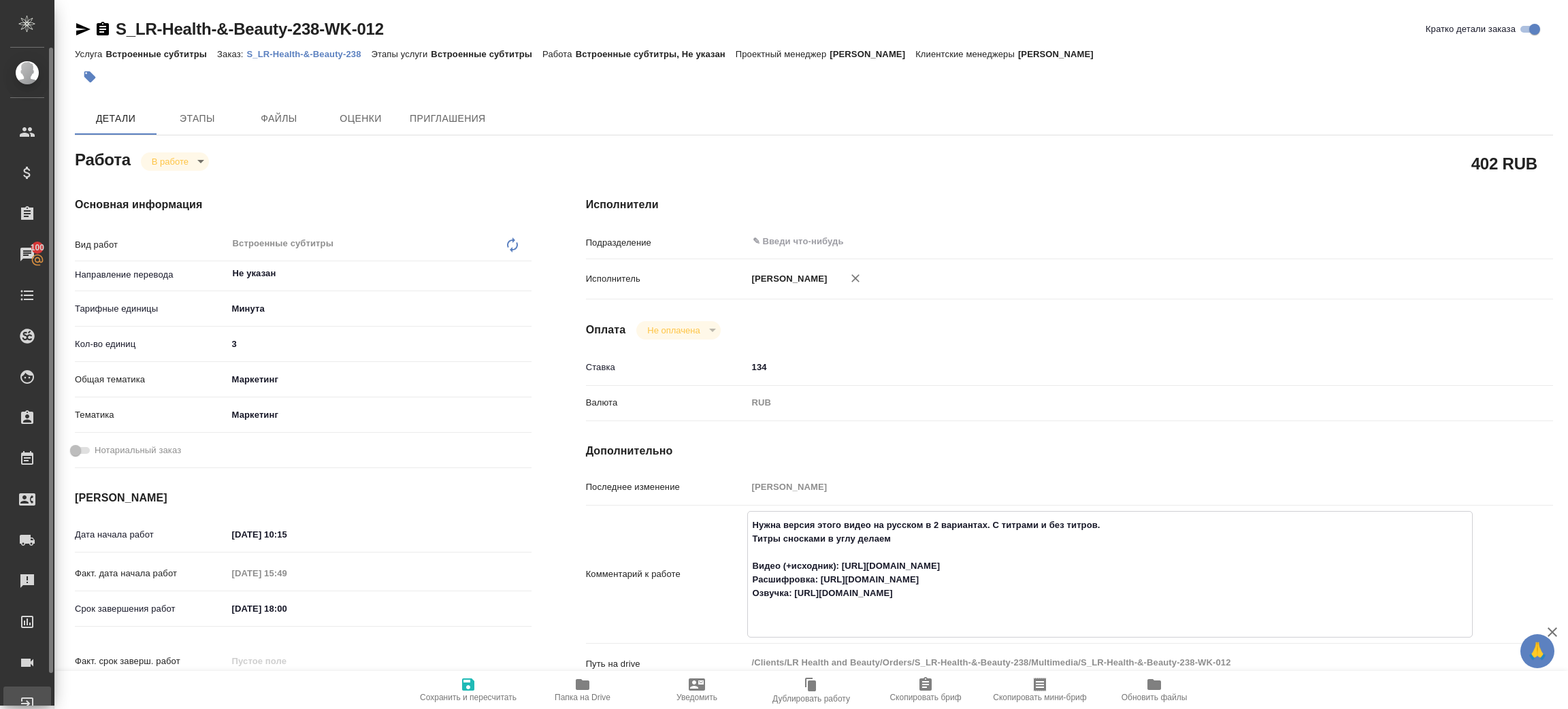
type textarea "x"
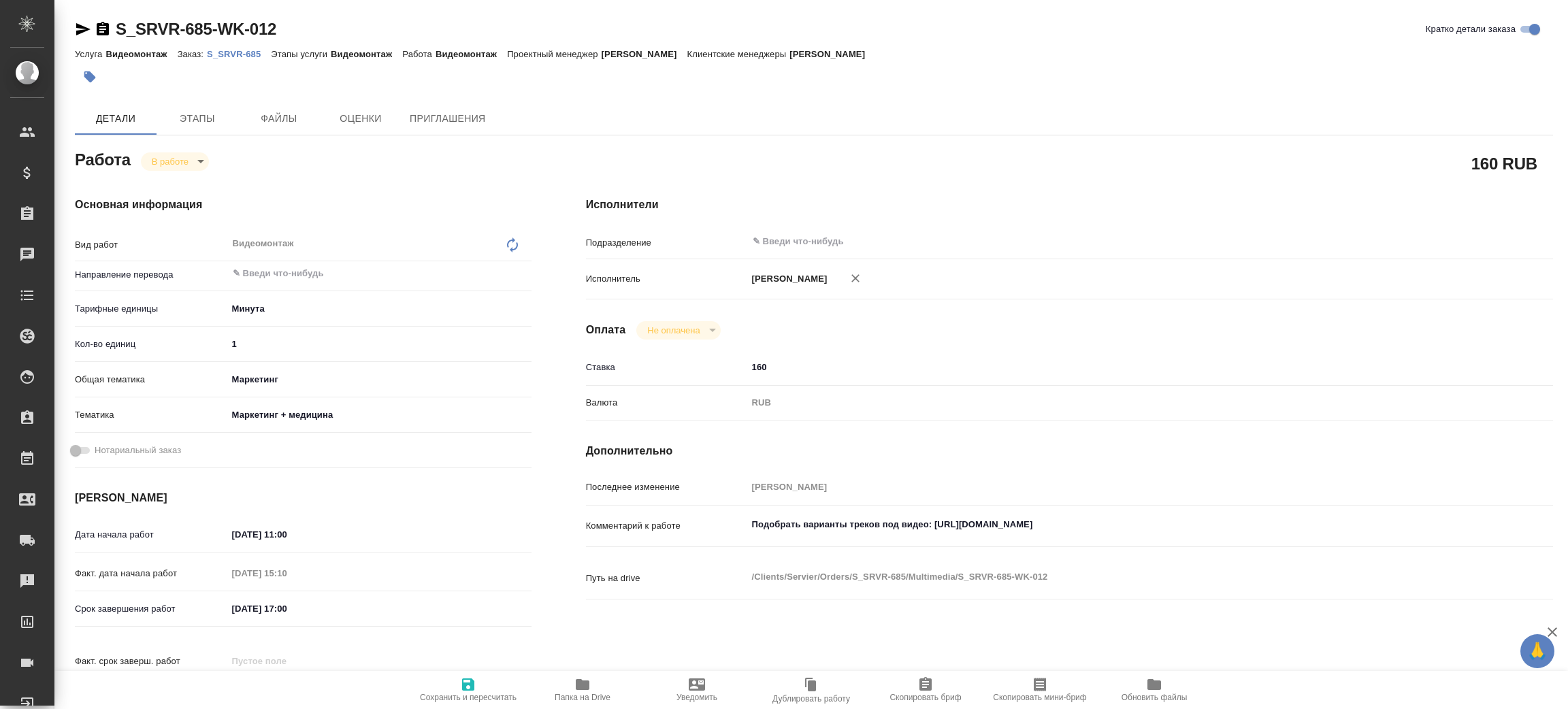
type textarea "x"
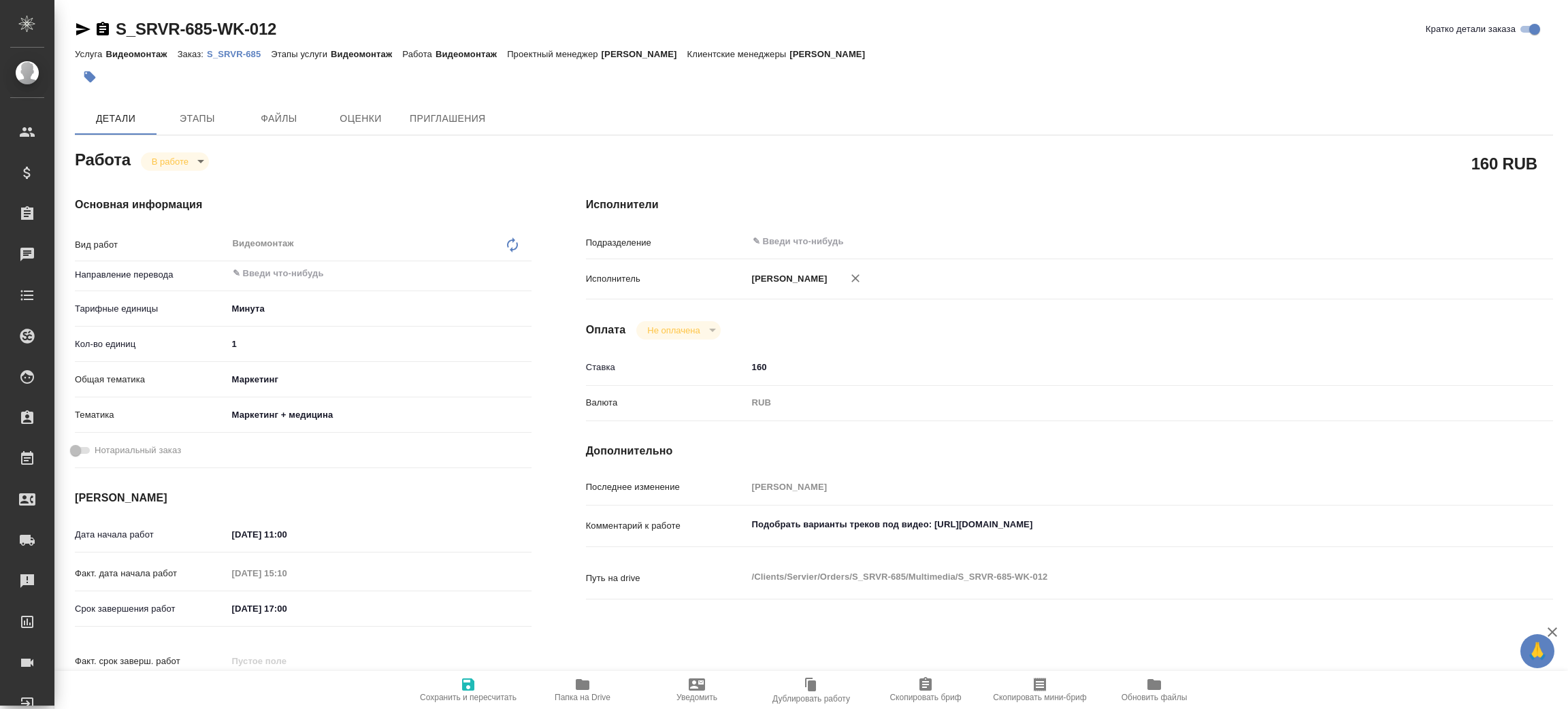
click at [581, 688] on icon "button" at bounding box center [582, 684] width 14 height 11
type textarea "x"
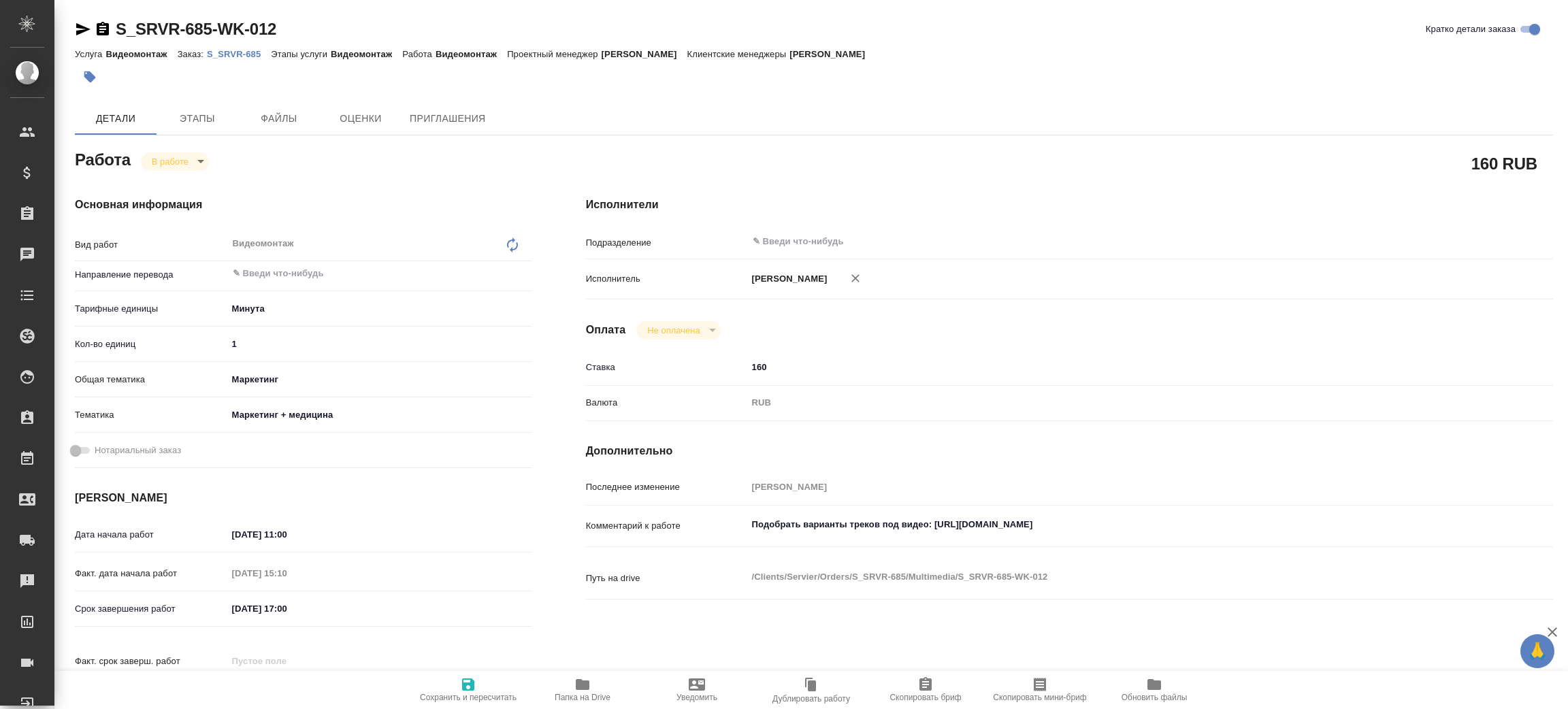
type textarea "x"
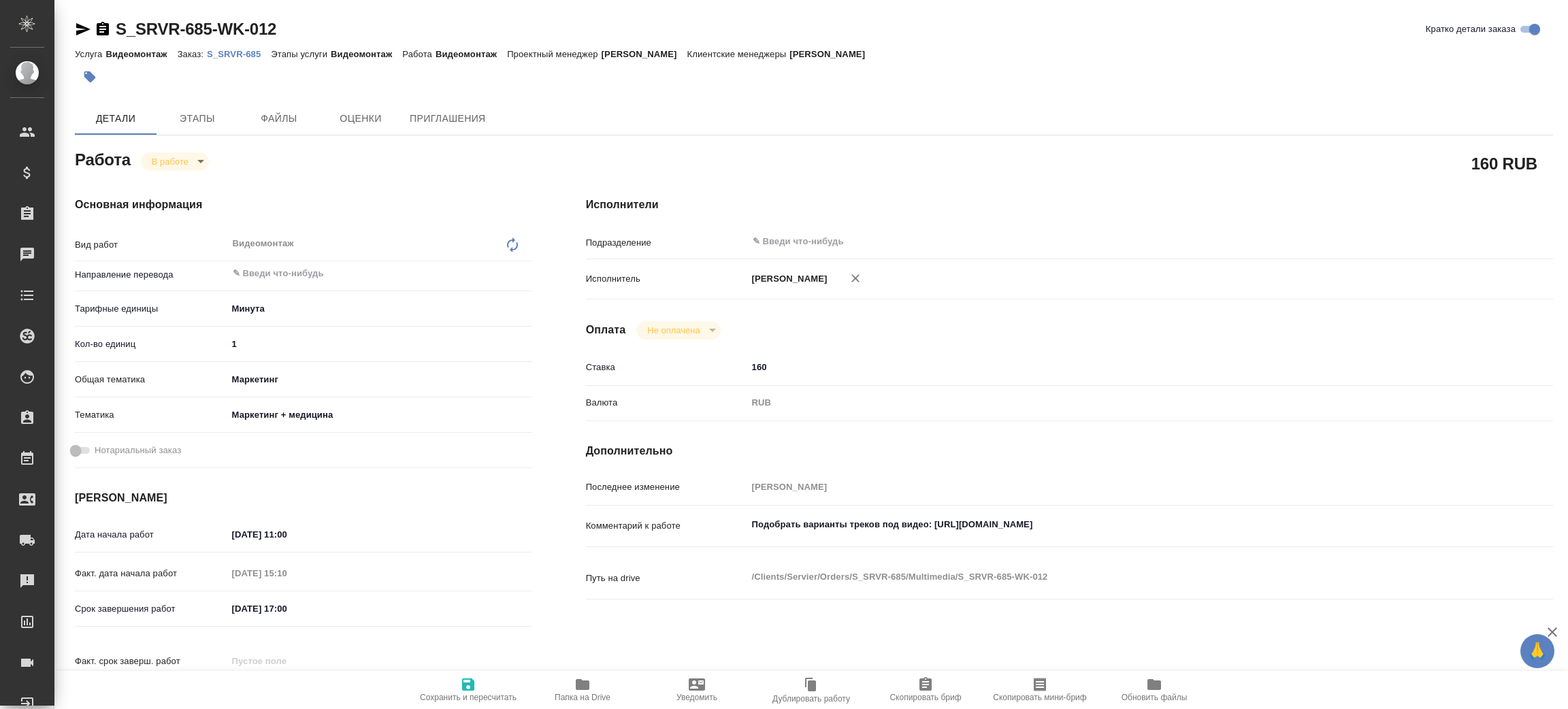
type textarea "x"
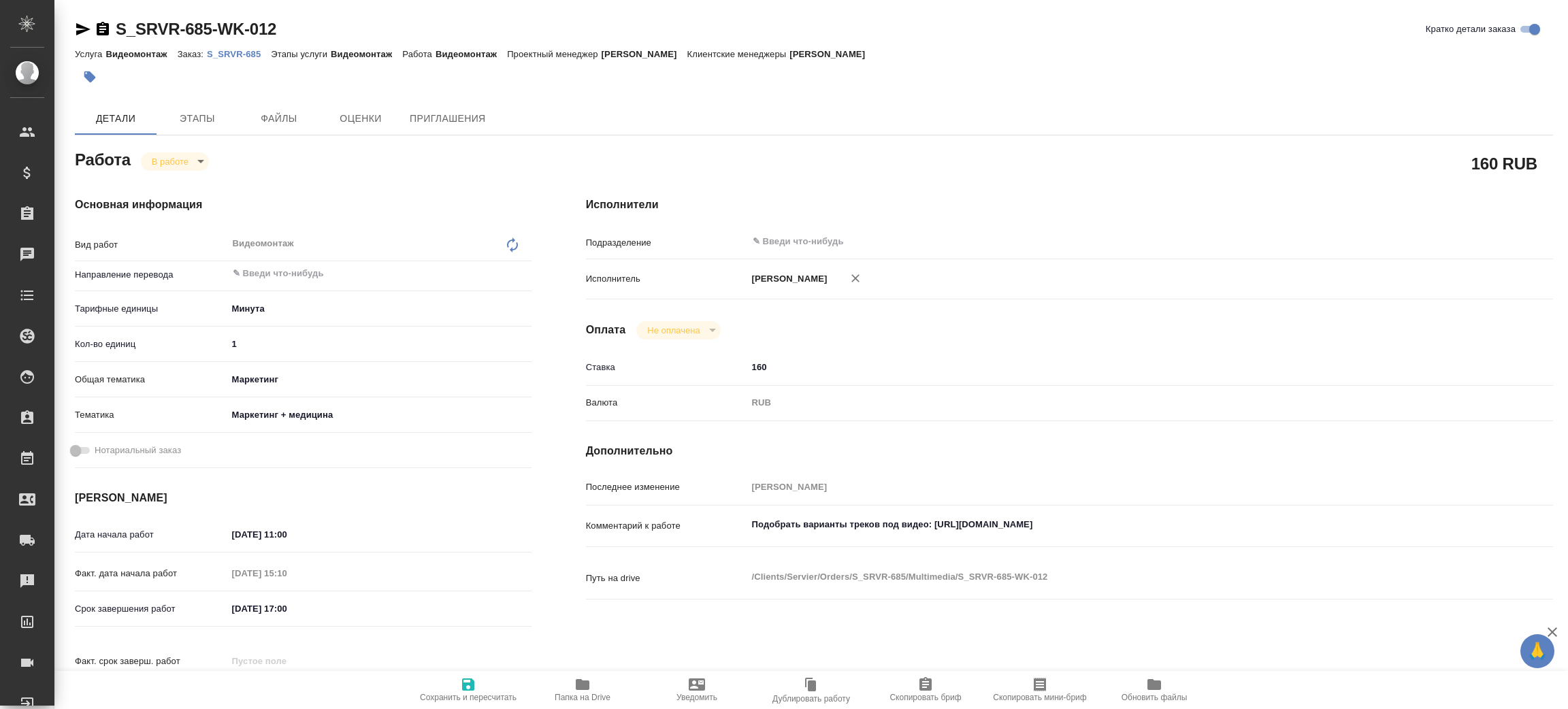
type textarea "x"
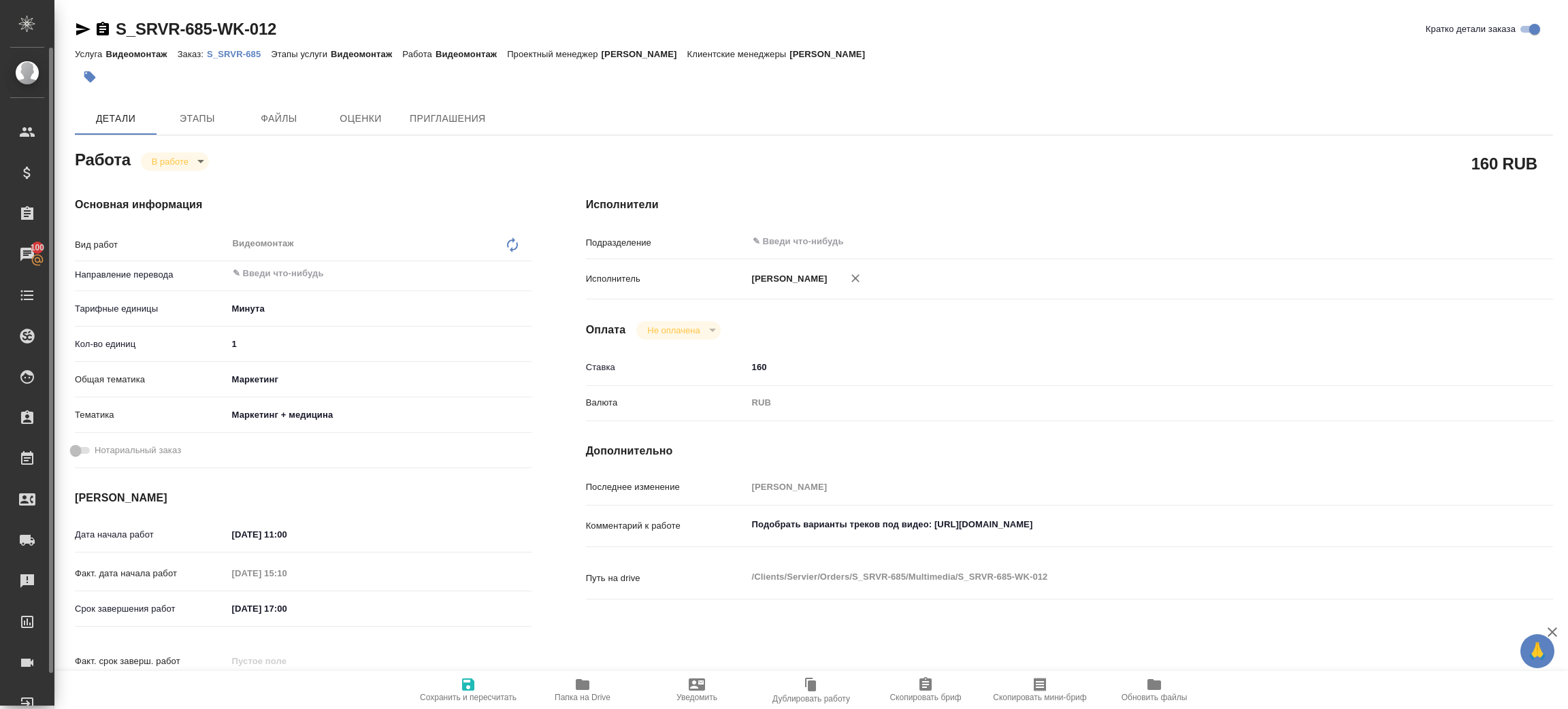
type textarea "x"
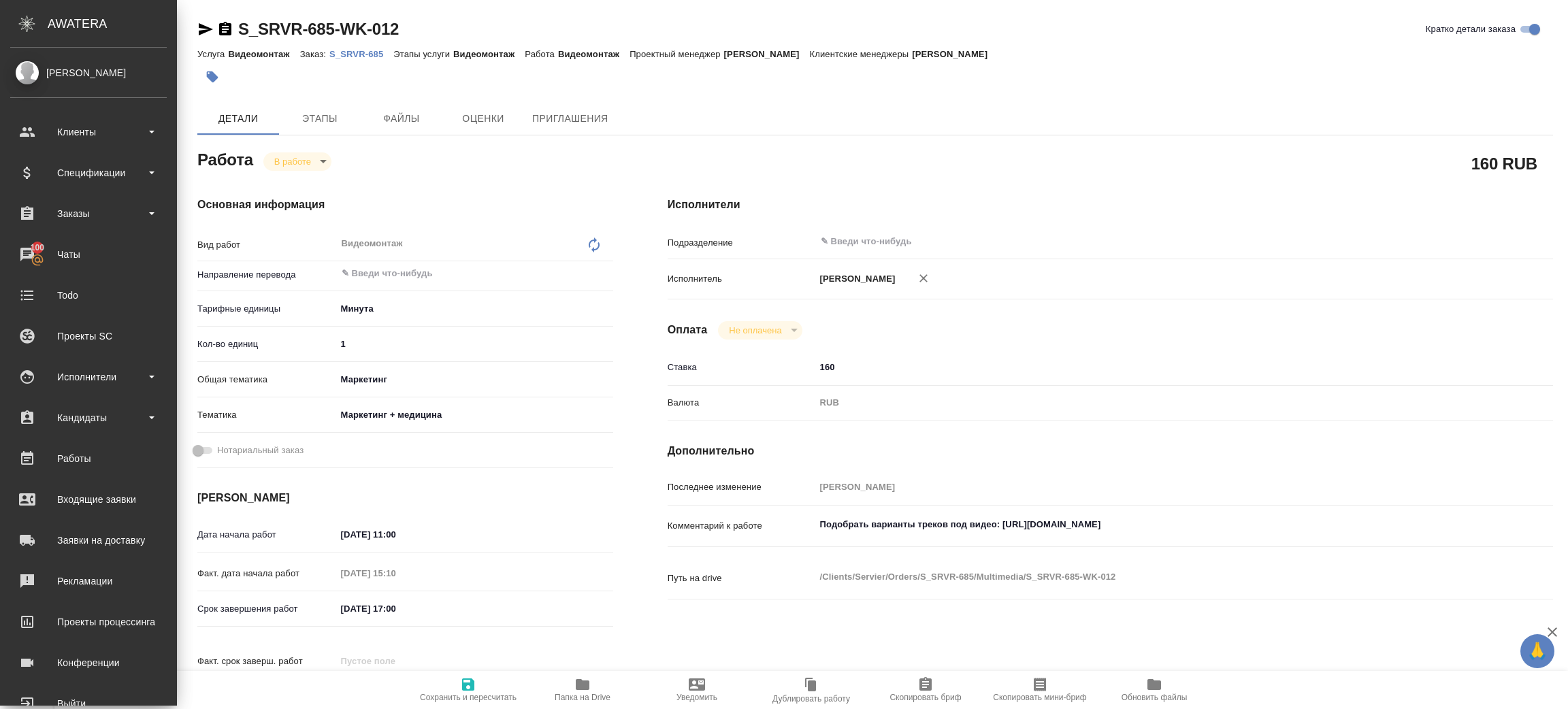
type textarea "x"
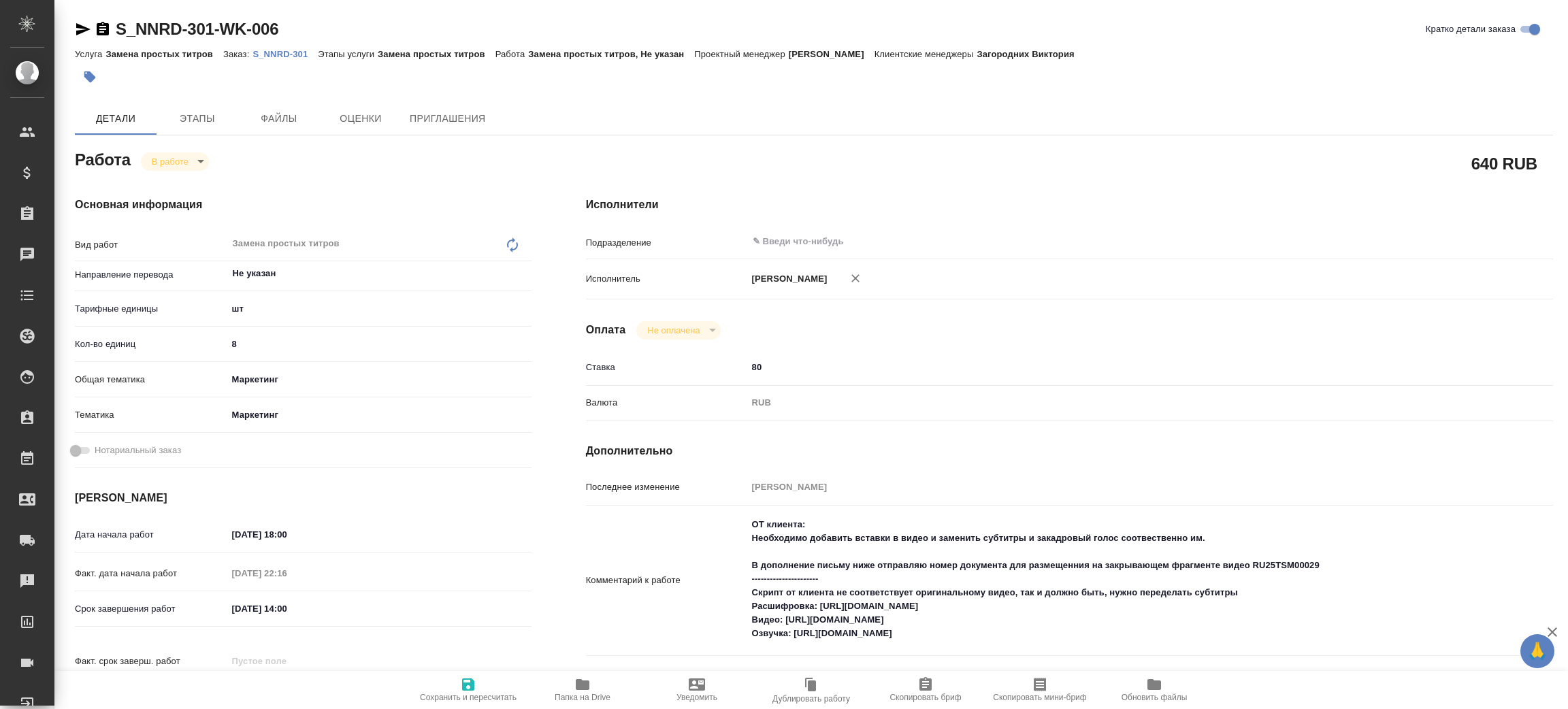
type textarea "x"
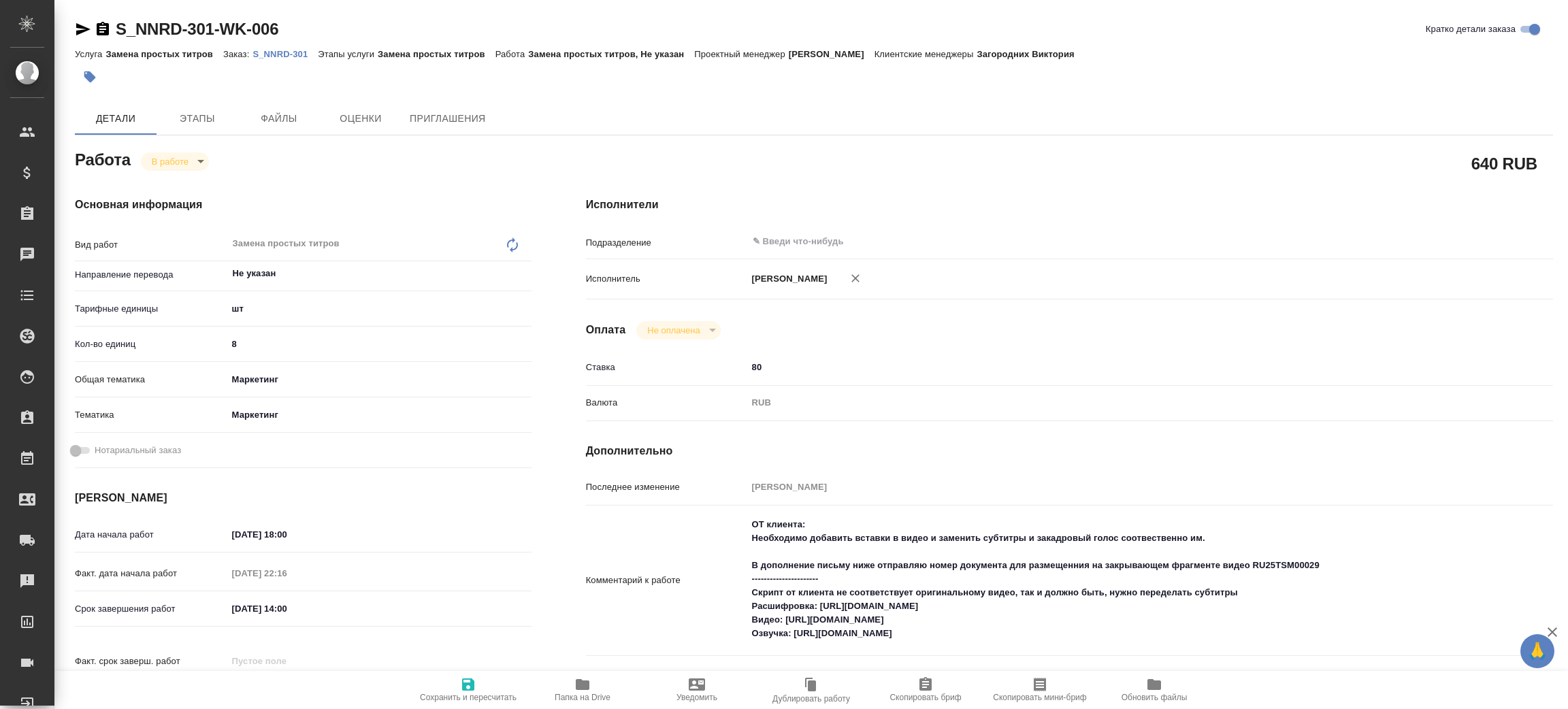
type textarea "x"
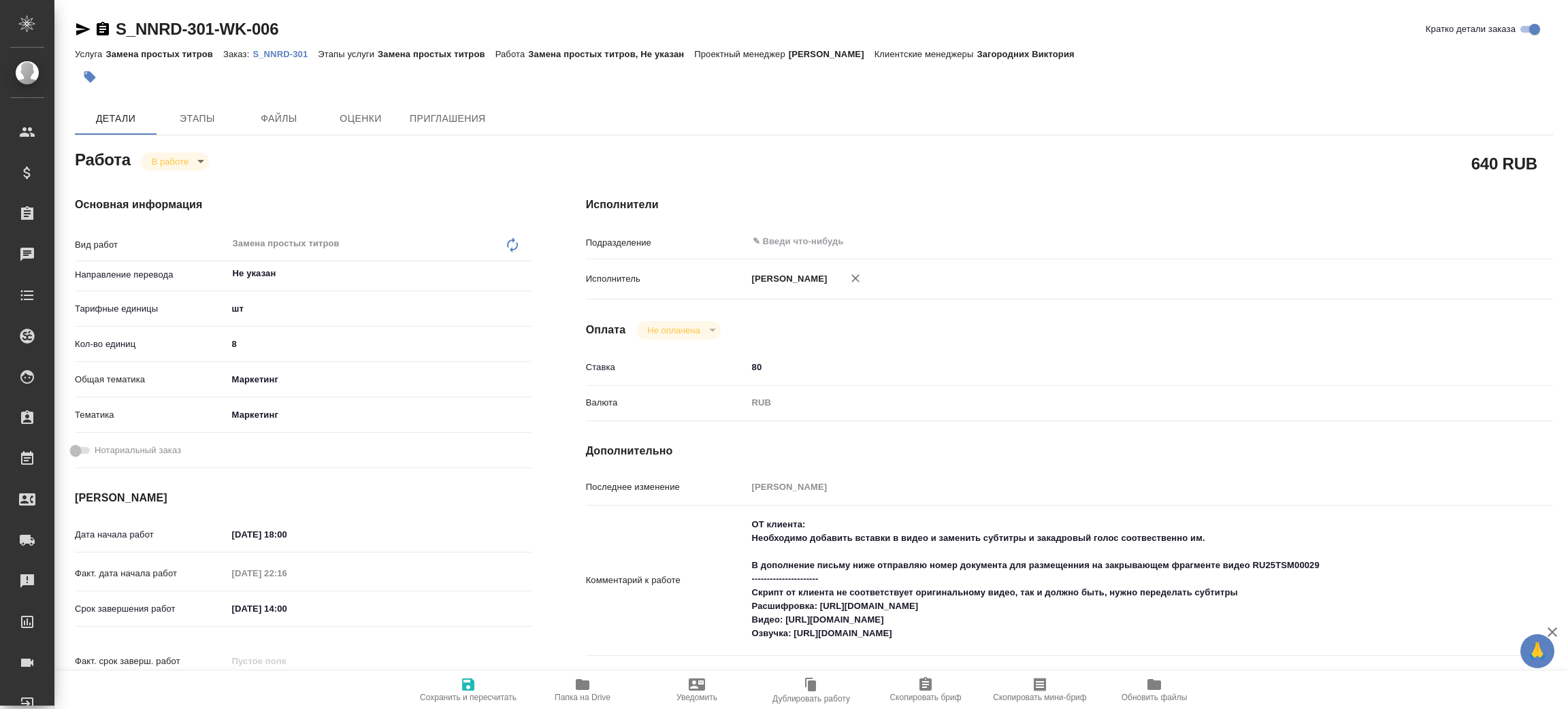
type textarea "x"
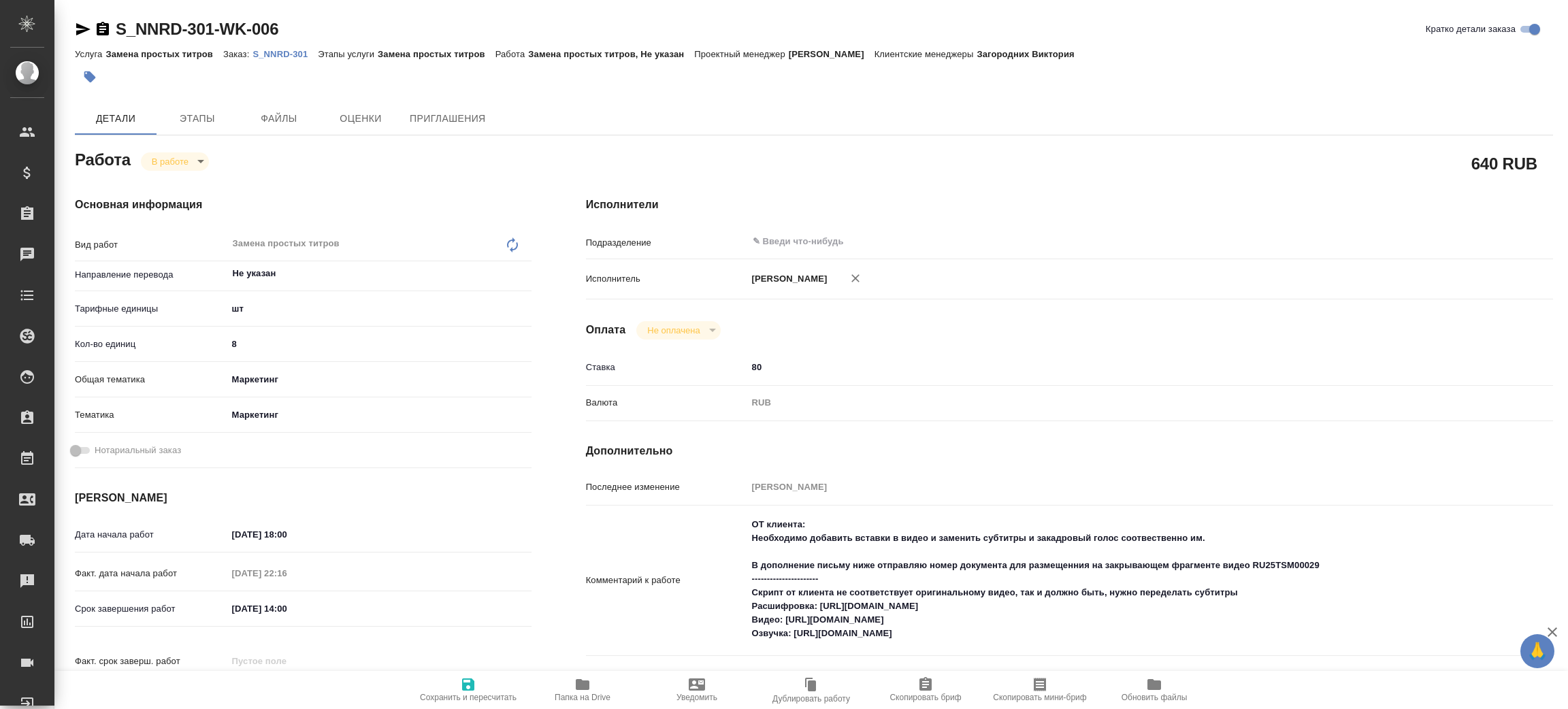
type textarea "x"
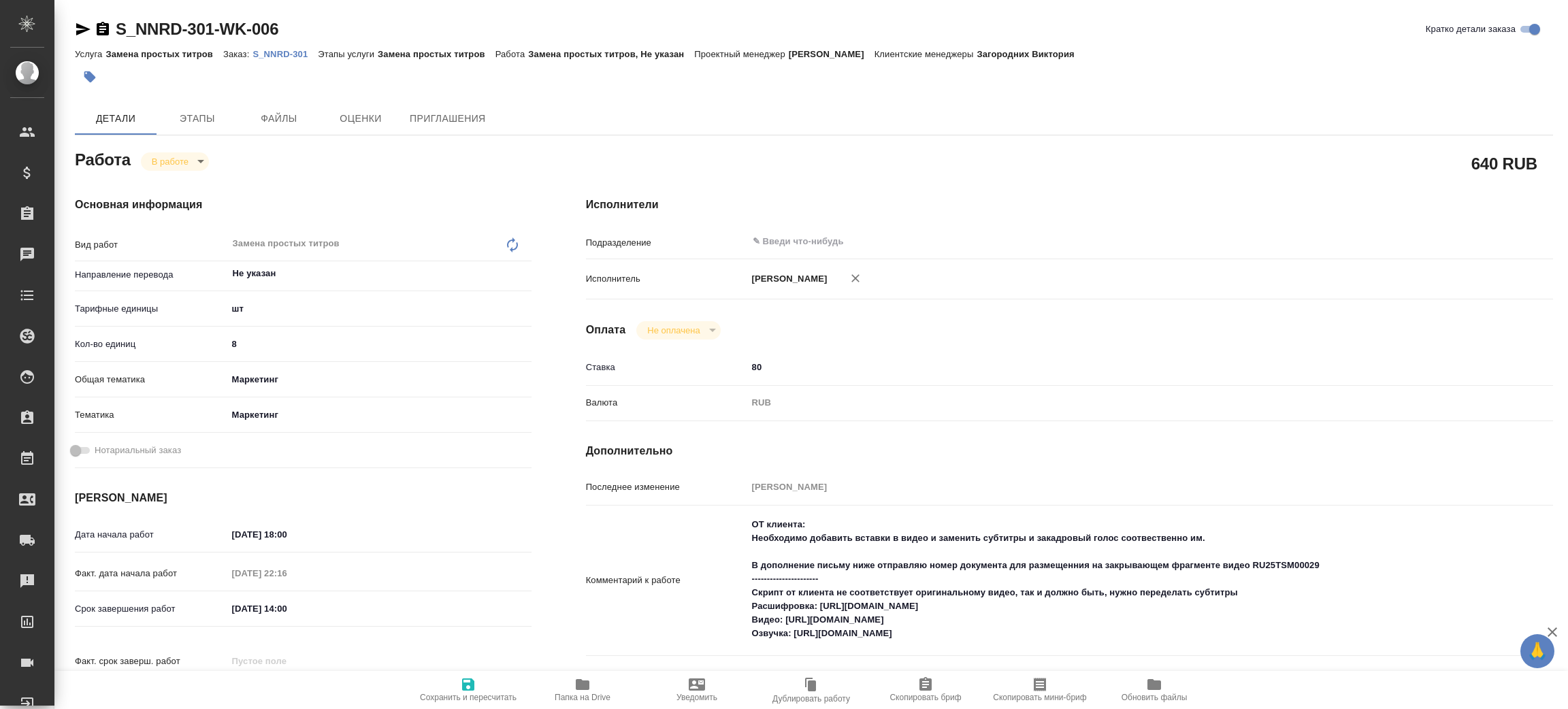
type textarea "x"
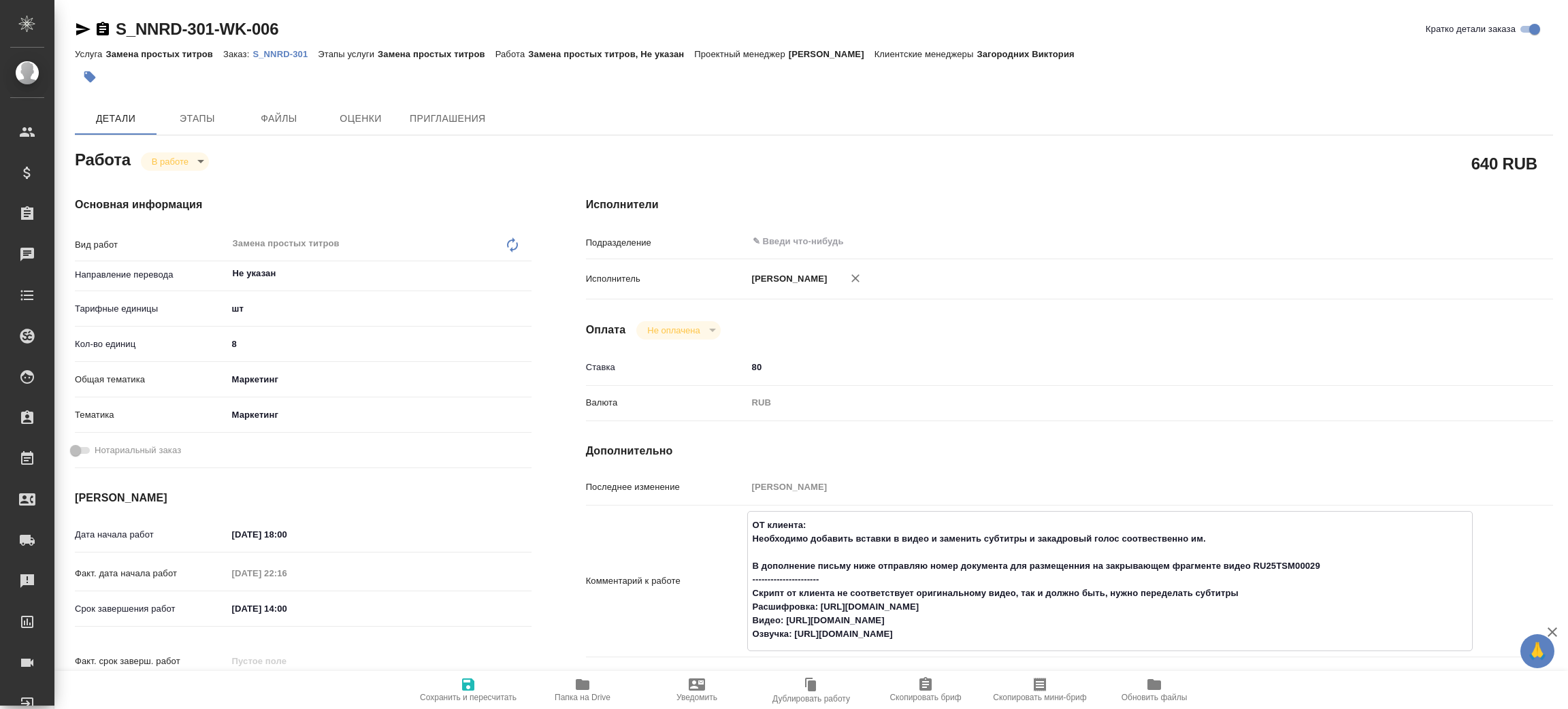
drag, startPoint x: 795, startPoint y: 632, endPoint x: 1056, endPoint y: 624, distance: 261.1
click at [1052, 627] on textarea "ОТ клиента: Необходимо добавить вставки в видео и заменить субтитры и закадровы…" at bounding box center [1110, 580] width 724 height 132
click at [789, 632] on textarea "ОТ клиента: Необходимо добавить вставки в видео и заменить субтитры и закадровы…" at bounding box center [1110, 580] width 724 height 132
click at [795, 636] on textarea "ОТ клиента: Необходимо добавить вставки в видео и заменить субтитры и закадровы…" at bounding box center [1110, 580] width 724 height 132
drag, startPoint x: 795, startPoint y: 632, endPoint x: 1109, endPoint y: 619, distance: 314.3
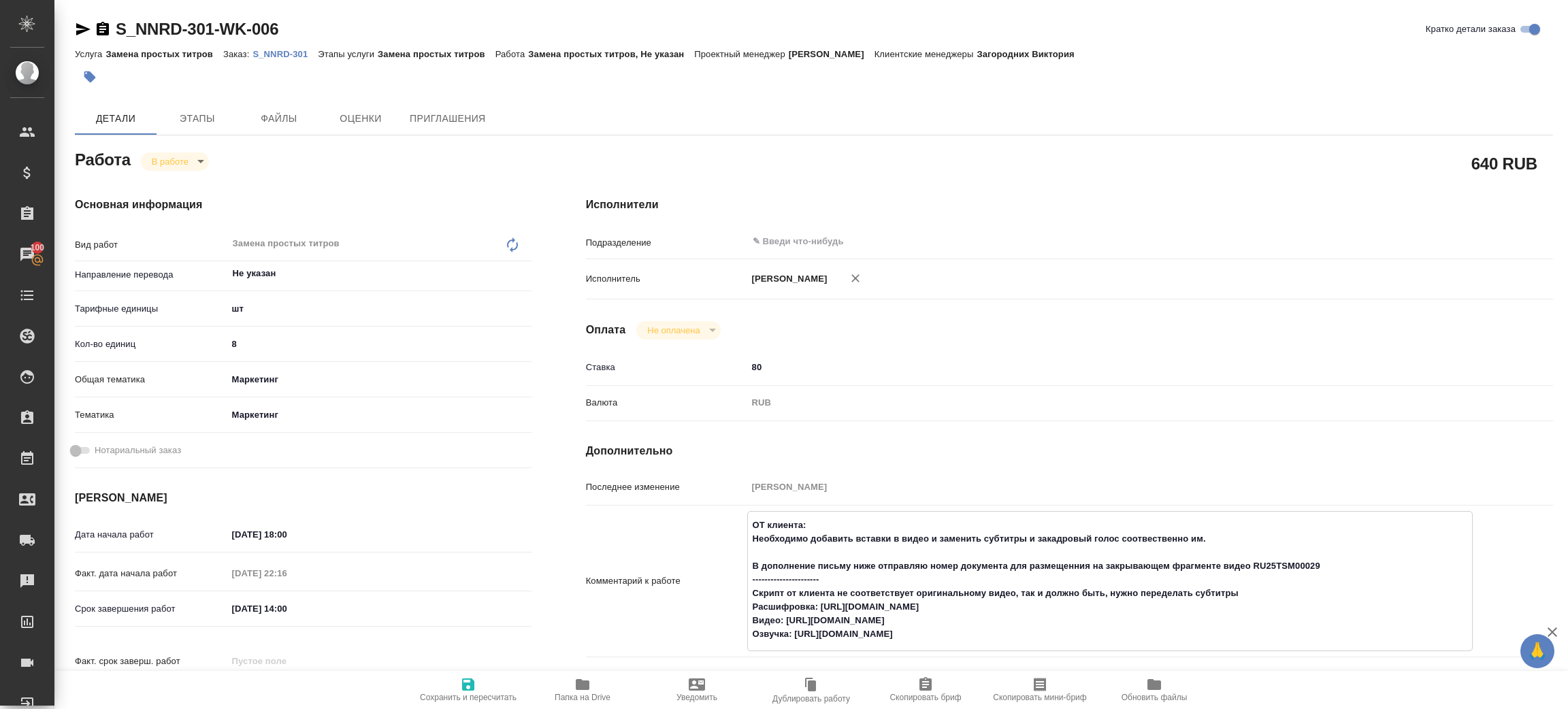
click at [1082, 640] on textarea "ОТ клиента: Необходимо добавить вставки в видео и заменить субтитры и закадровы…" at bounding box center [1110, 580] width 724 height 132
type textarea "x"
click at [590, 685] on span "Папка на Drive" at bounding box center [582, 689] width 98 height 26
click at [288, 53] on p "S_NNRD-301" at bounding box center [285, 54] width 65 height 11
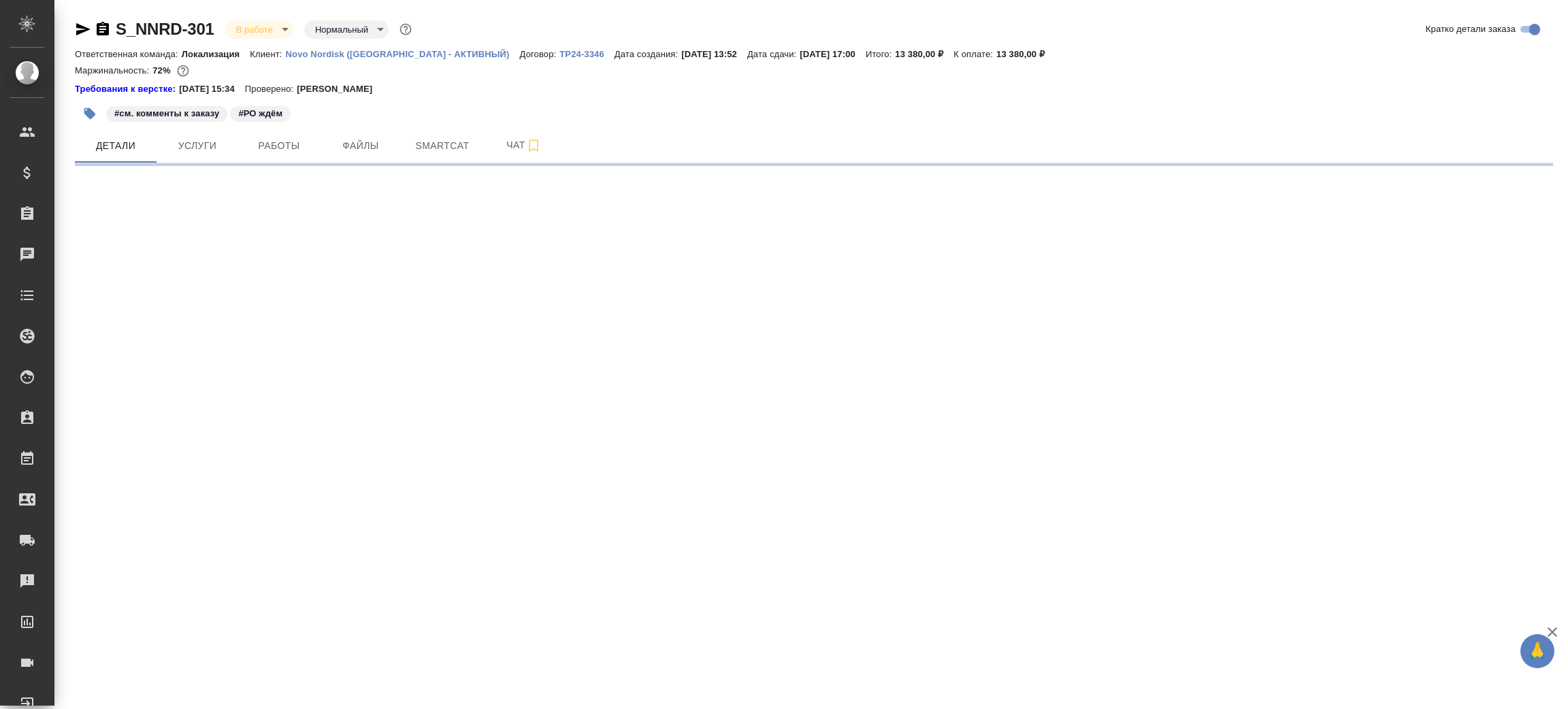
select select "RU"
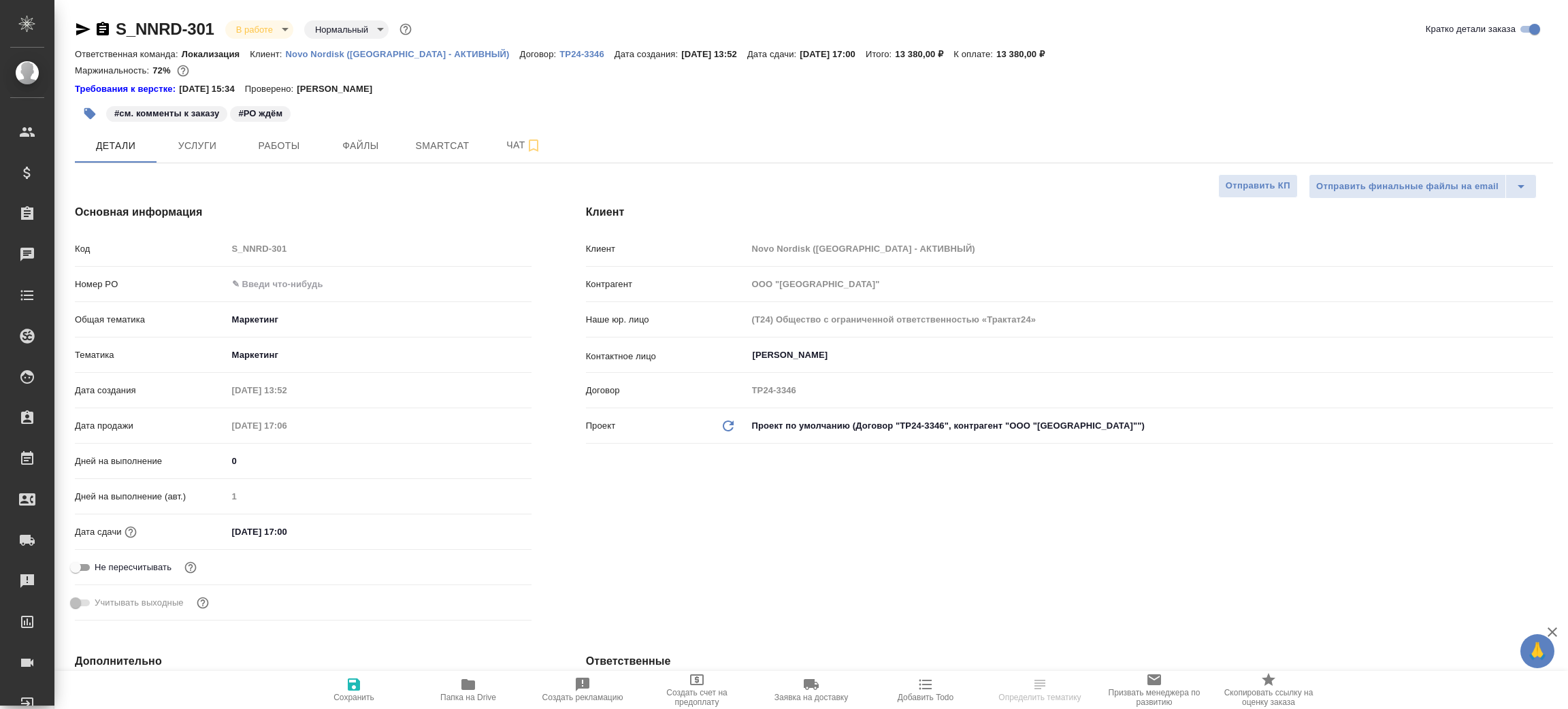
type textarea "x"
click at [83, 28] on icon "button" at bounding box center [84, 28] width 15 height 12
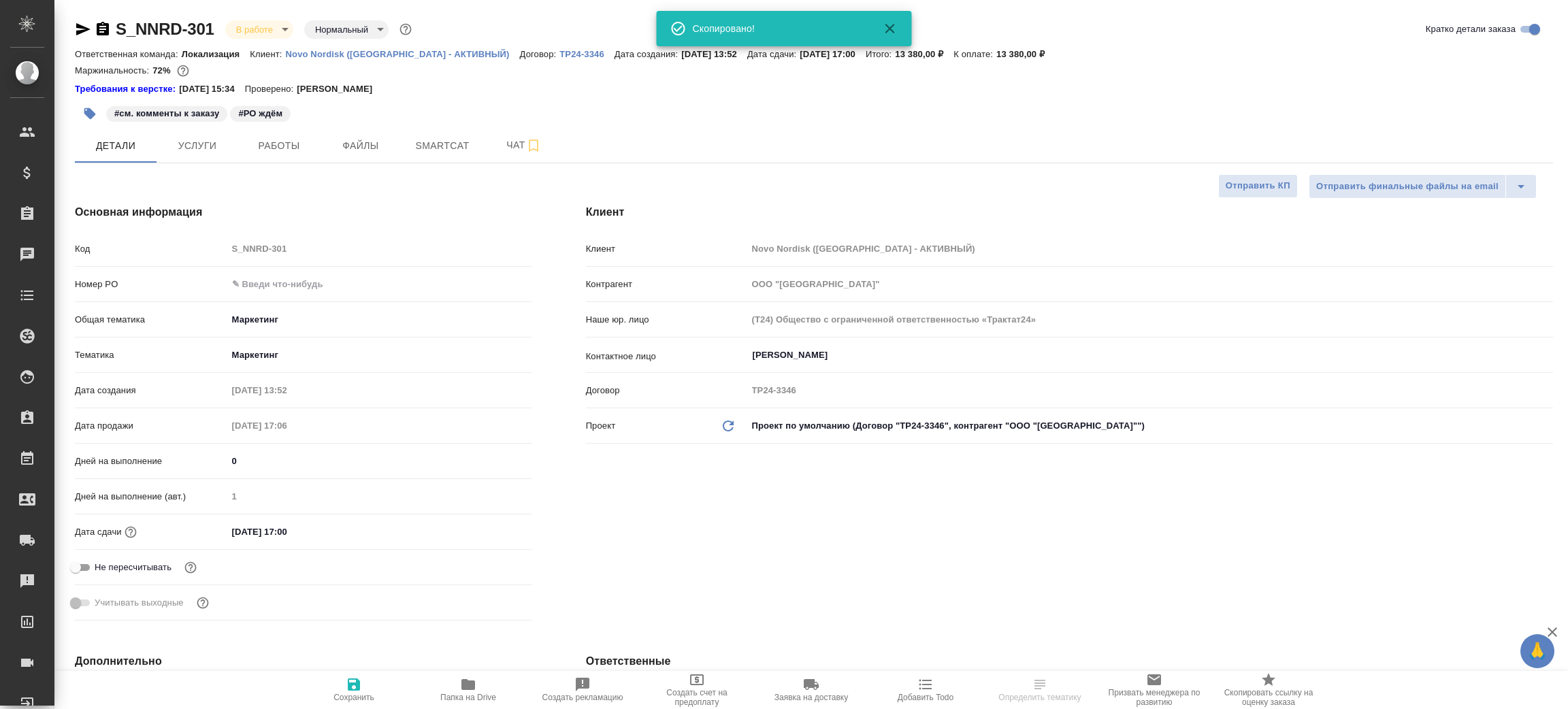
type input "[PERSON_NAME]"
type input "[PERSON_NAME]pereverzeva"
type textarea "x"
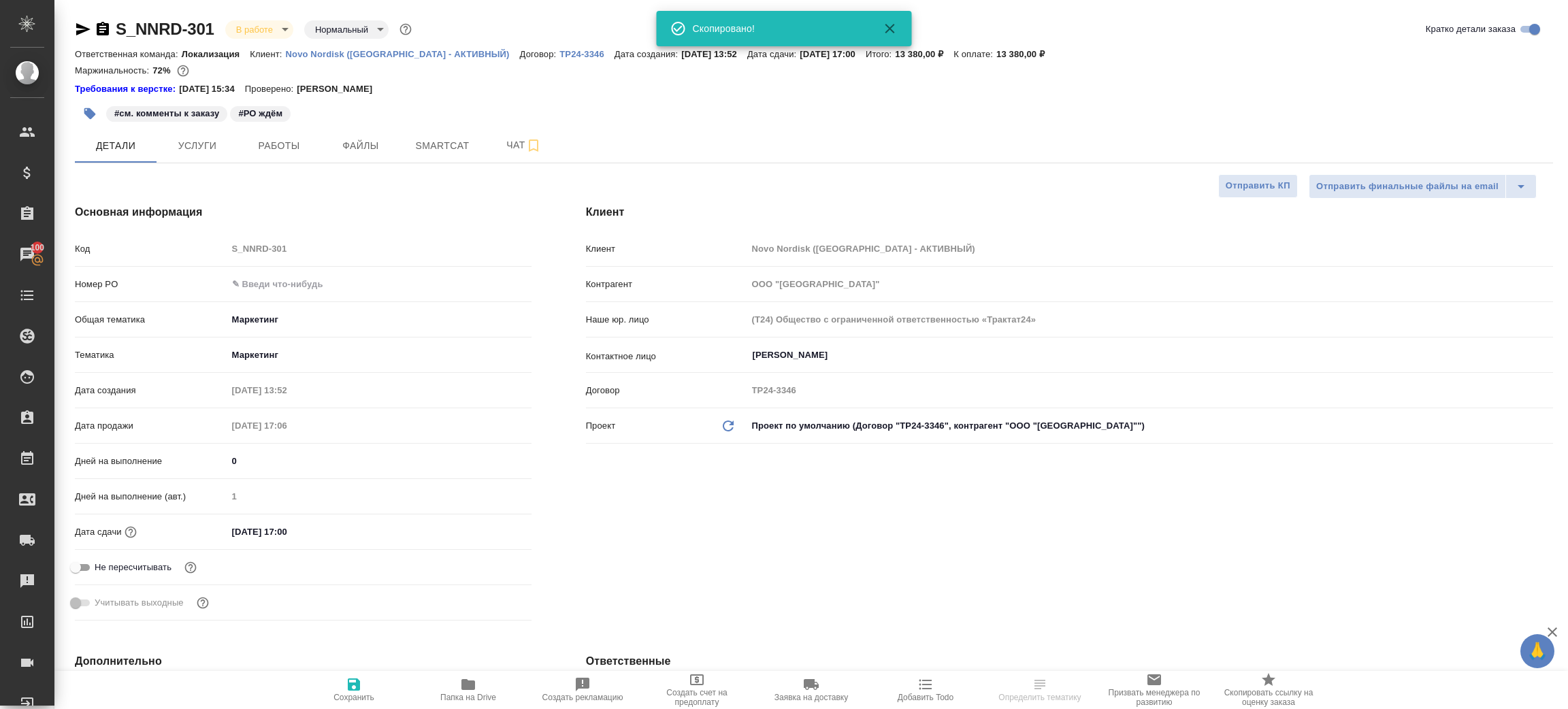
type textarea "x"
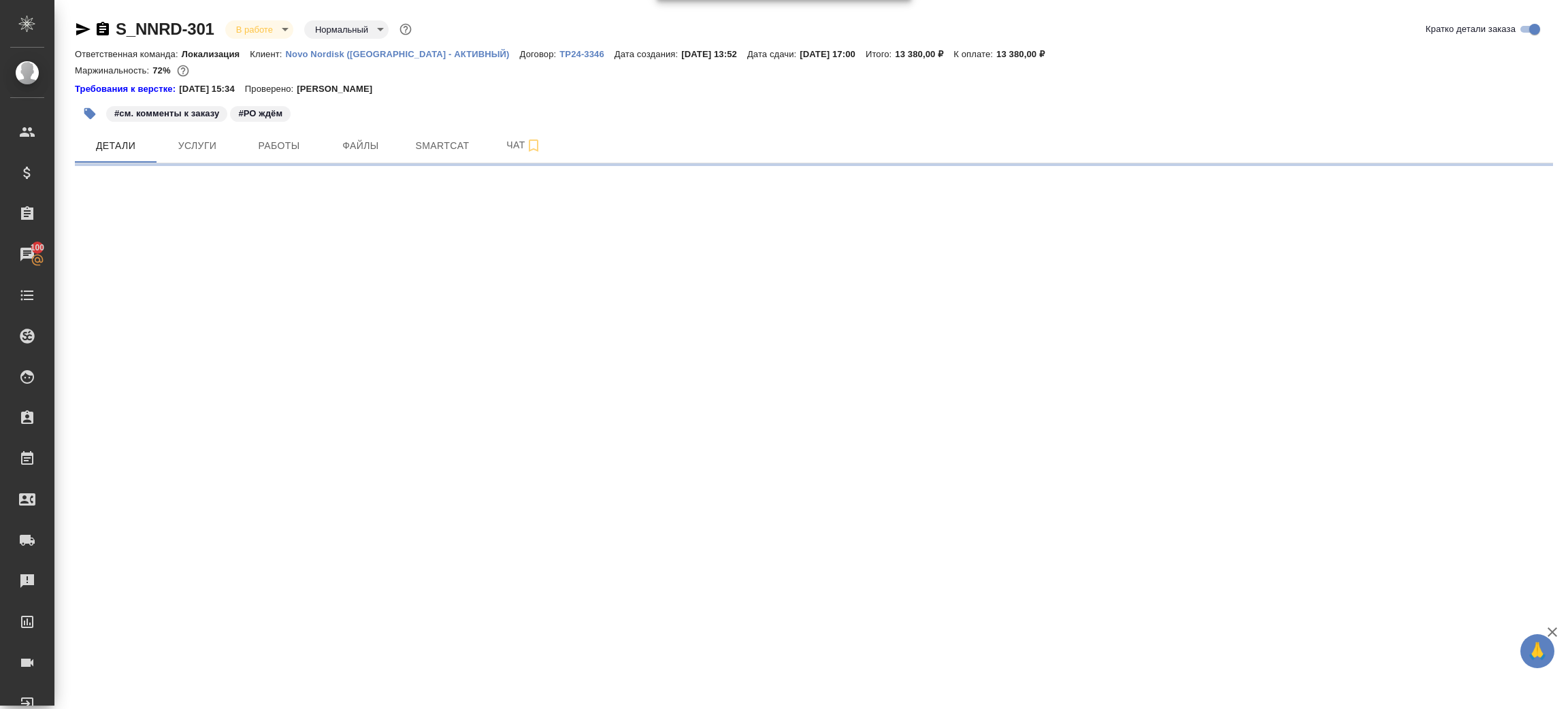
select select "RU"
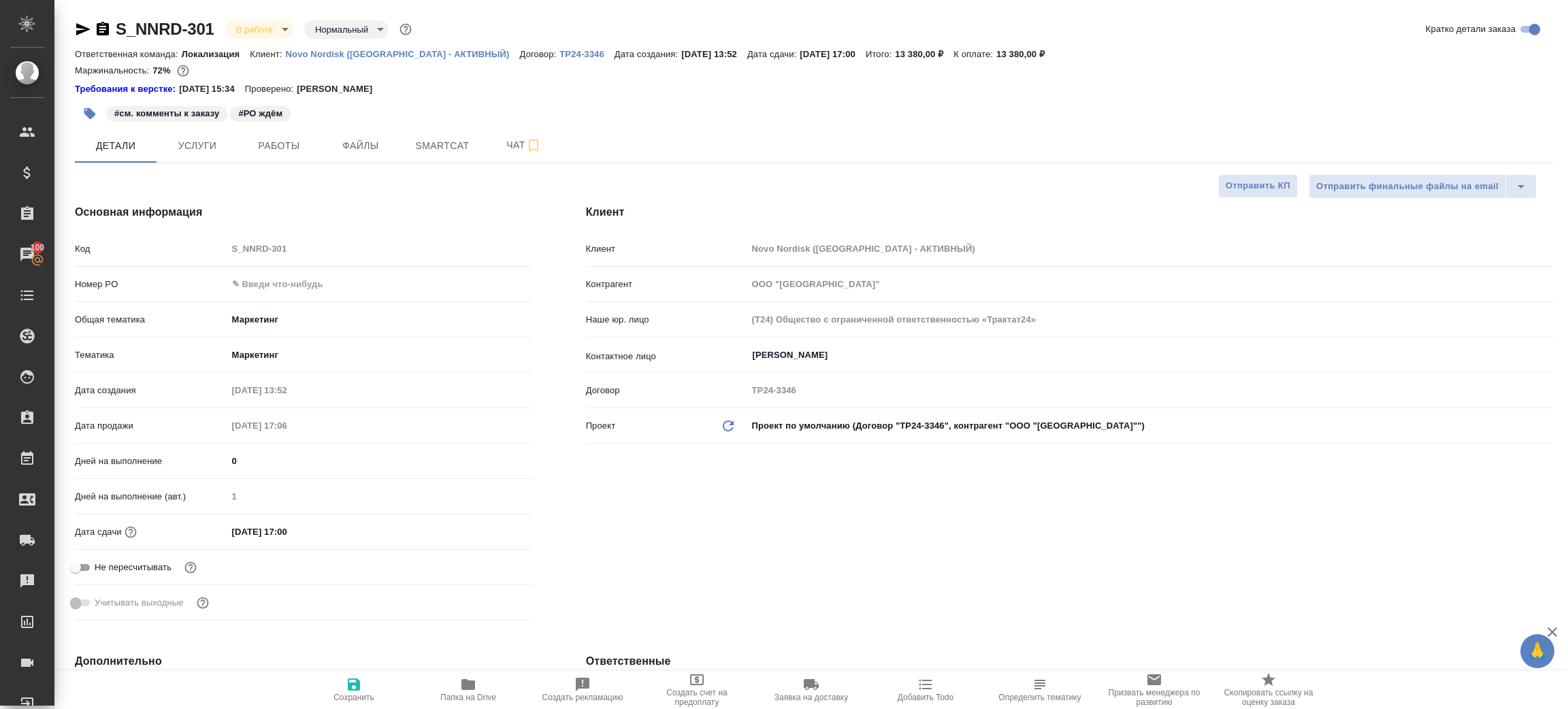
type textarea "x"
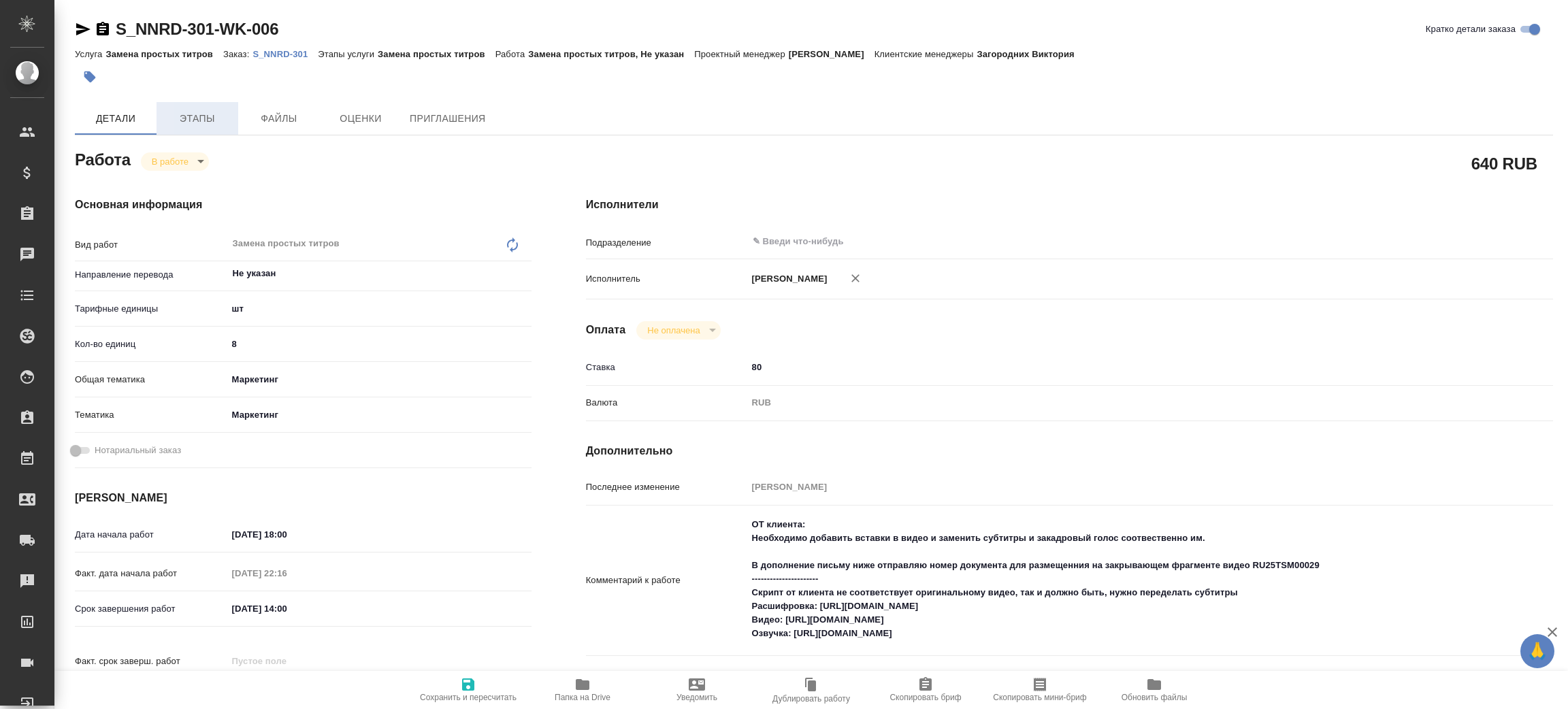
type textarea "x"
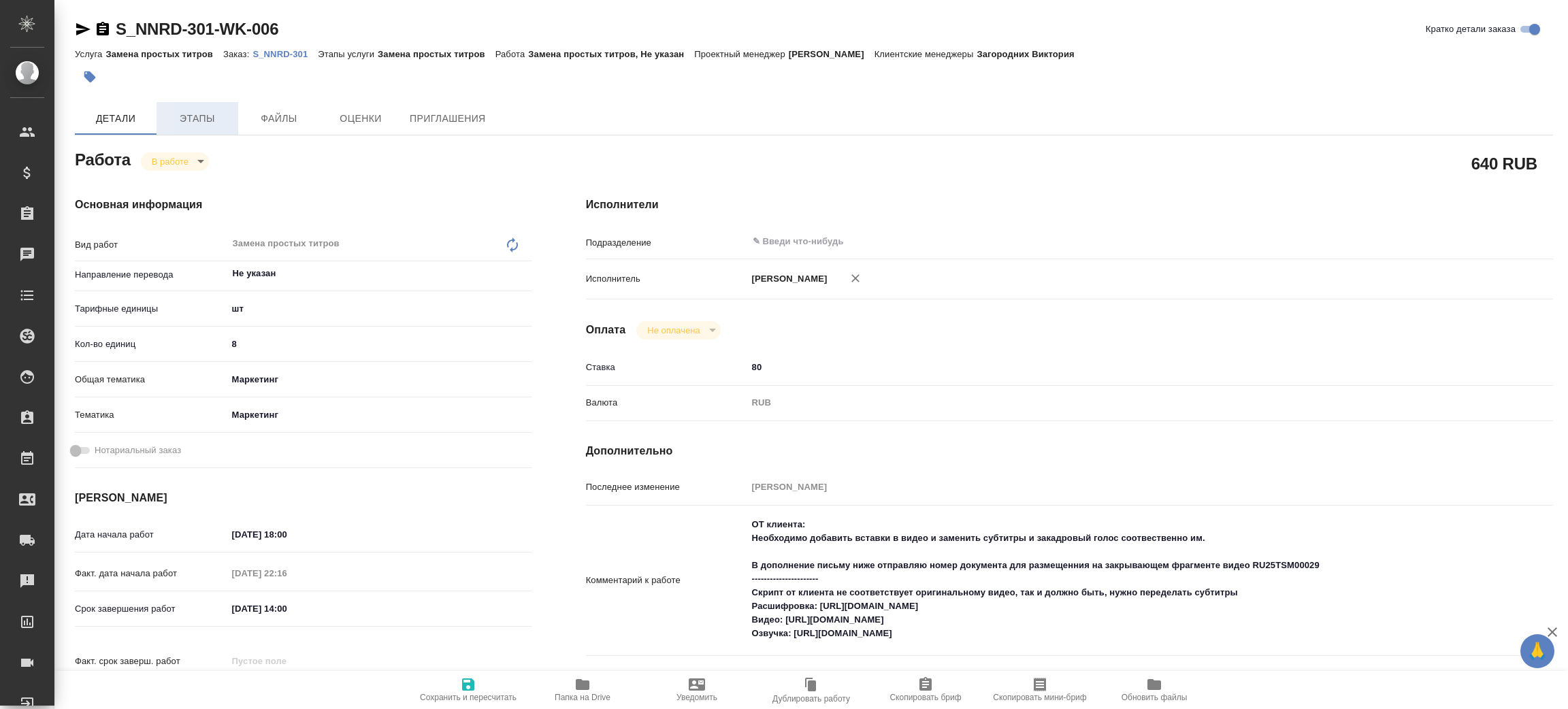
type textarea "x"
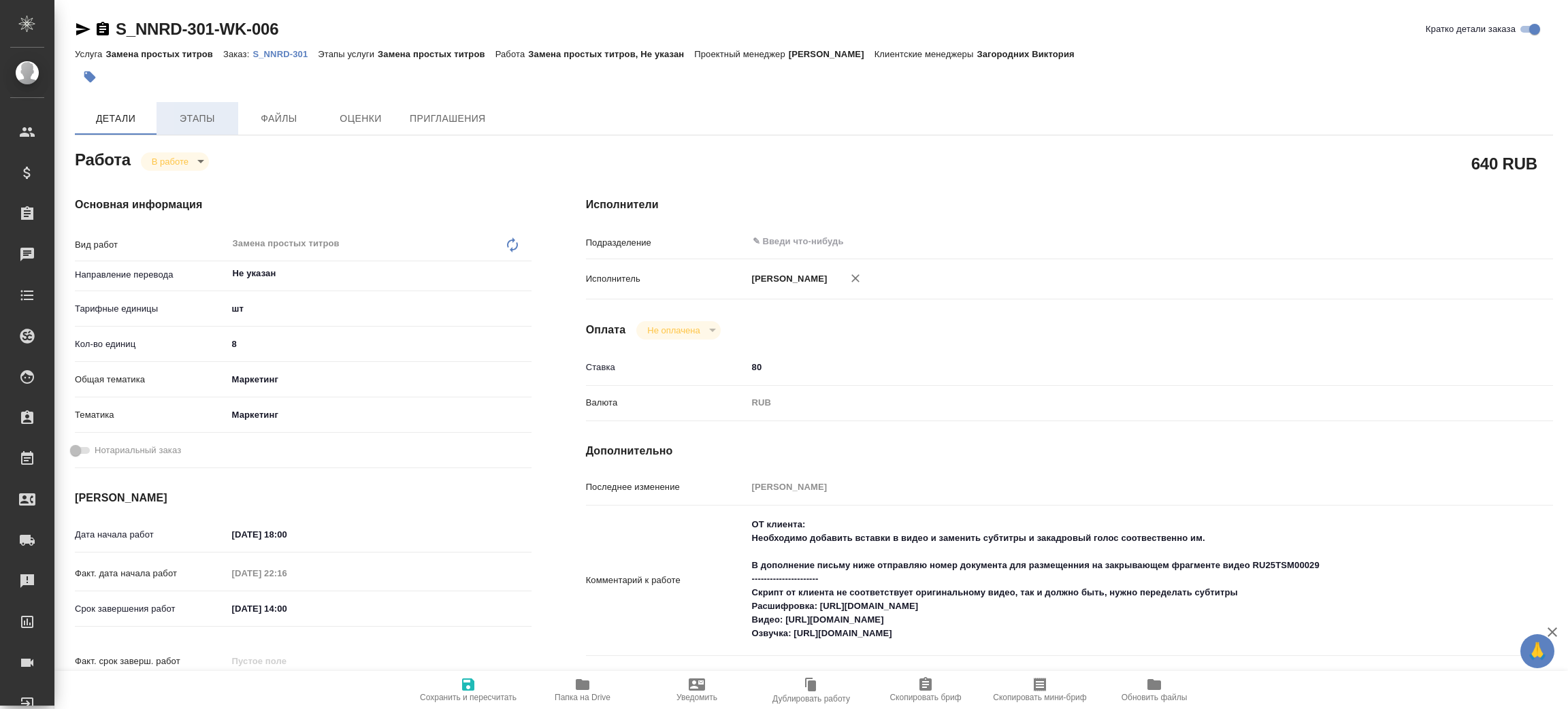
type textarea "x"
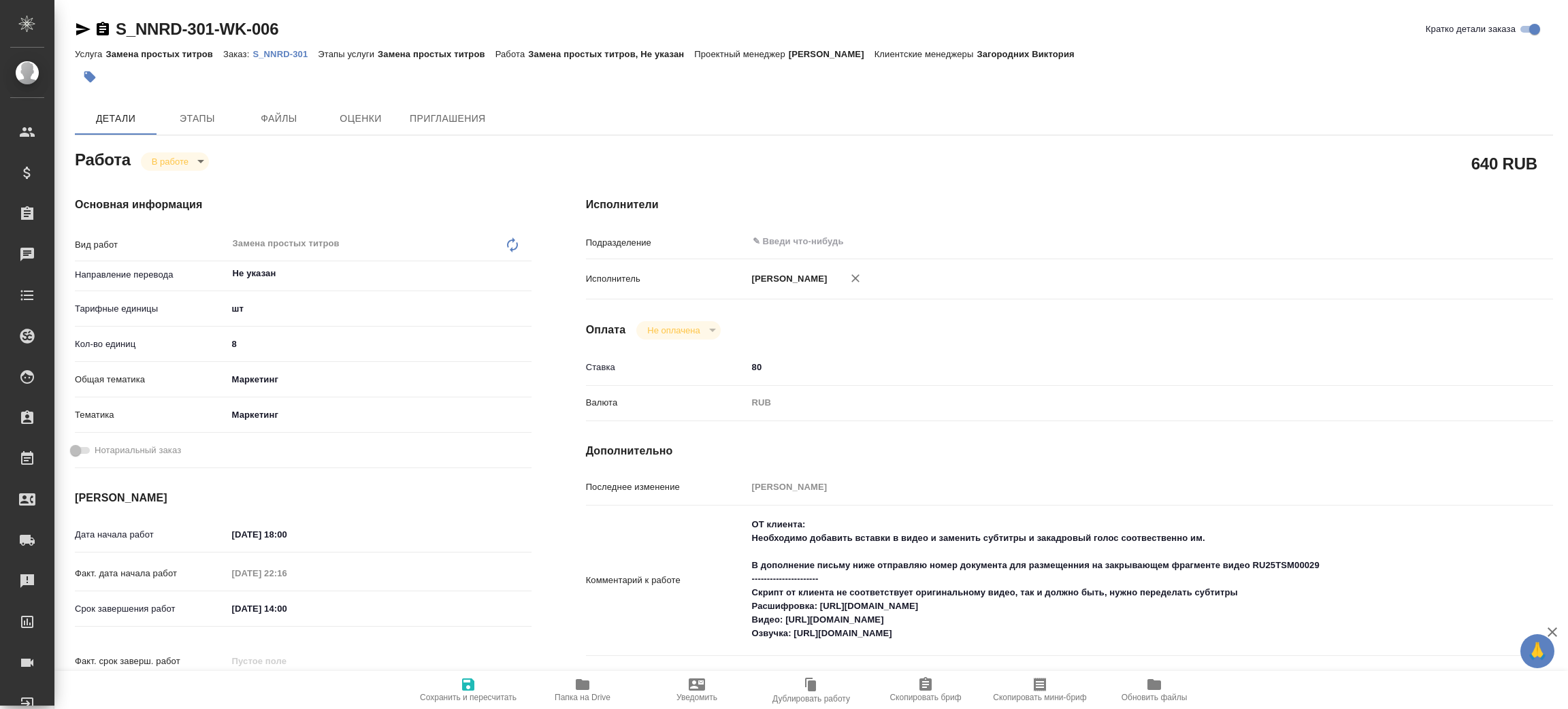
click at [186, 153] on body "🙏 .cls-1 fill:#fff; AWATERA Zenkov Aleksei Клиенты Спецификации Заказы Чаты Tod…" at bounding box center [784, 354] width 1568 height 709
type textarea "x"
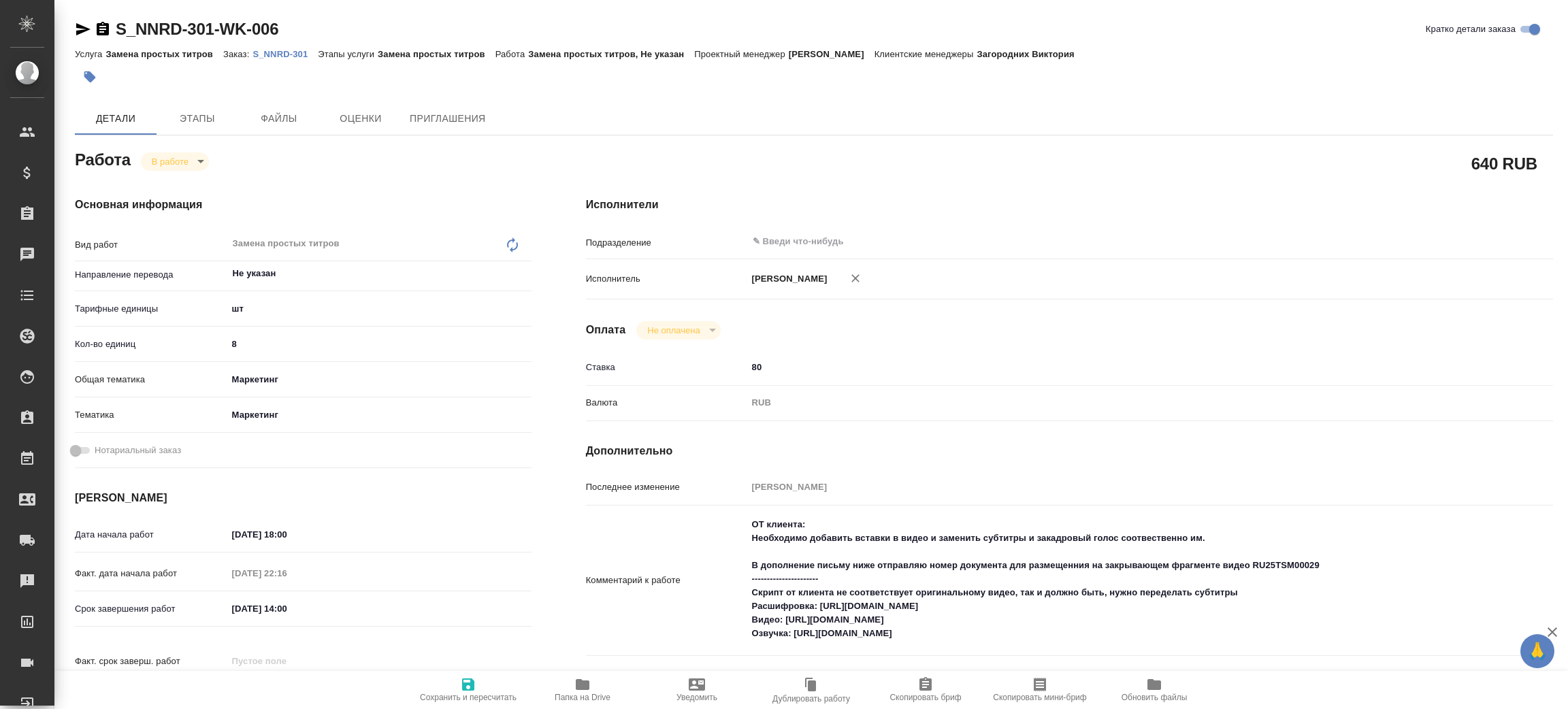
type textarea "x"
click at [185, 179] on button "Выполнен" at bounding box center [176, 185] width 50 height 15
type textarea "x"
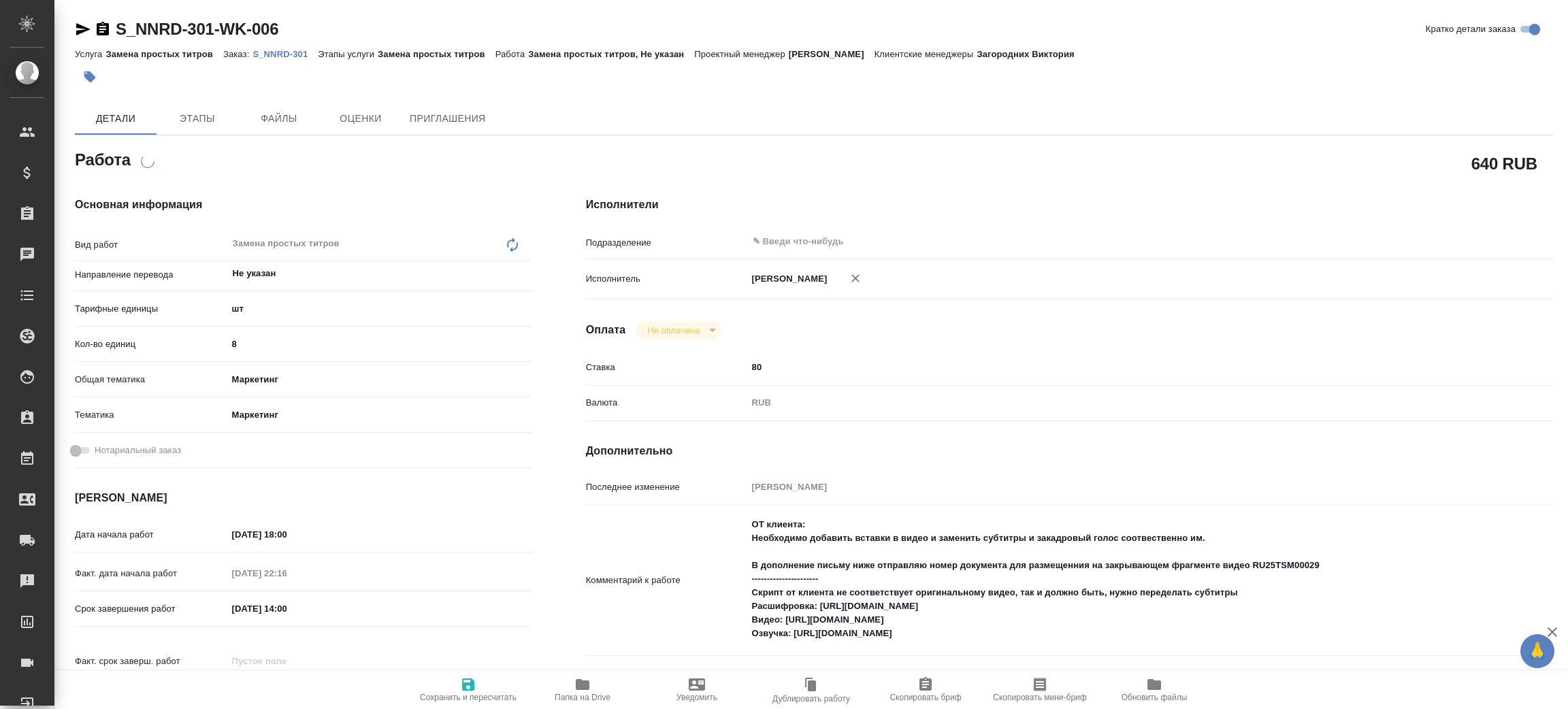
type textarea "x"
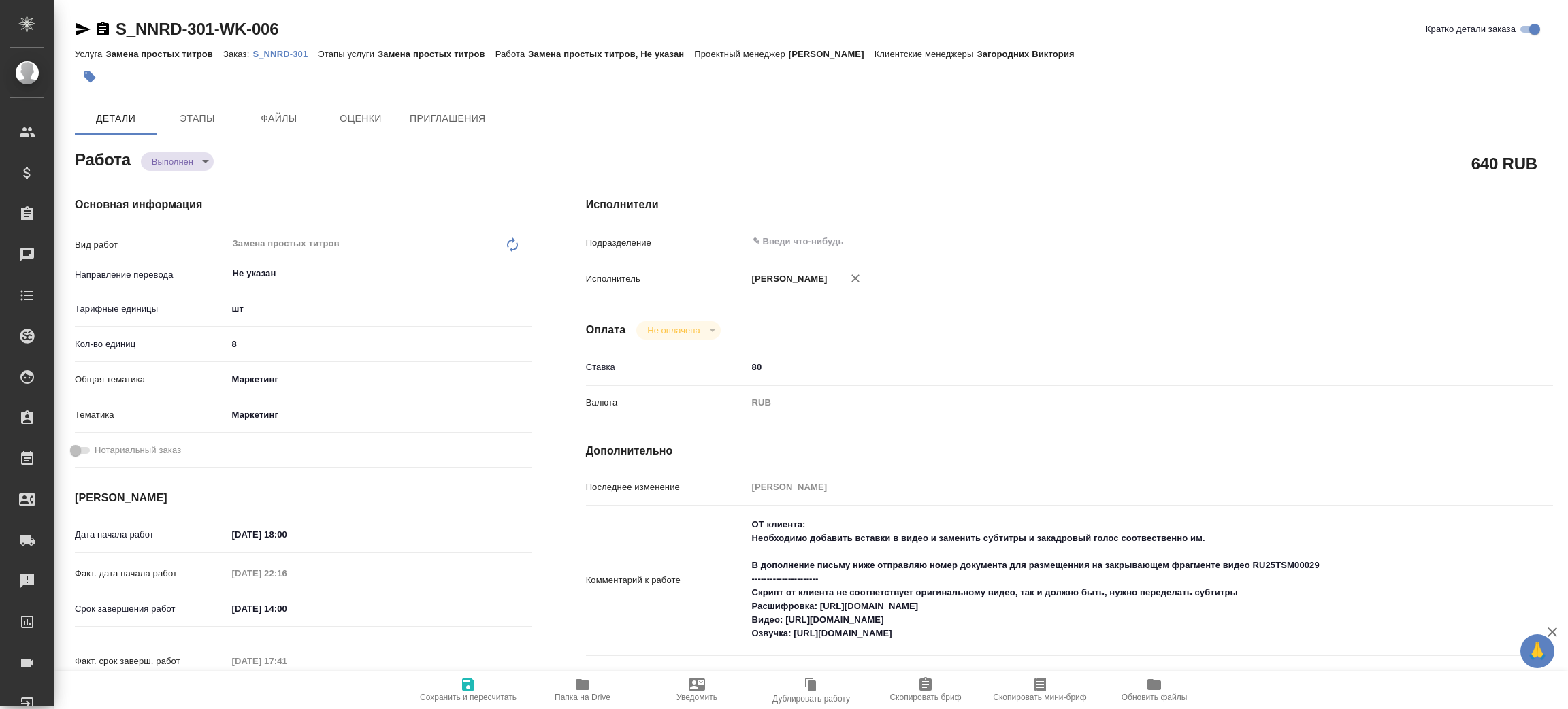
type textarea "x"
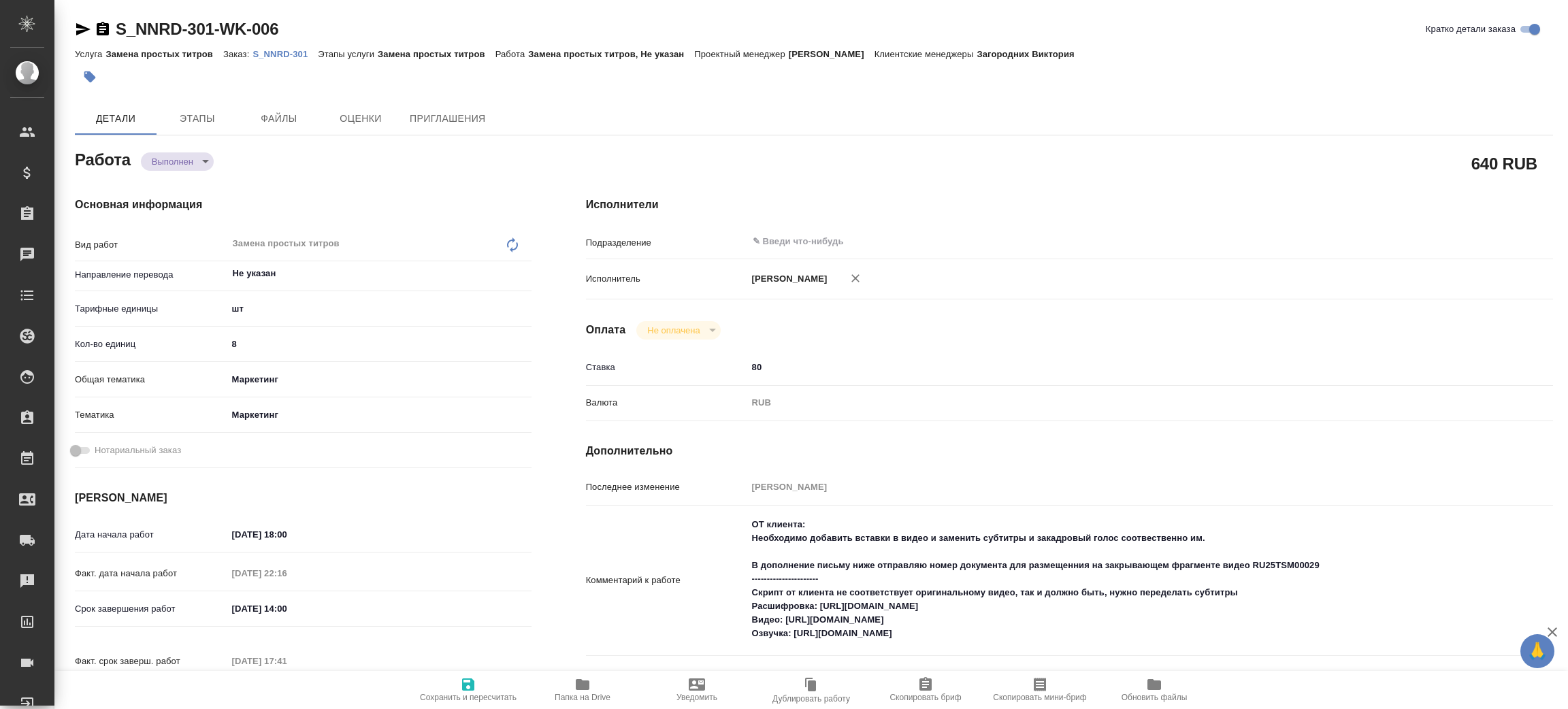
type textarea "x"
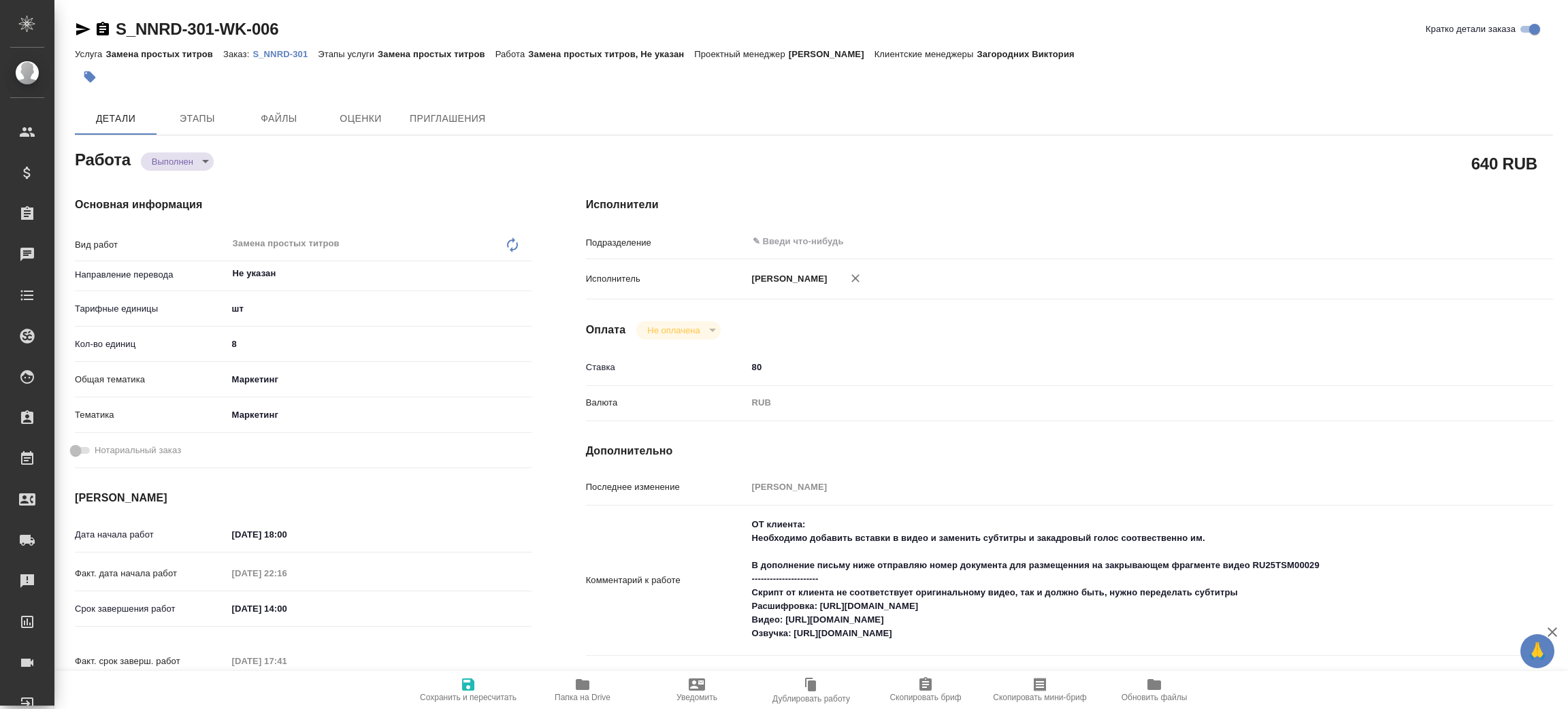
type textarea "x"
click at [176, 163] on body "🙏 .cls-1 fill:#fff; AWATERA Zenkov Aleksei Клиенты Спецификации Заказы Чаты Tod…" at bounding box center [784, 354] width 1568 height 709
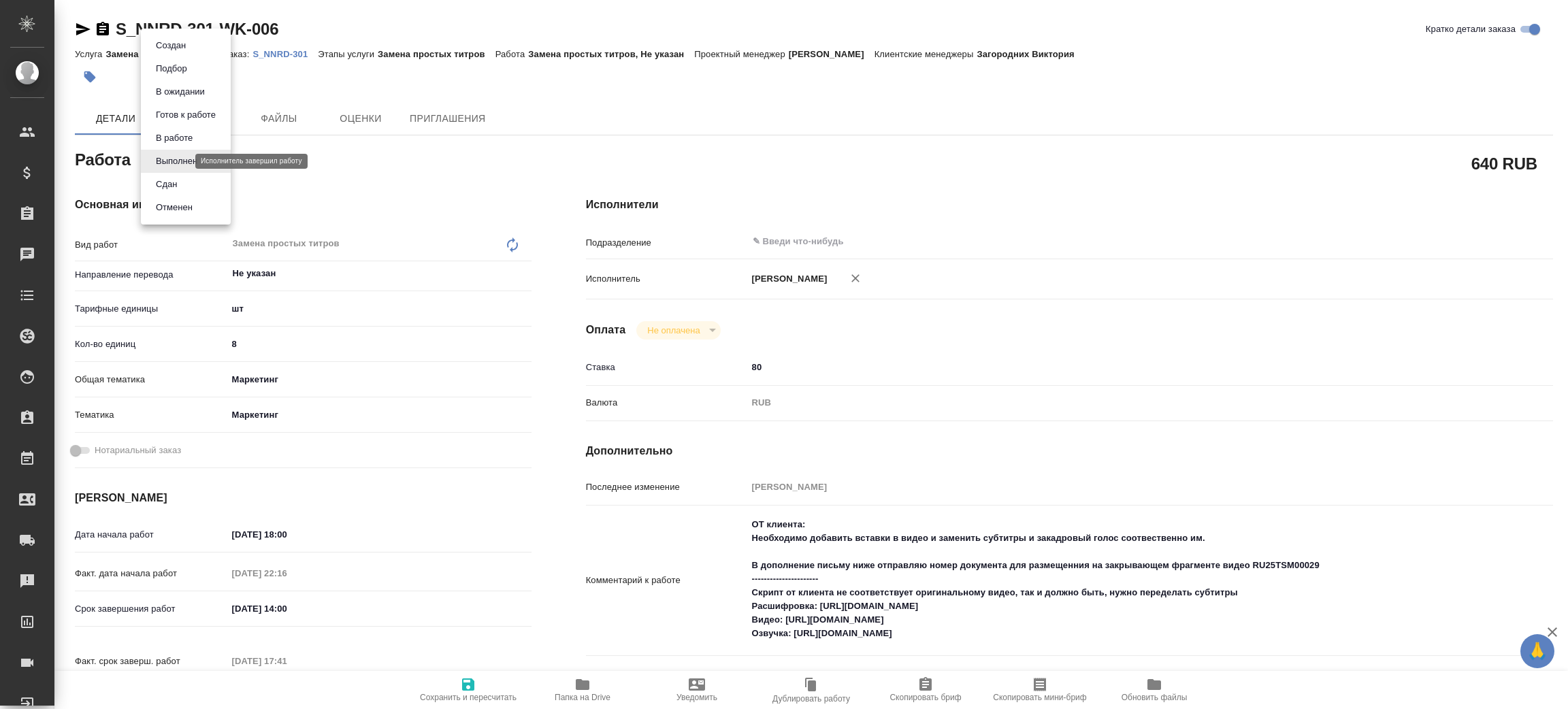
type textarea "x"
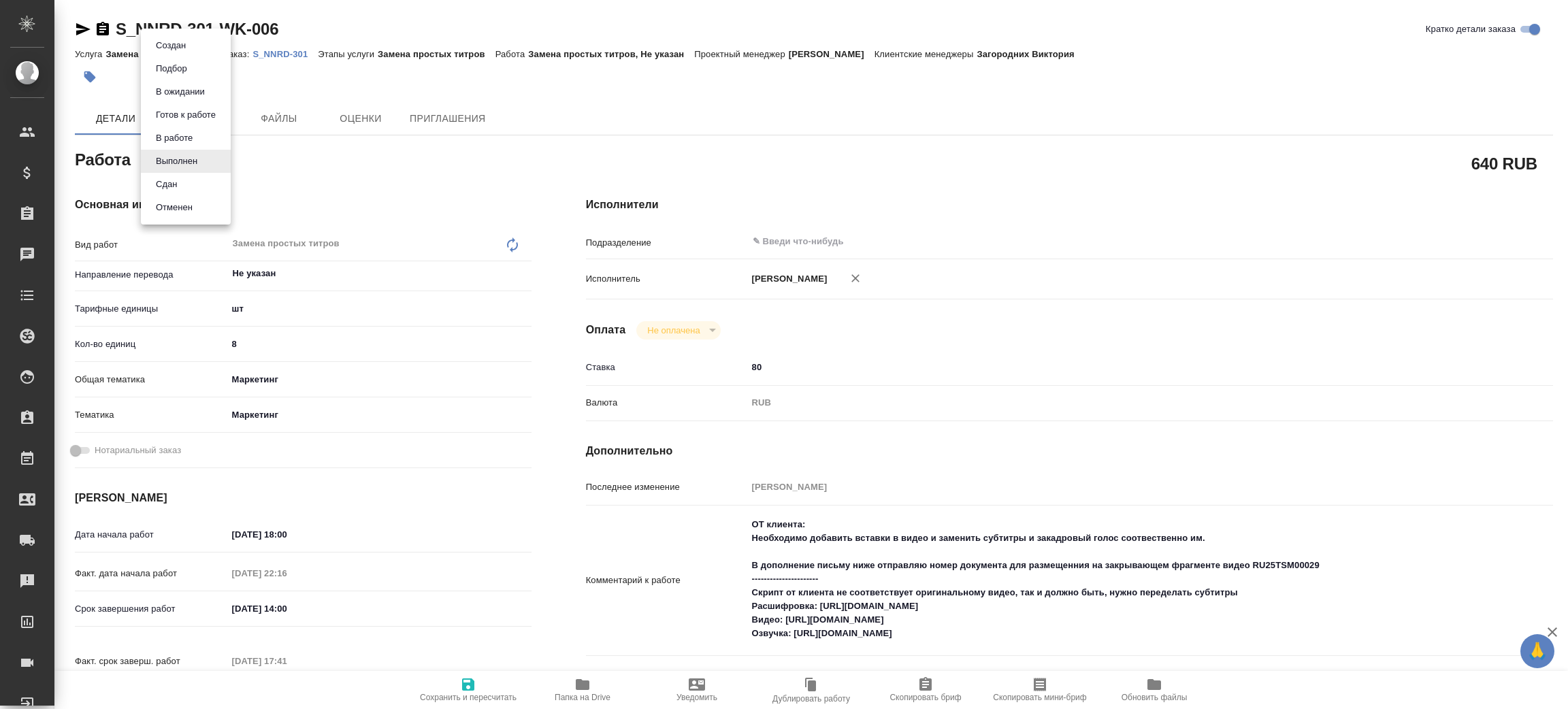
click at [185, 177] on li "Сдан" at bounding box center [185, 185] width 89 height 23
type textarea "x"
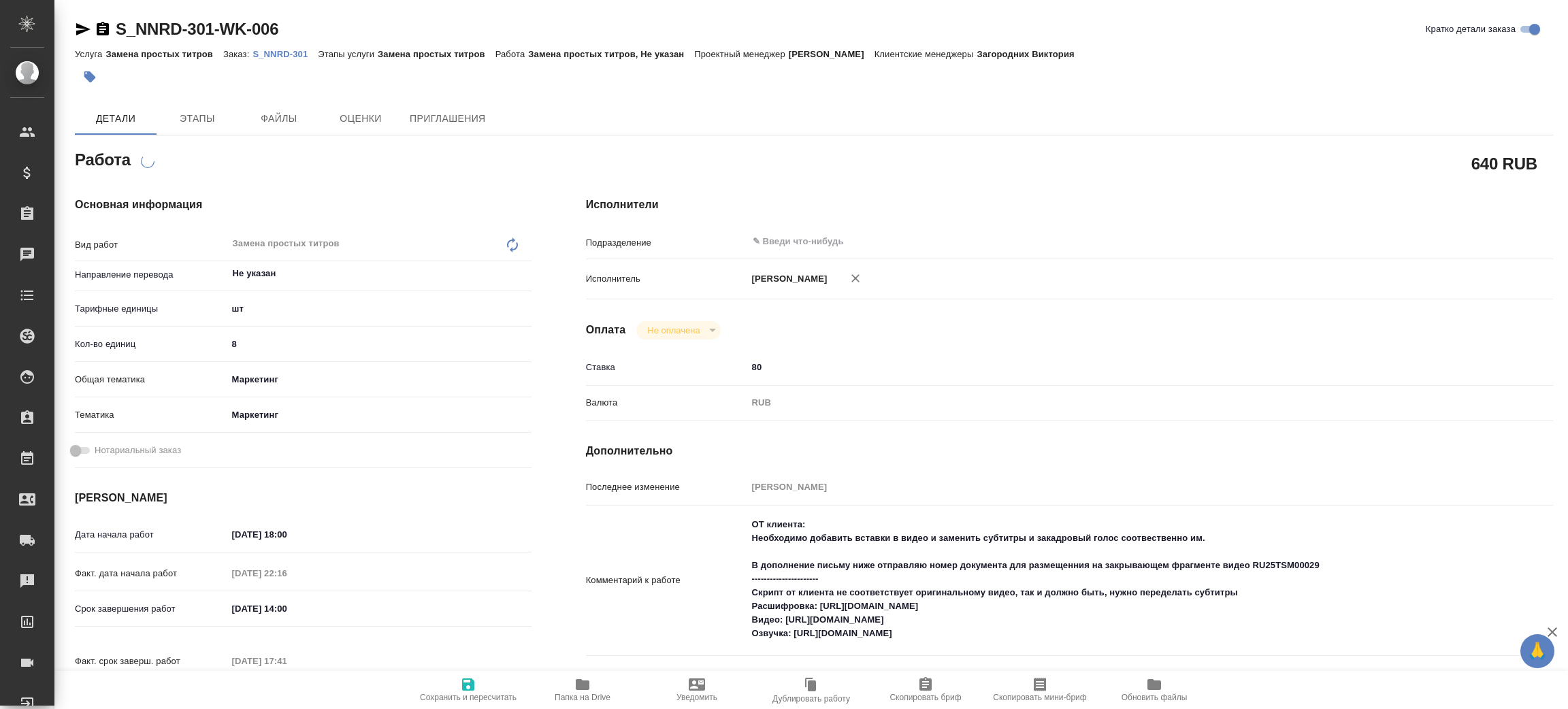
type textarea "x"
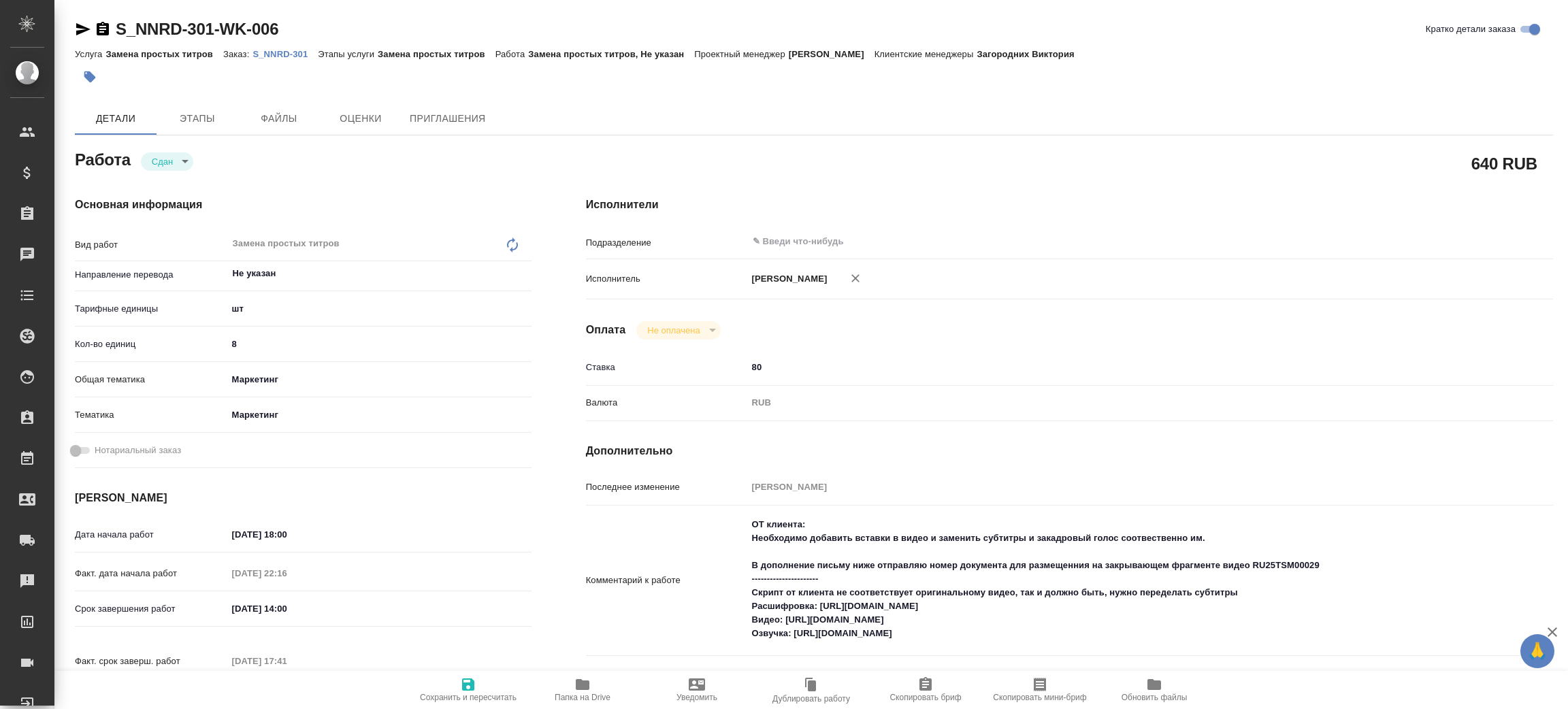
type textarea "x"
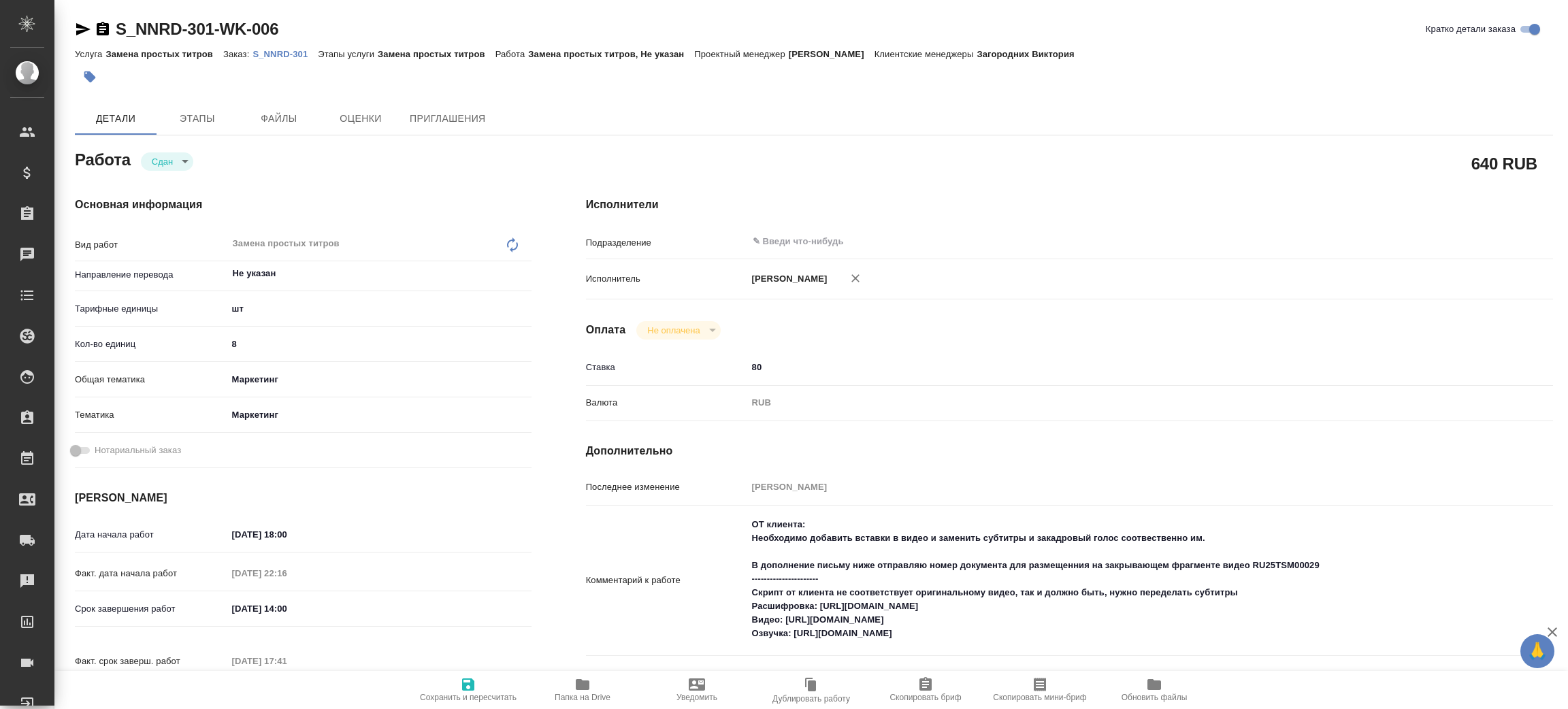
type textarea "x"
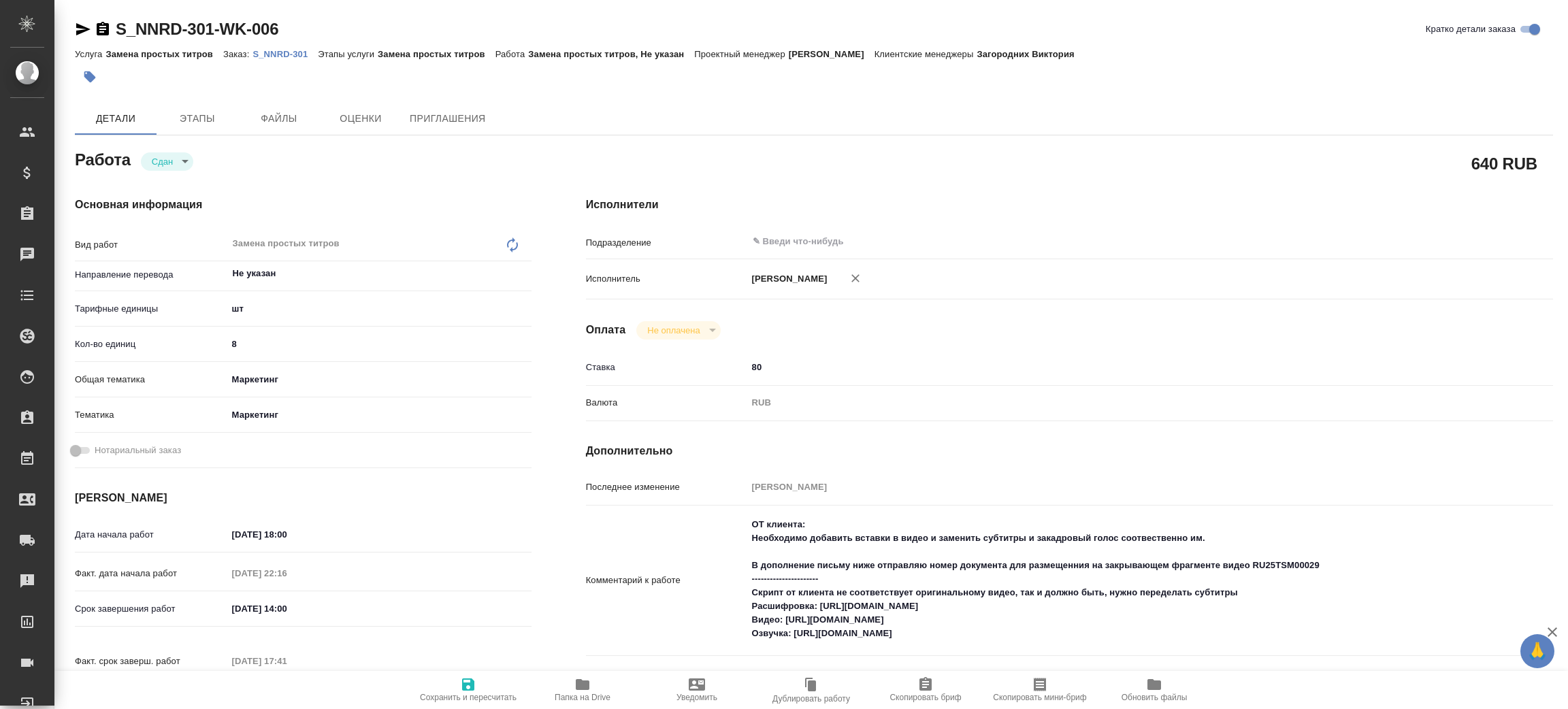
type textarea "x"
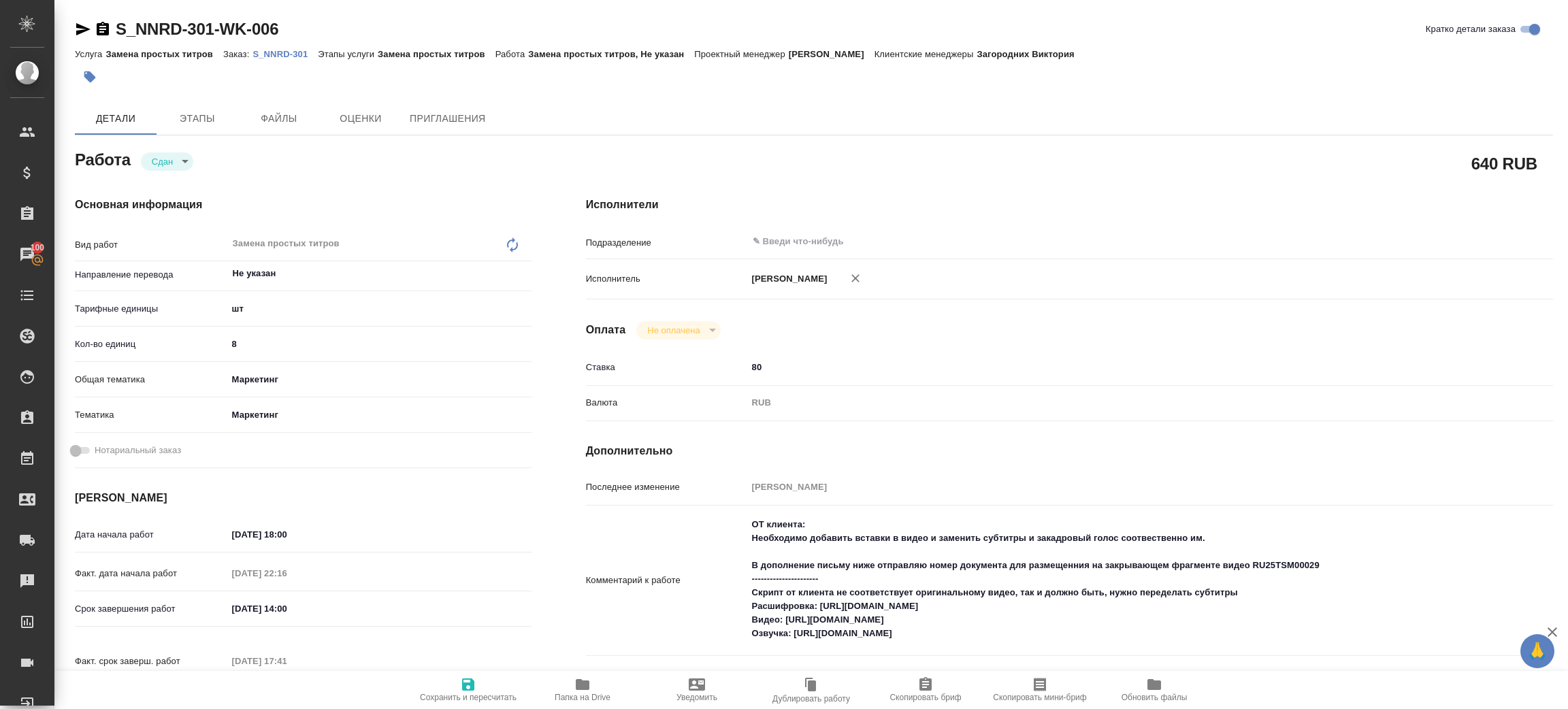
type textarea "x"
